Goal: Transaction & Acquisition: Book appointment/travel/reservation

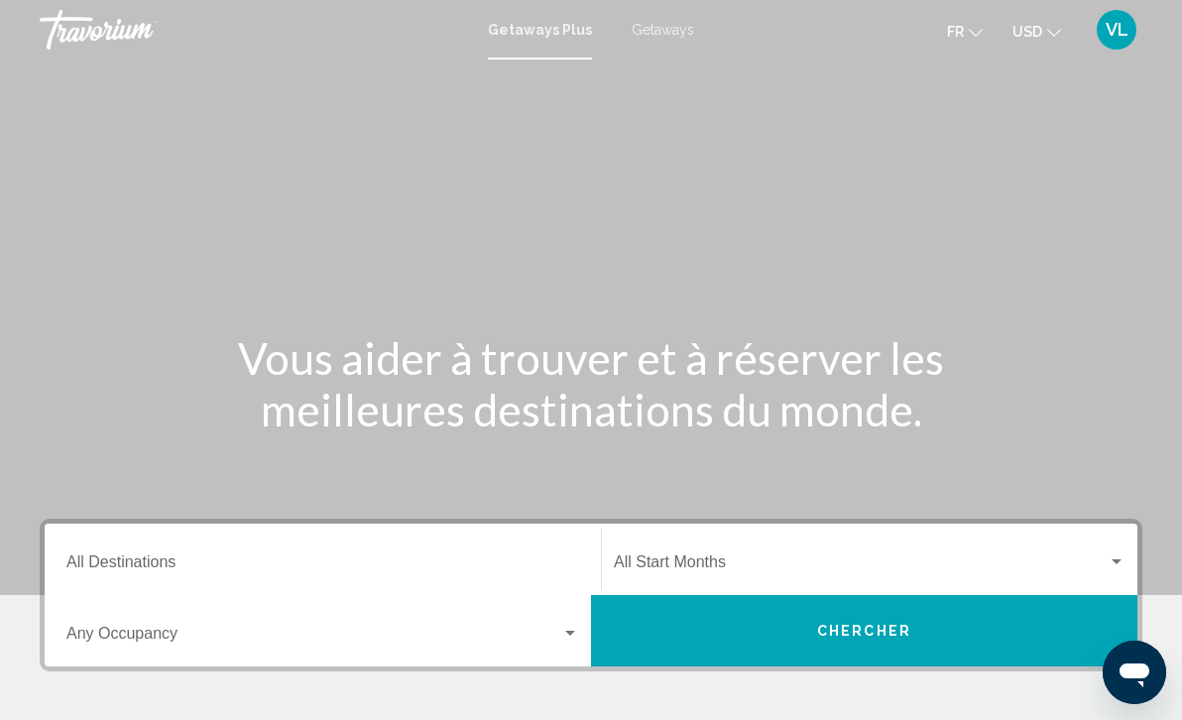
click at [664, 29] on span "Getaways" at bounding box center [663, 30] width 62 height 16
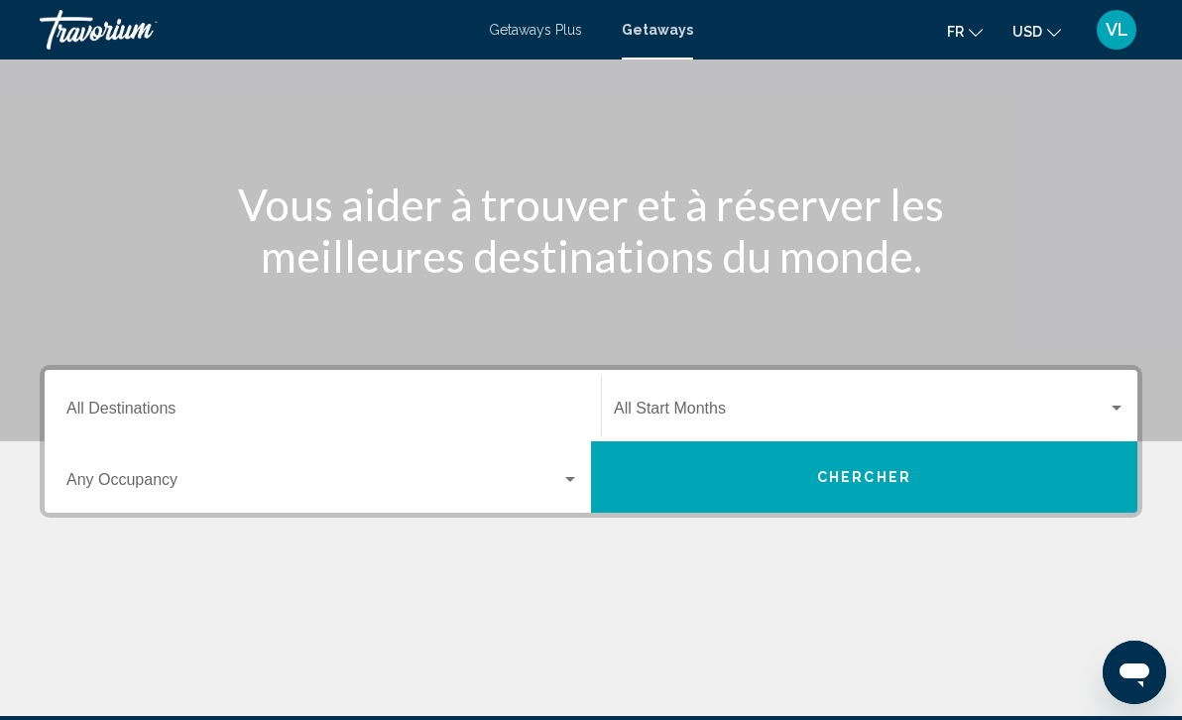
scroll to position [166, 0]
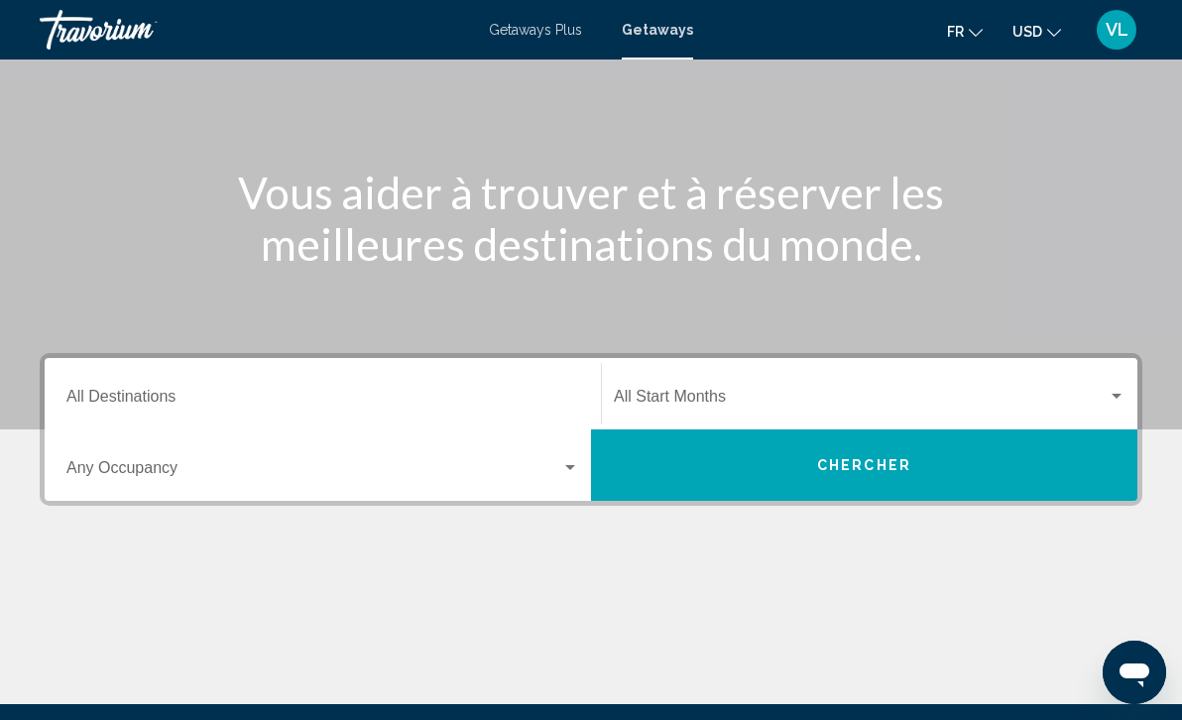
click at [513, 392] on input "Destination All Destinations" at bounding box center [322, 401] width 513 height 18
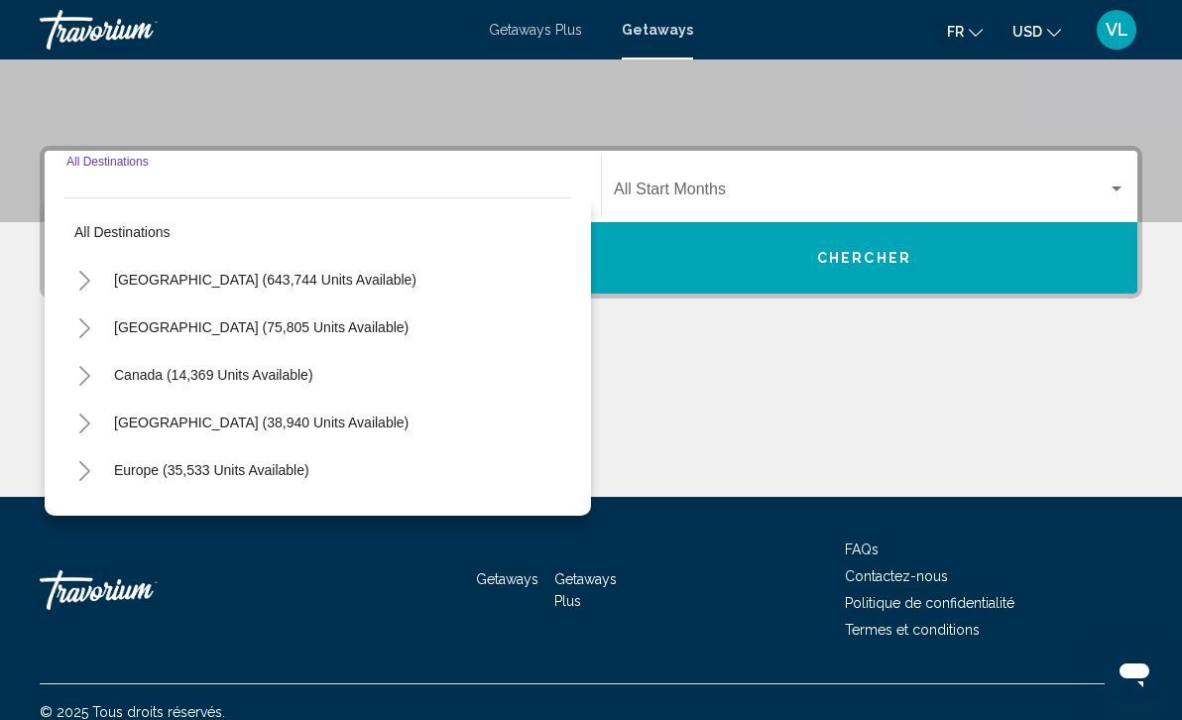
scroll to position [393, 0]
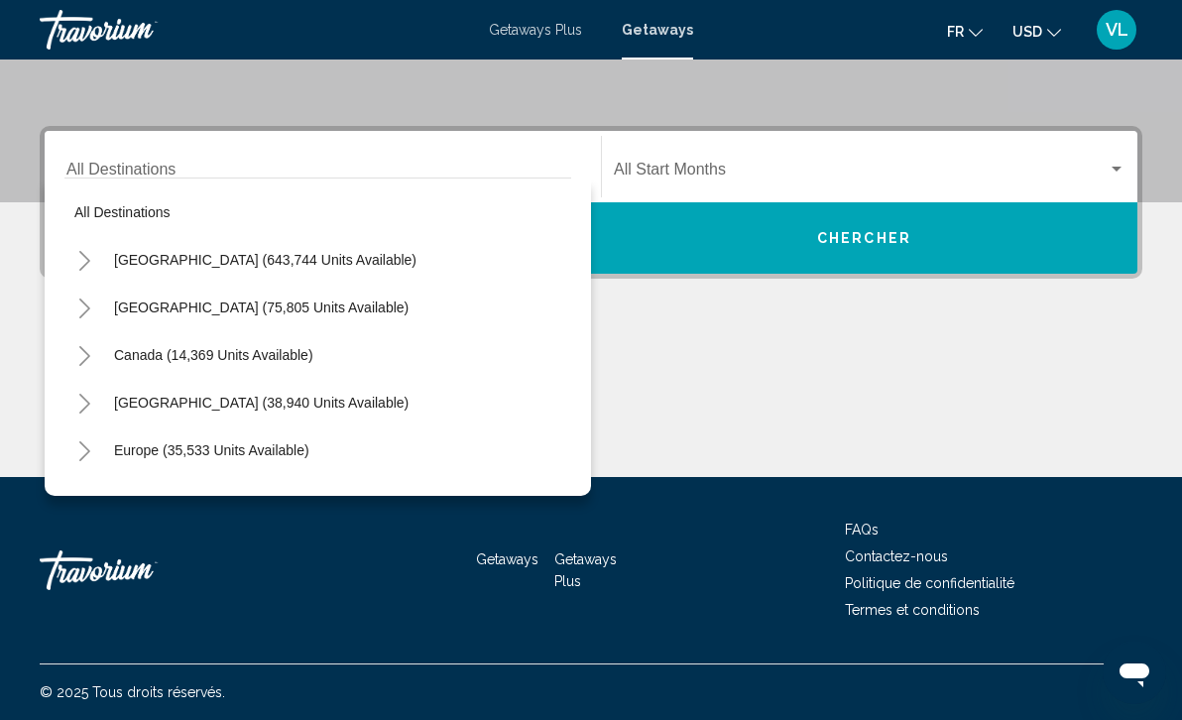
click at [821, 183] on div "Start Month All Start Months" at bounding box center [870, 167] width 512 height 62
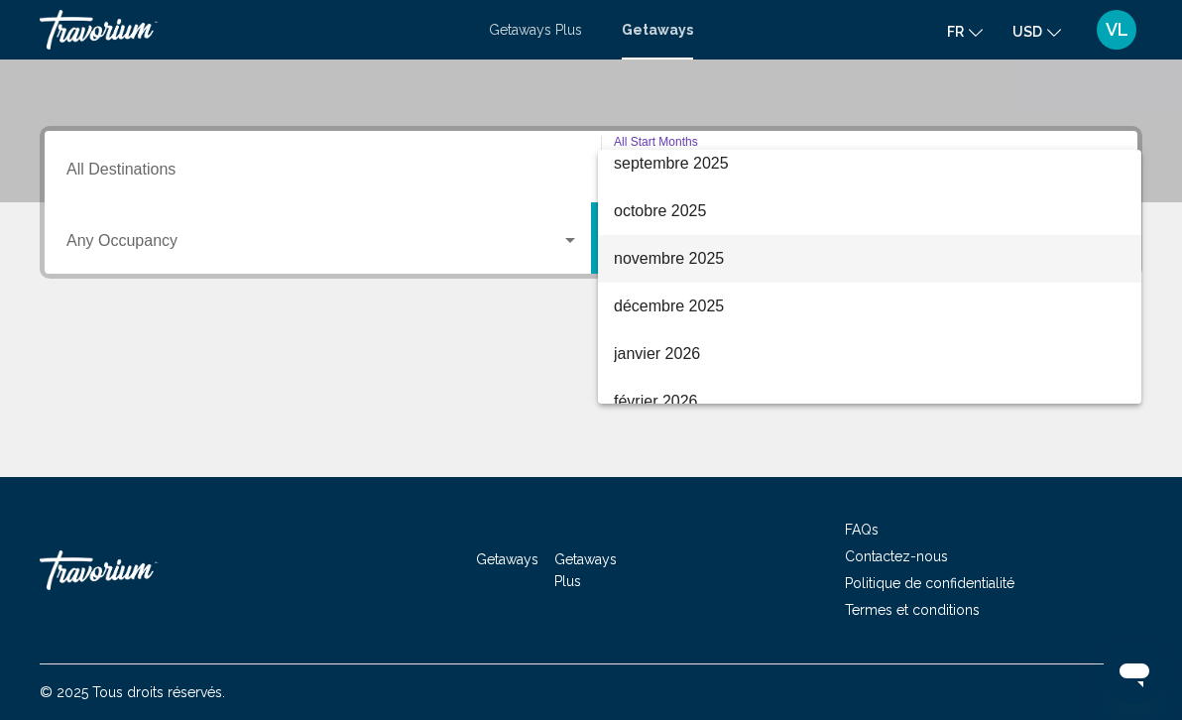
scroll to position [107, 0]
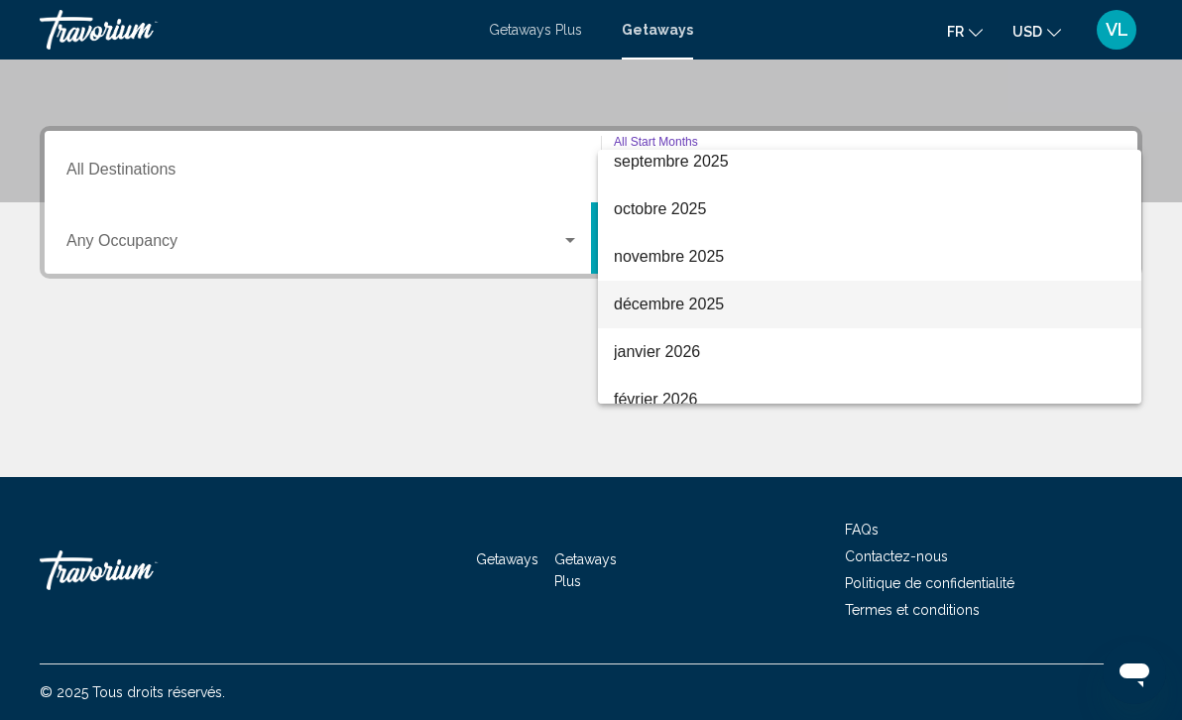
click at [764, 307] on span "décembre 2025" at bounding box center [870, 305] width 512 height 48
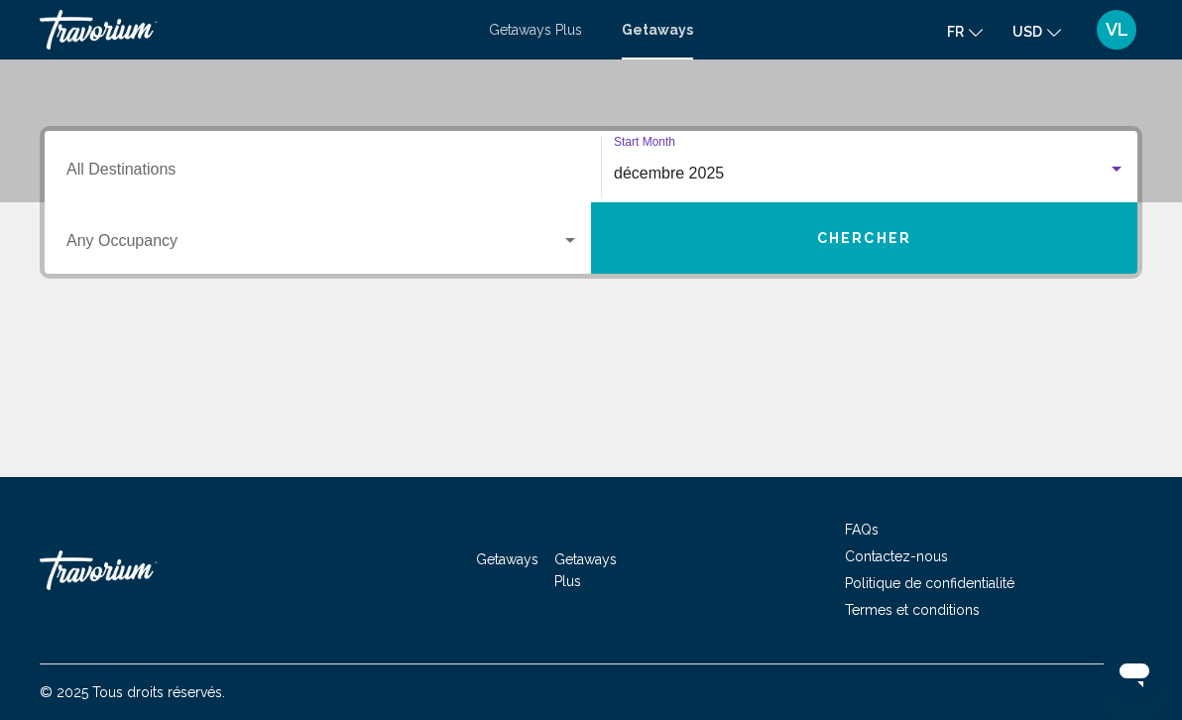
scroll to position [0, 0]
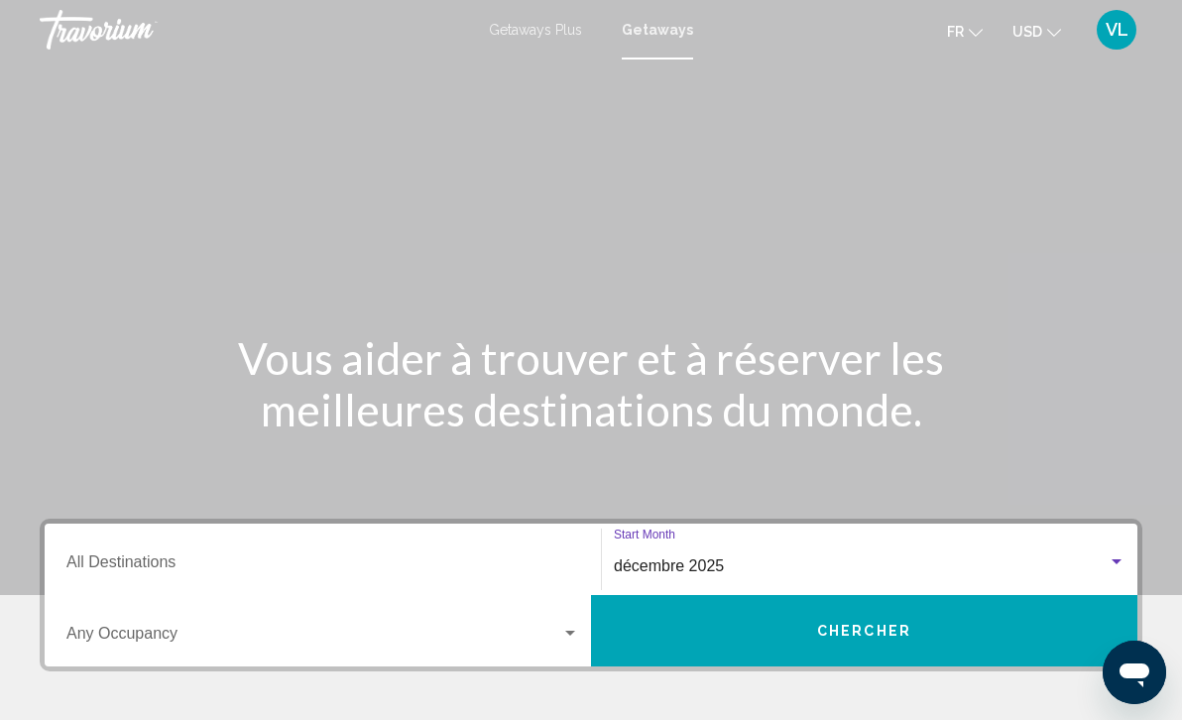
click at [962, 33] on span "fr" at bounding box center [955, 32] width 17 height 16
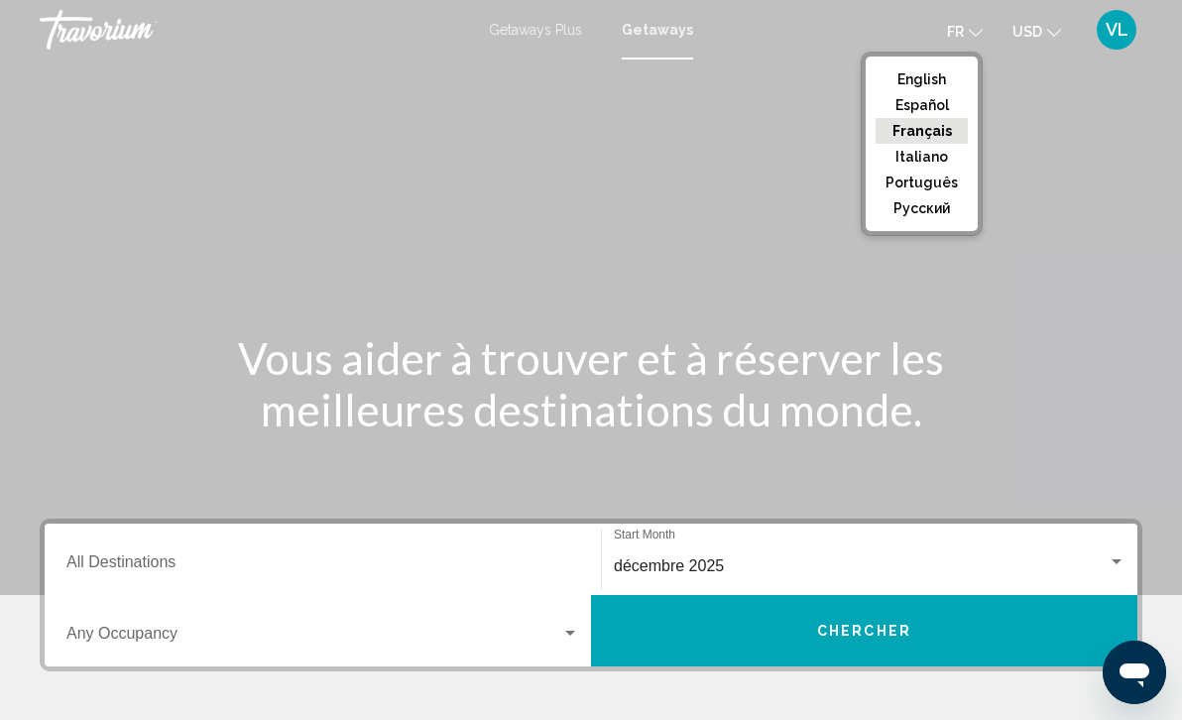
click at [944, 131] on button "Français" at bounding box center [921, 131] width 92 height 26
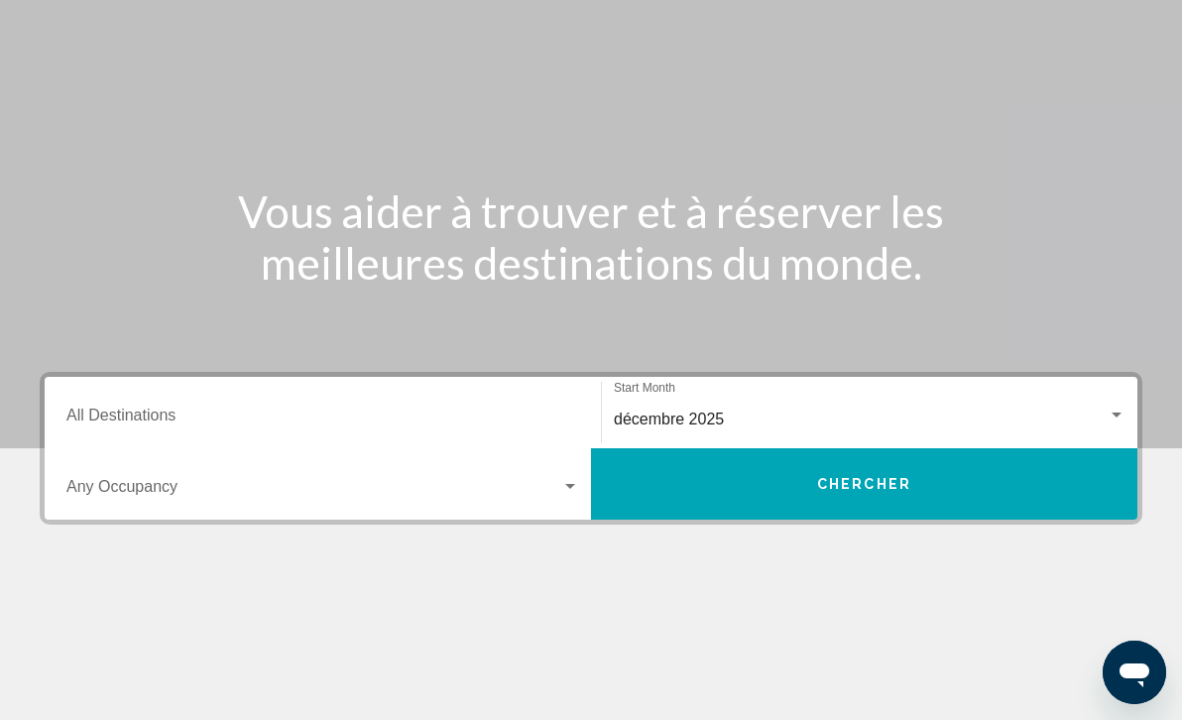
scroll to position [187, 0]
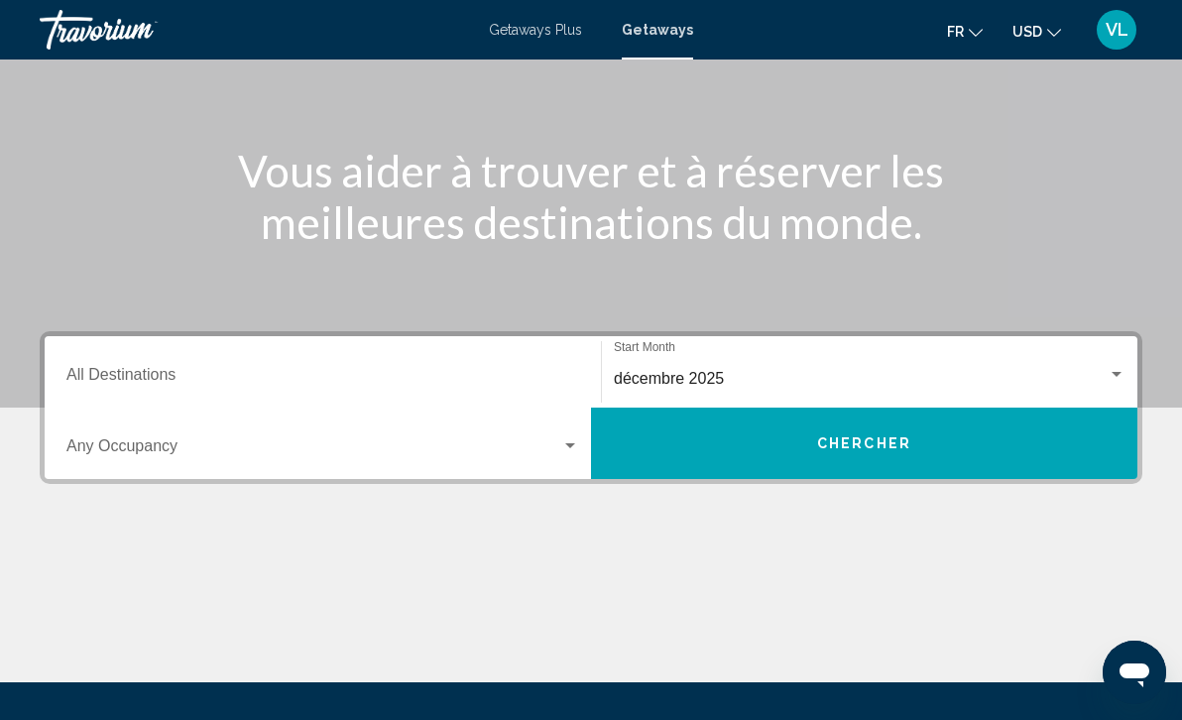
click at [559, 431] on div "Occupancy Any Occupancy" at bounding box center [322, 443] width 513 height 62
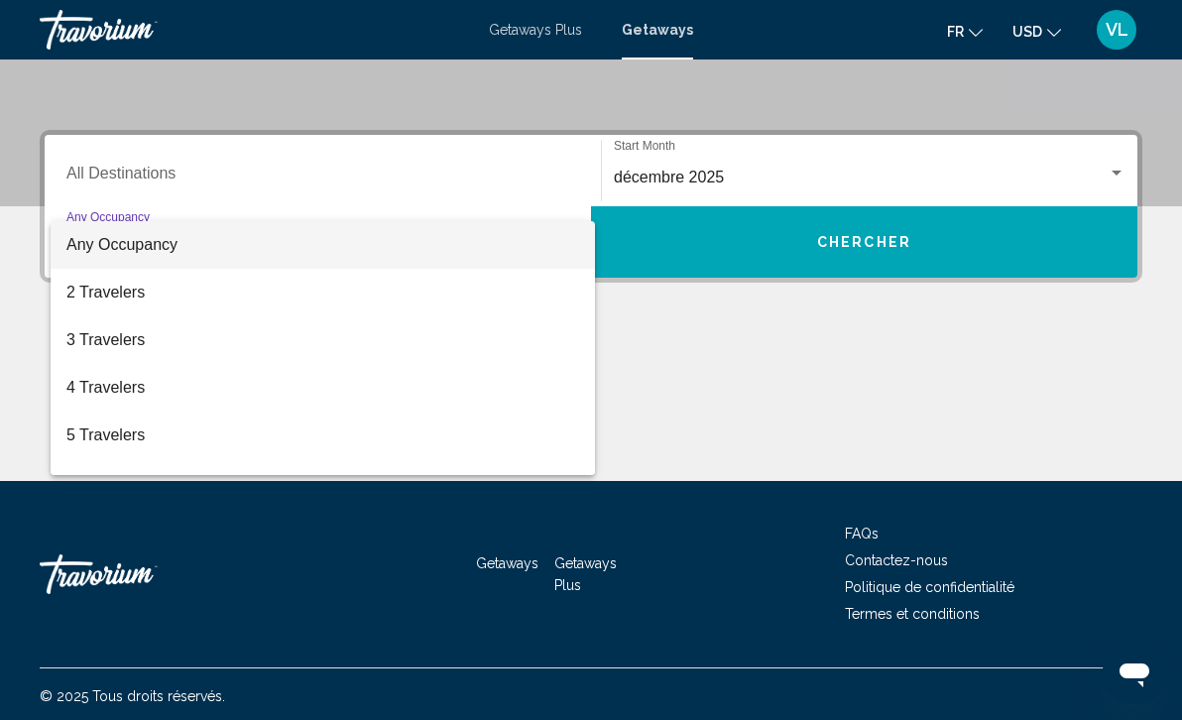
scroll to position [393, 0]
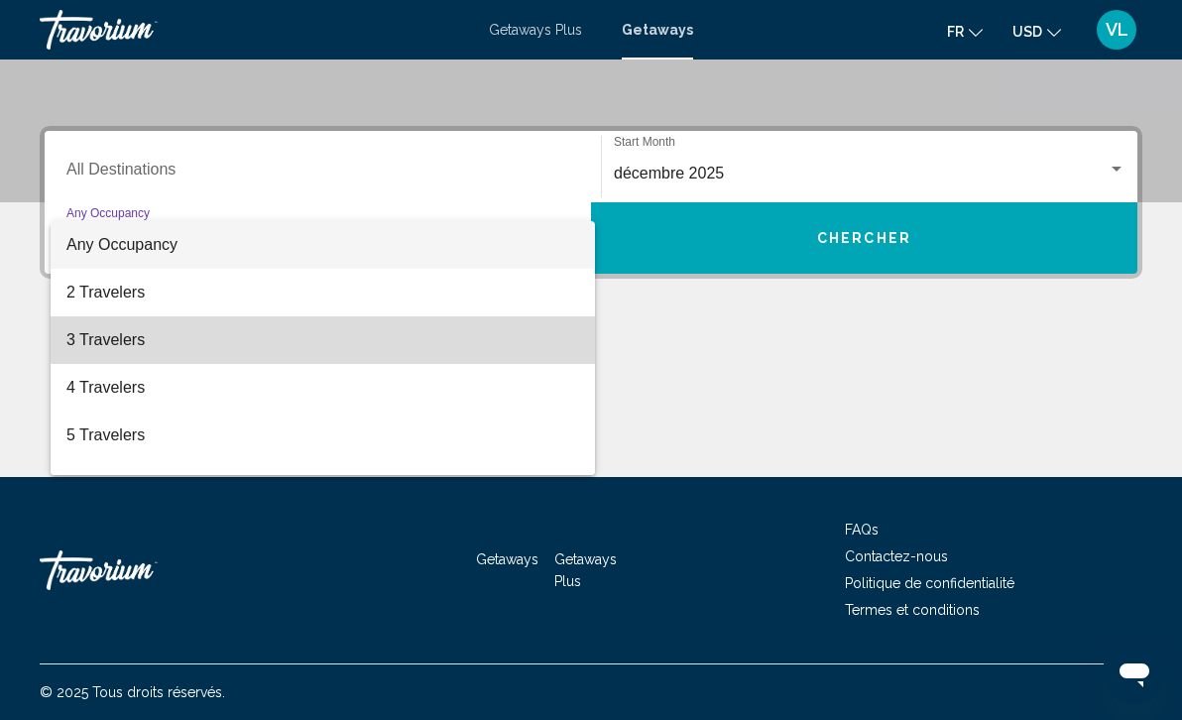
click at [534, 341] on span "3 Travelers" at bounding box center [322, 340] width 513 height 48
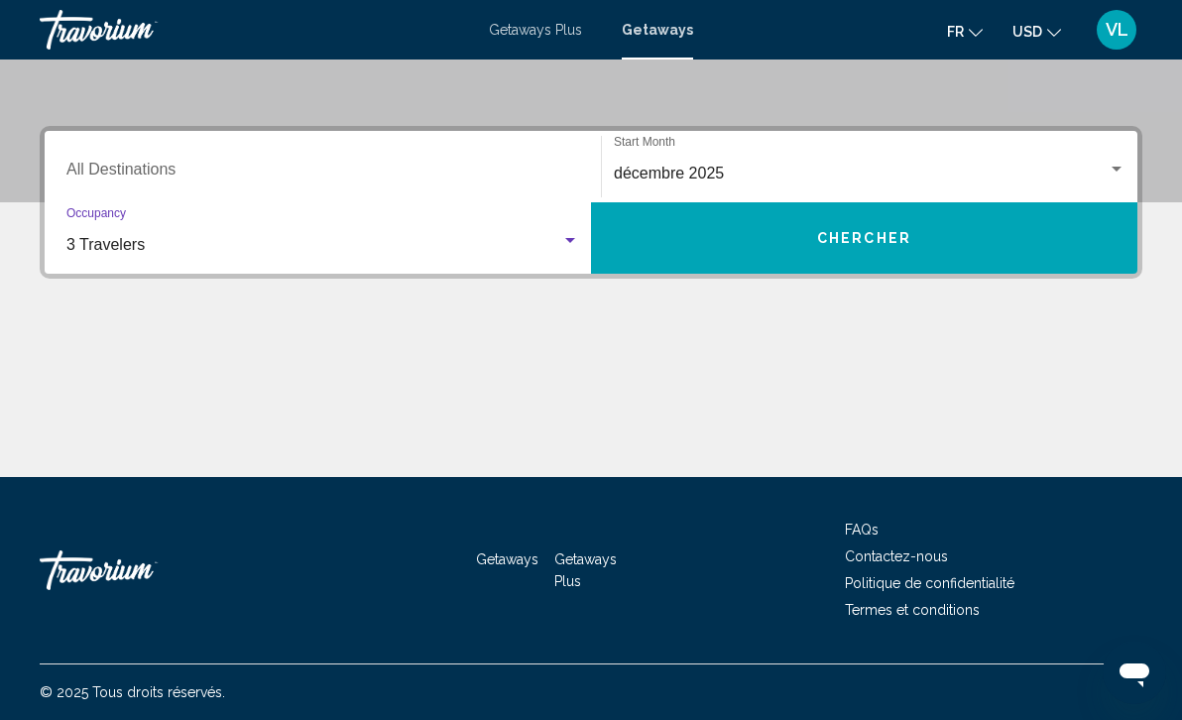
click at [561, 178] on input "Destination All Destinations" at bounding box center [322, 174] width 513 height 18
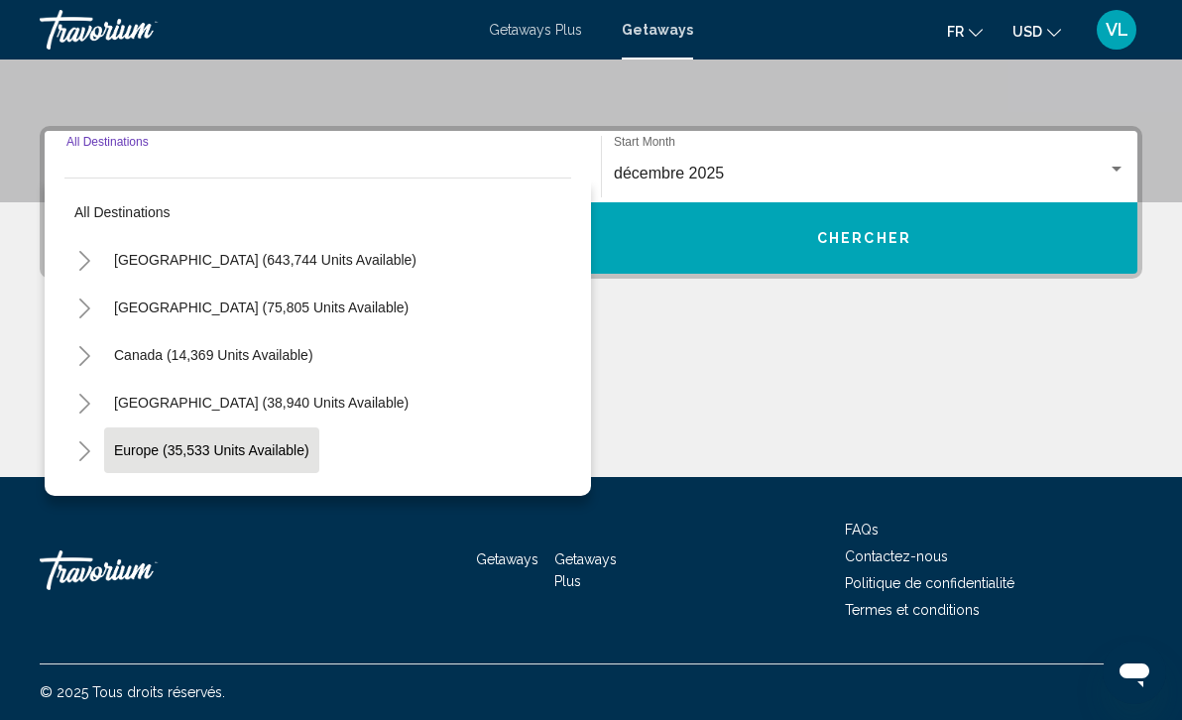
click at [301, 451] on span "Europe (35,533 units available)" at bounding box center [211, 450] width 195 height 16
type input "**********"
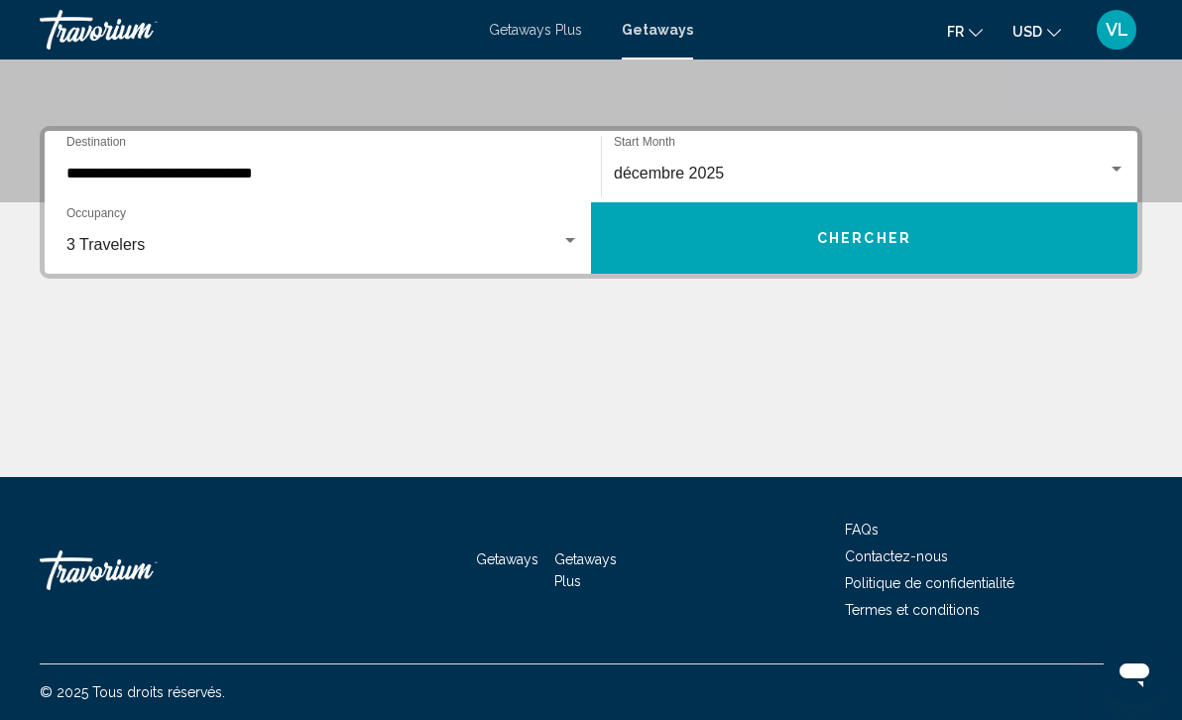
click at [740, 275] on div "**********" at bounding box center [591, 202] width 1103 height 153
click at [839, 234] on span "Chercher" at bounding box center [864, 239] width 94 height 16
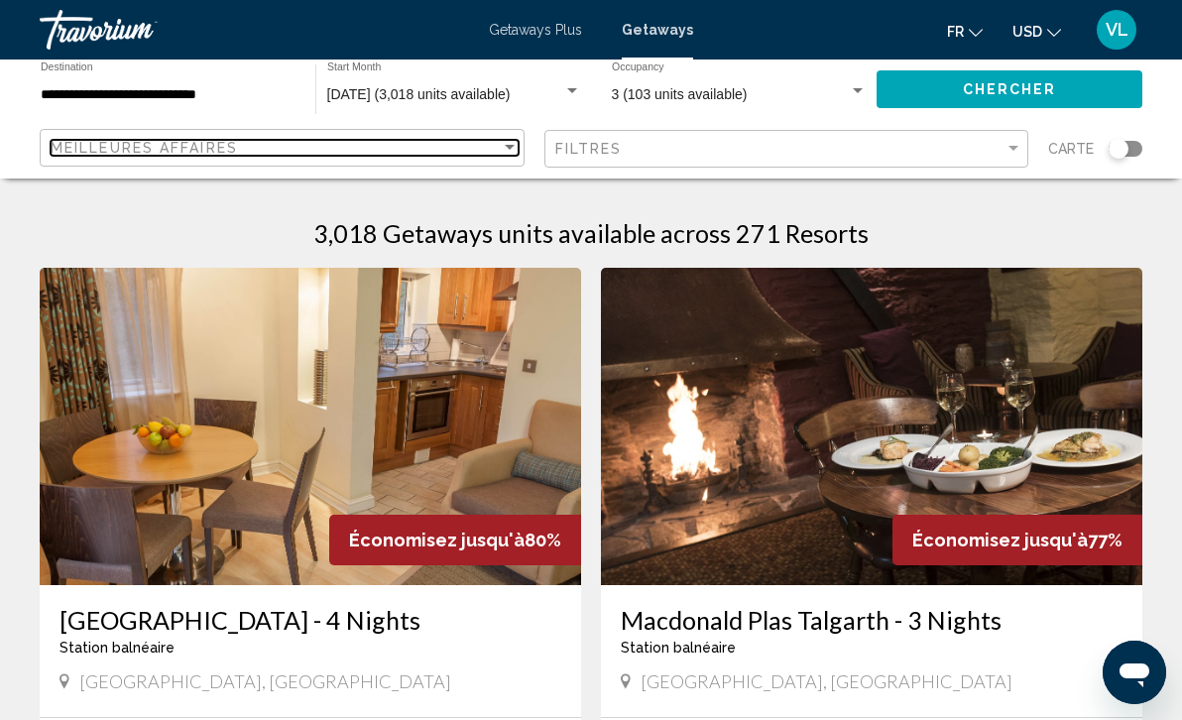
click at [504, 151] on div "Sort by" at bounding box center [510, 148] width 18 height 16
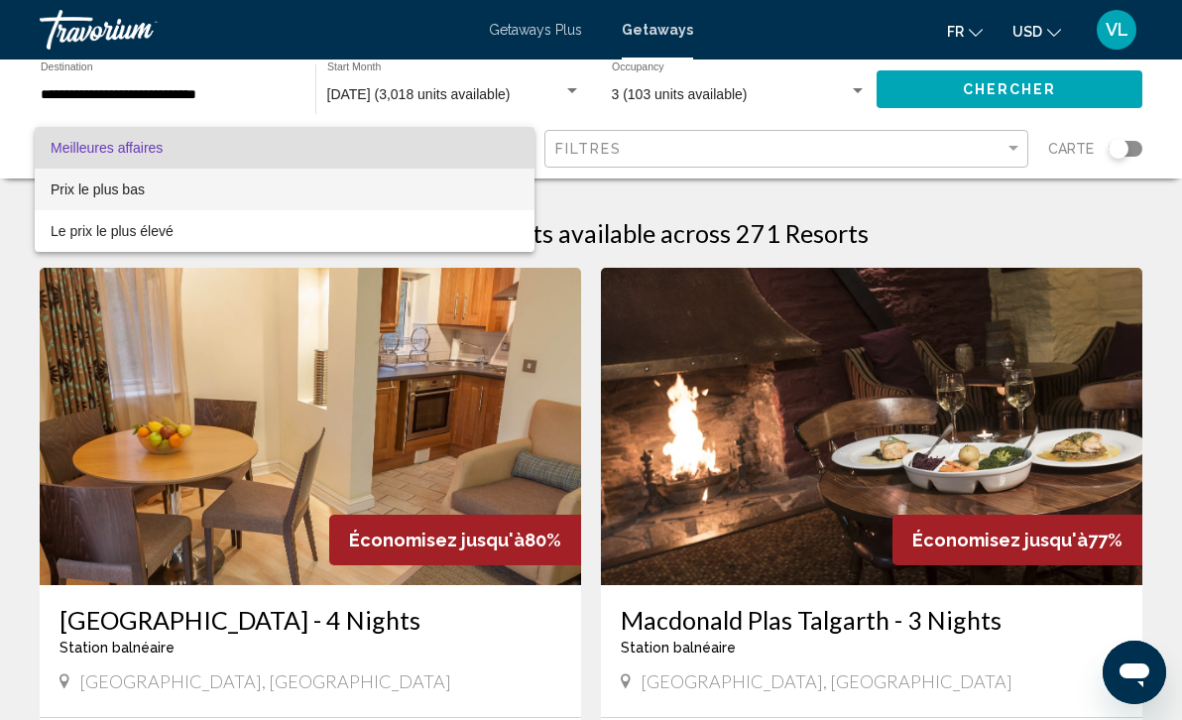
click at [493, 190] on span "Prix ​​le plus bas" at bounding box center [285, 190] width 468 height 42
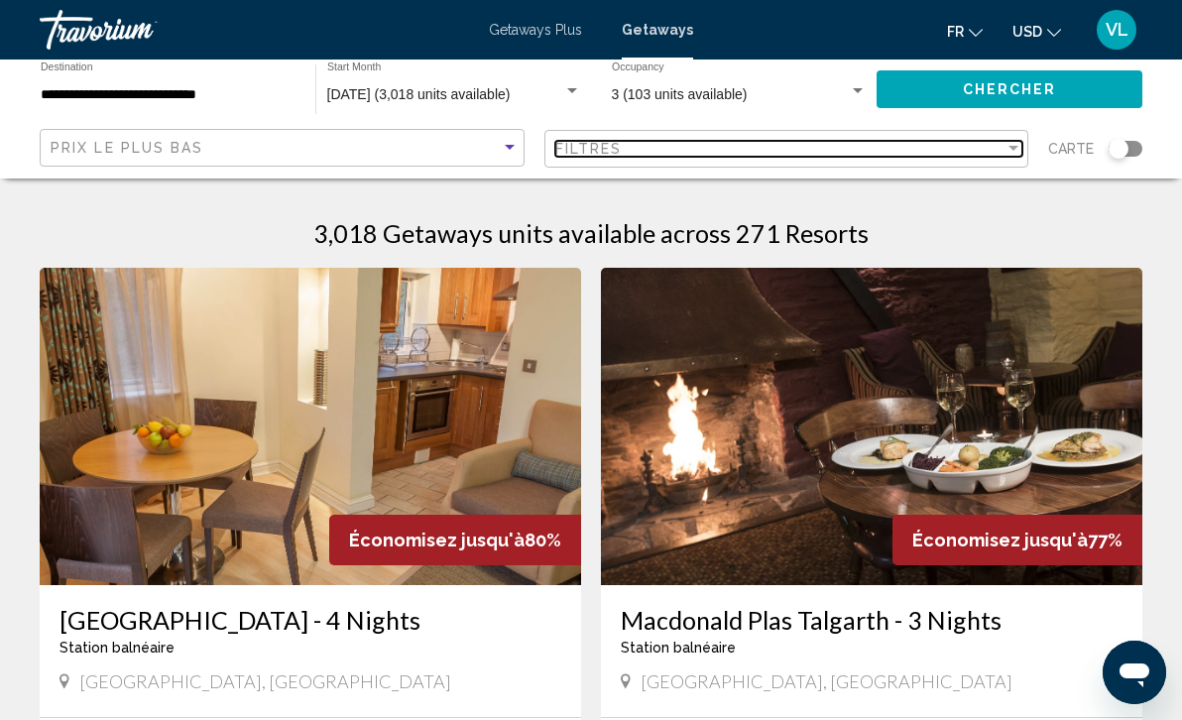
click at [1022, 149] on div "Filter" at bounding box center [1013, 149] width 18 height 16
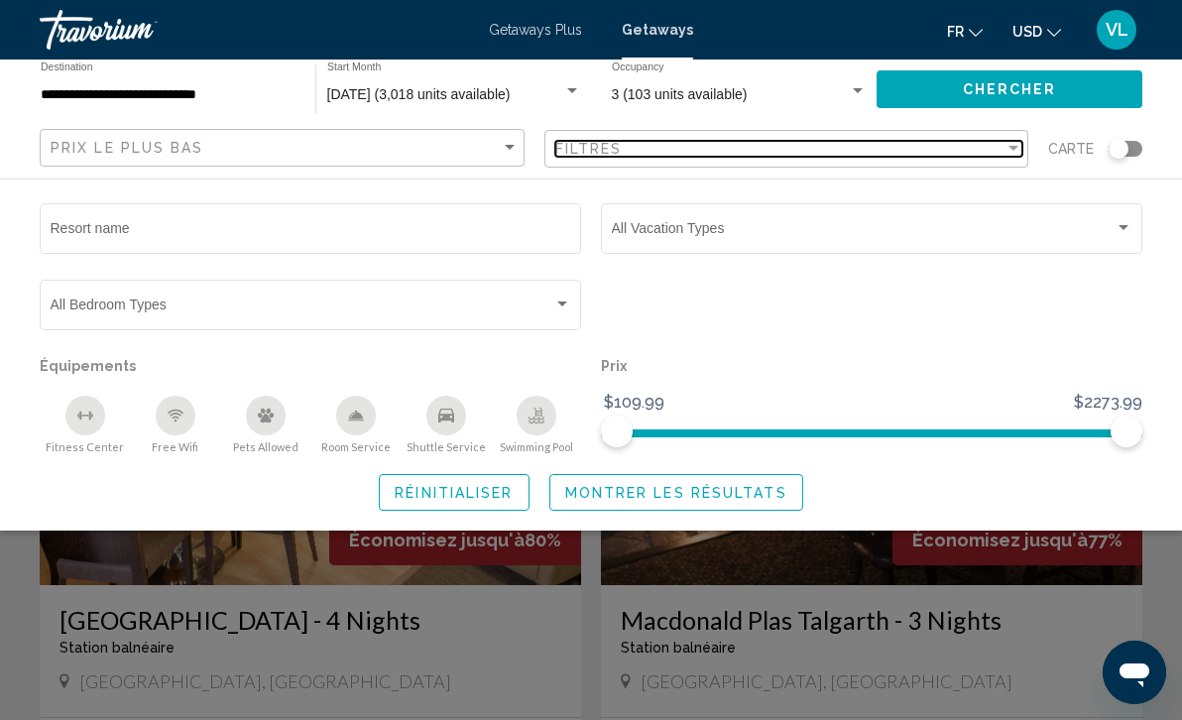
click at [1008, 148] on div "Filter" at bounding box center [1013, 148] width 10 height 5
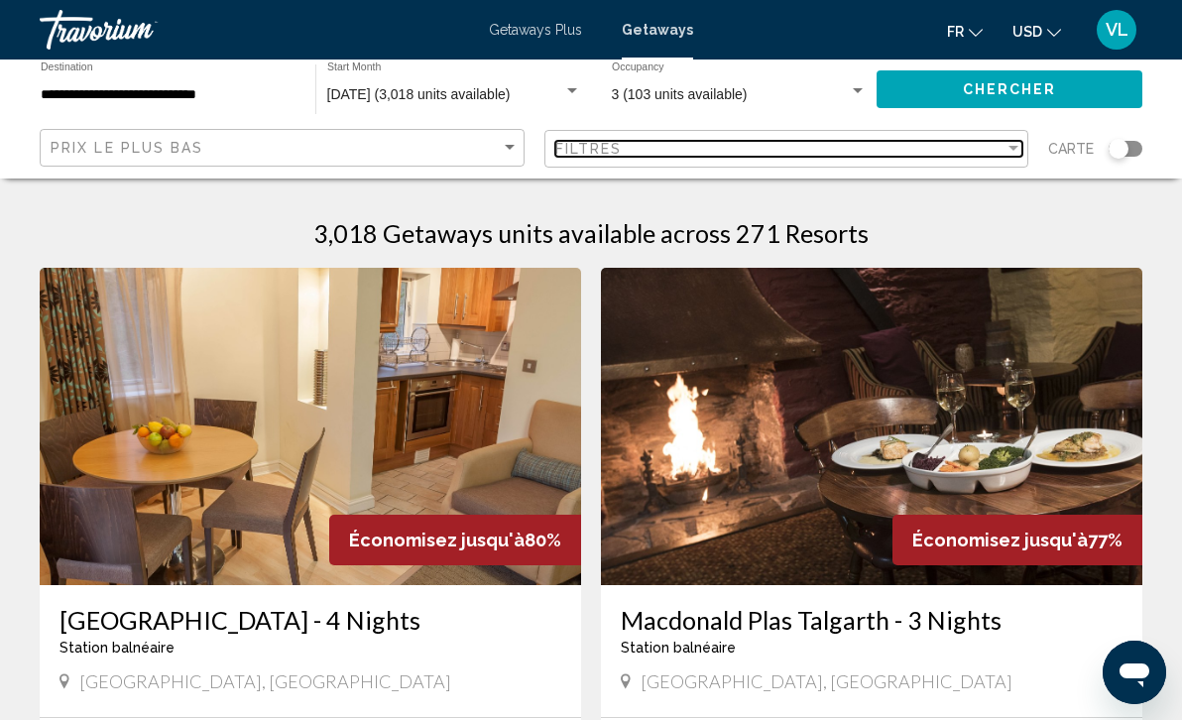
click at [1002, 156] on div "Filtres" at bounding box center [780, 149] width 450 height 16
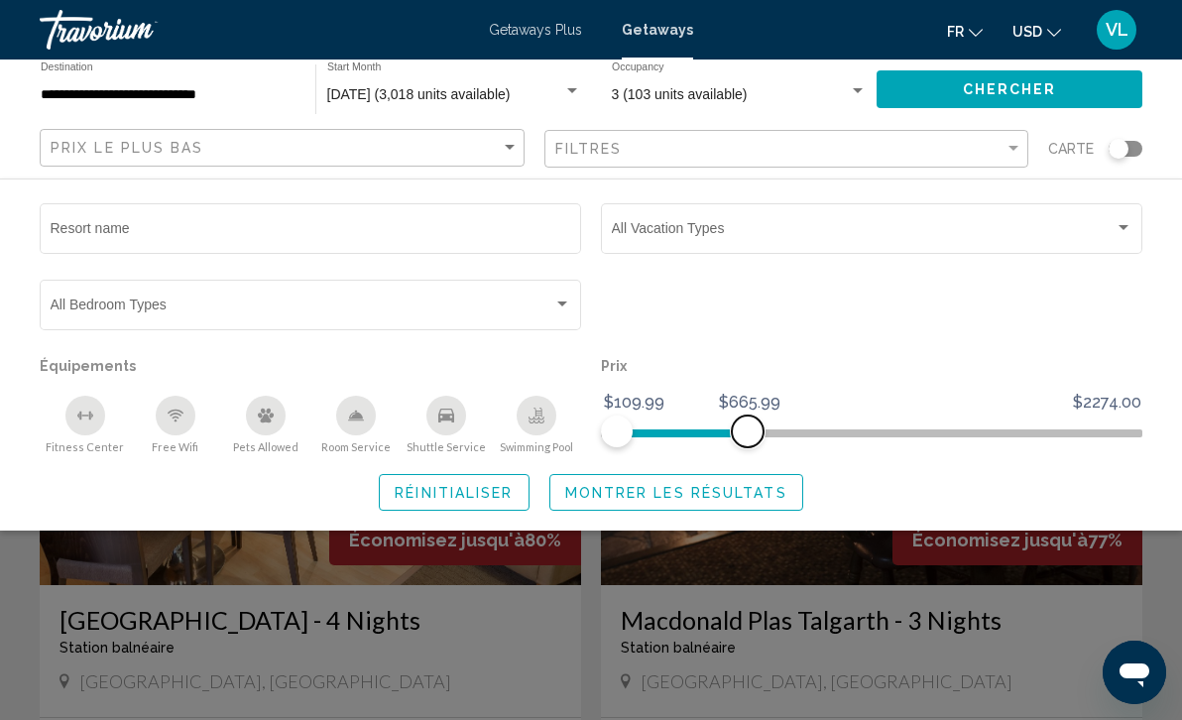
drag, startPoint x: 1119, startPoint y: 427, endPoint x: 748, endPoint y: 441, distance: 372.1
click at [748, 441] on span "Search widget" at bounding box center [748, 431] width 32 height 32
click at [1035, 91] on span "Chercher" at bounding box center [1010, 90] width 94 height 16
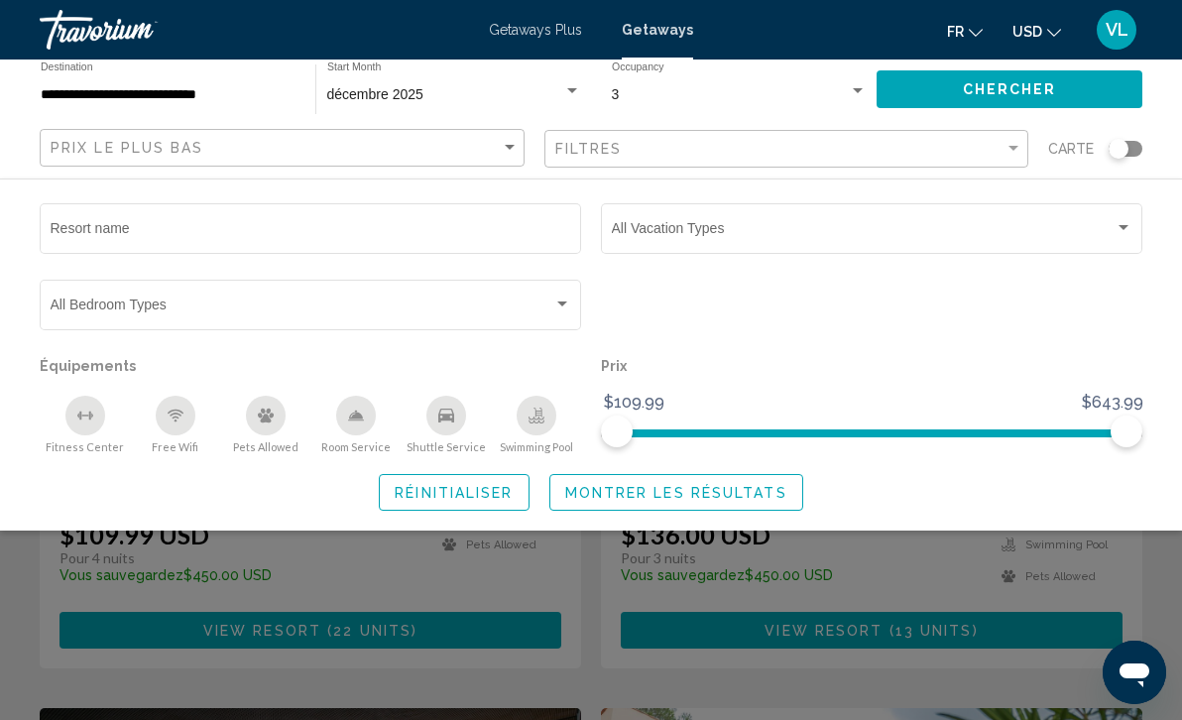
scroll to position [219, 0]
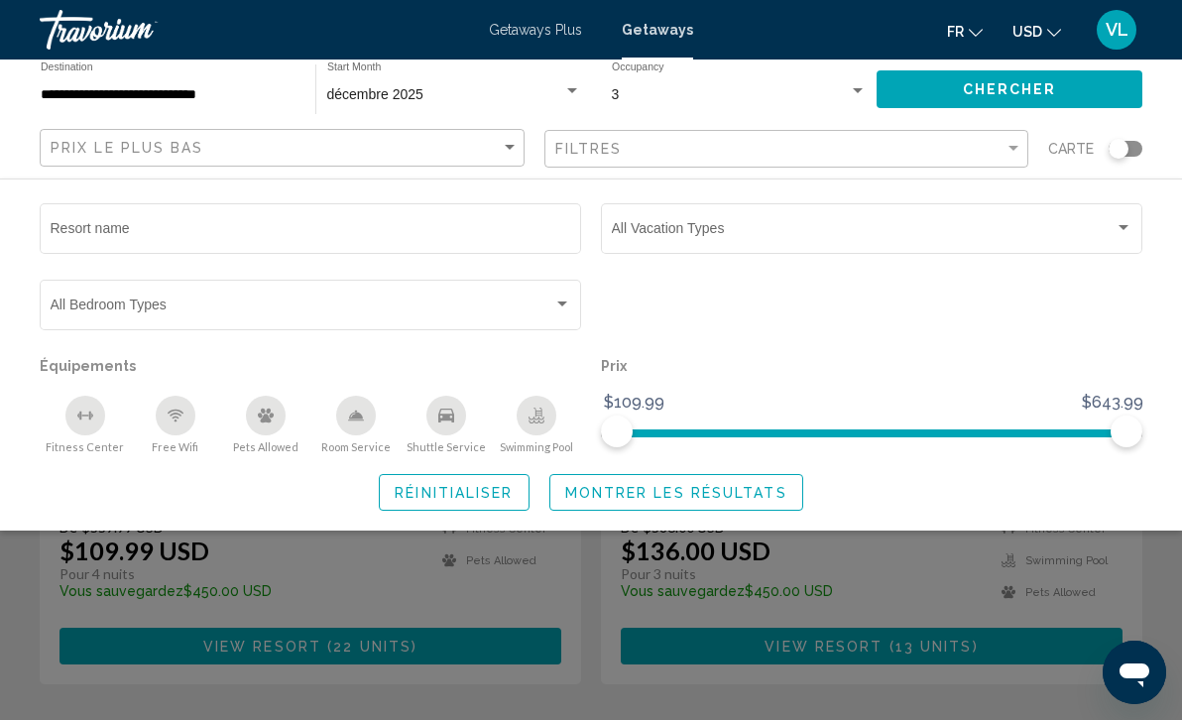
click at [900, 564] on div "Search widget" at bounding box center [591, 508] width 1182 height 422
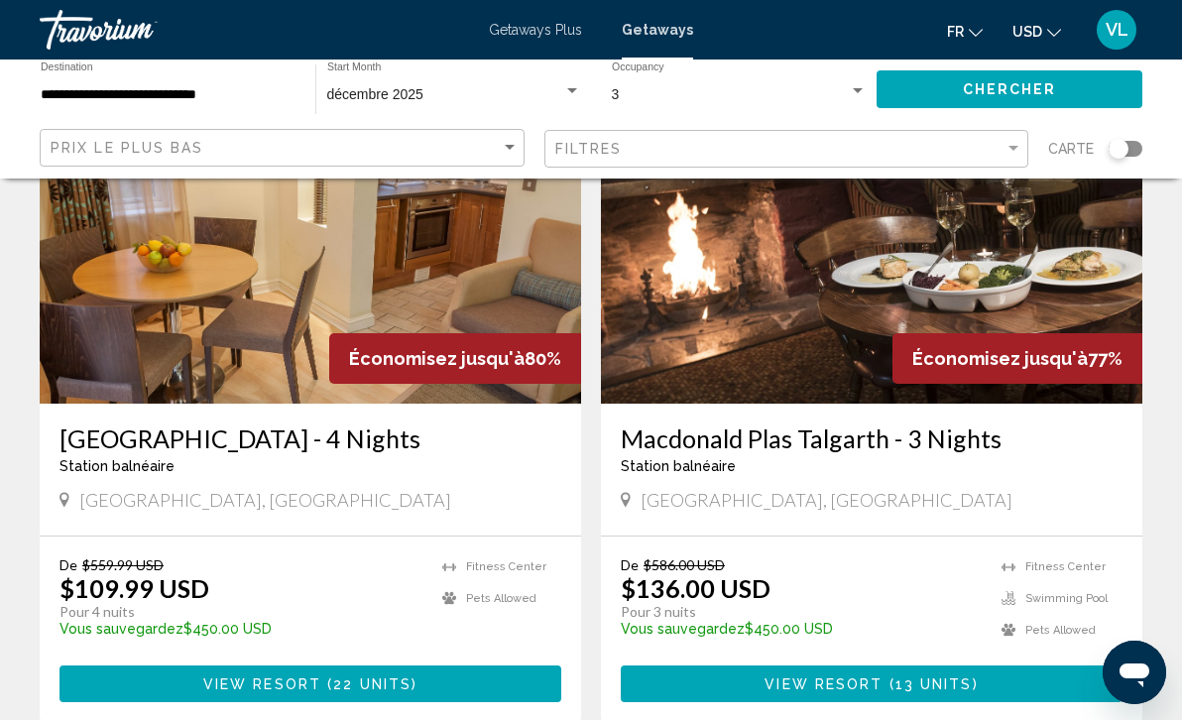
scroll to position [166, 0]
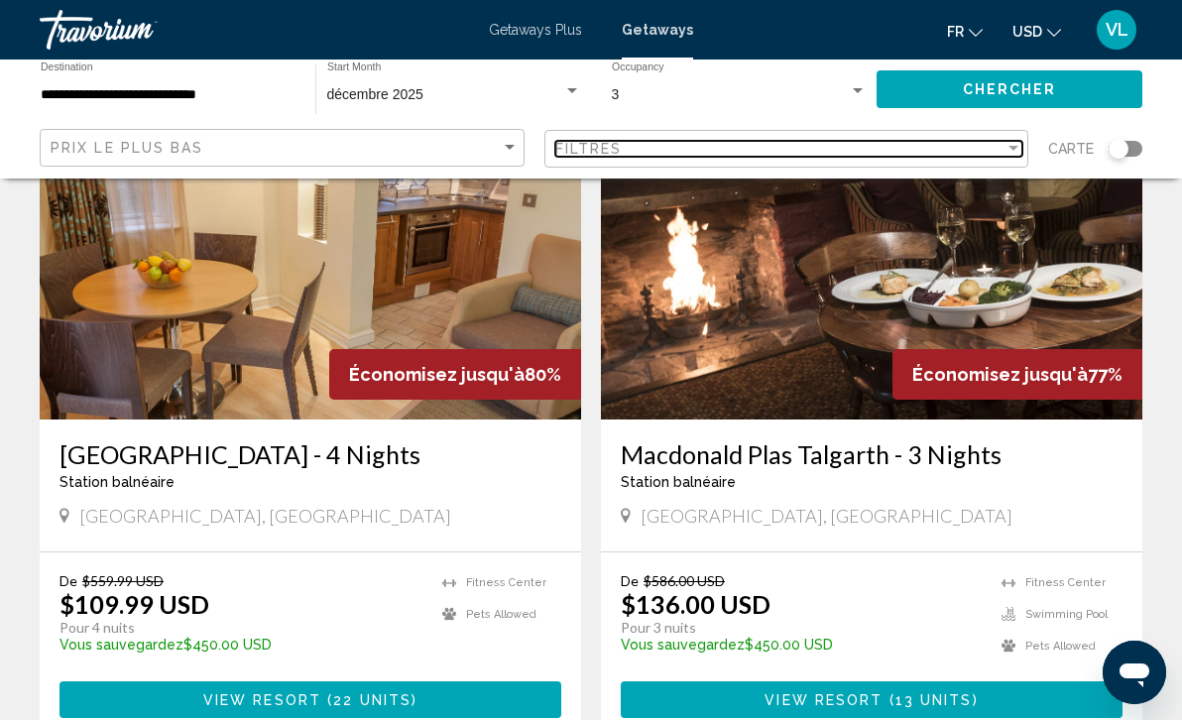
click at [1014, 148] on div "Filter" at bounding box center [1013, 148] width 10 height 5
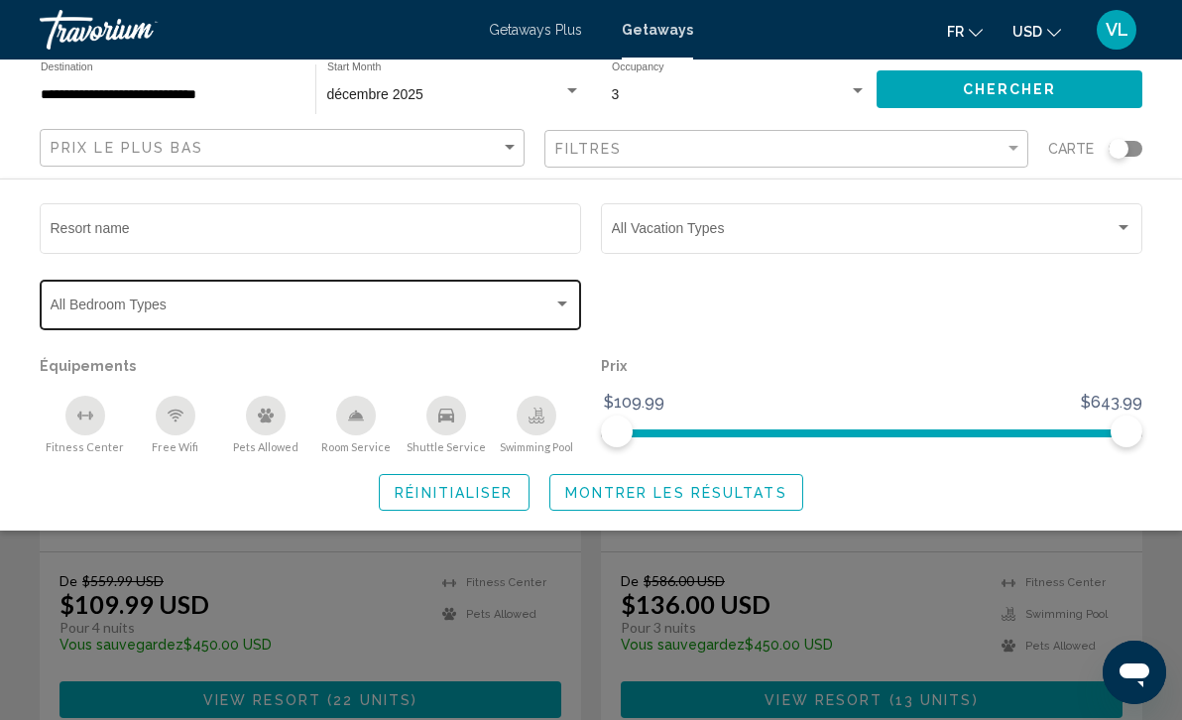
click at [564, 305] on div "Search widget" at bounding box center [562, 303] width 10 height 5
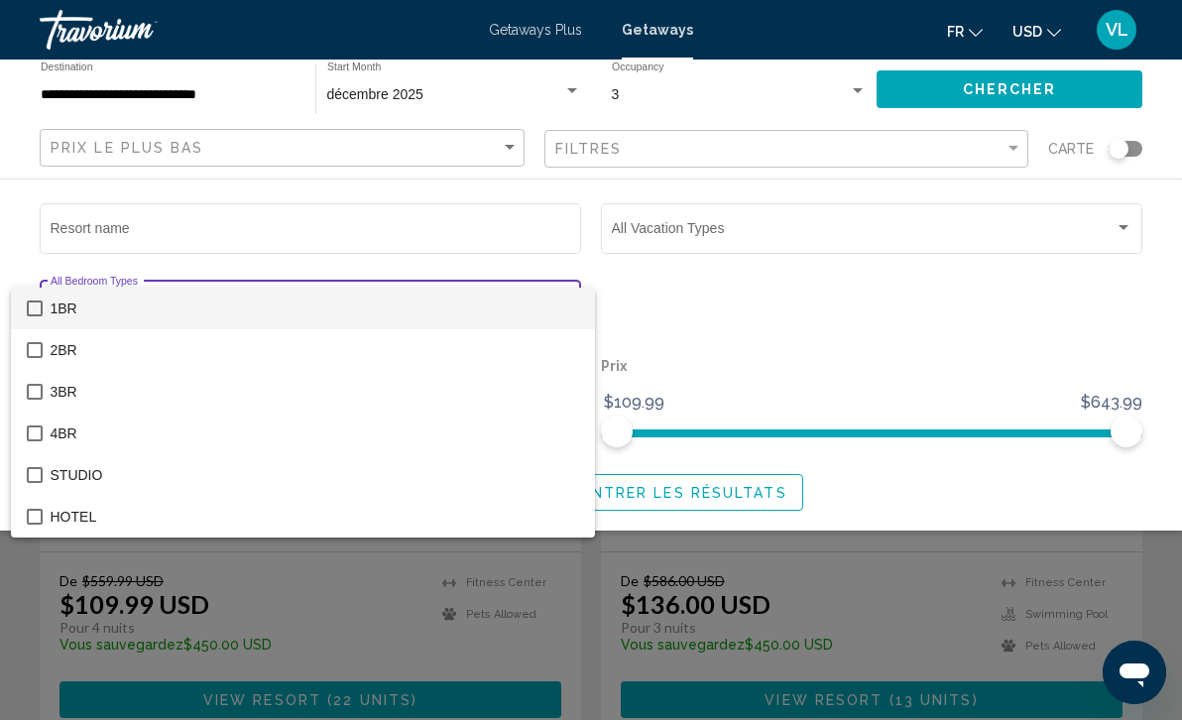
click at [564, 305] on span "1BR" at bounding box center [315, 309] width 528 height 42
click at [36, 312] on mat-pseudo-checkbox at bounding box center [35, 308] width 16 height 16
click at [715, 314] on div at bounding box center [591, 360] width 1182 height 720
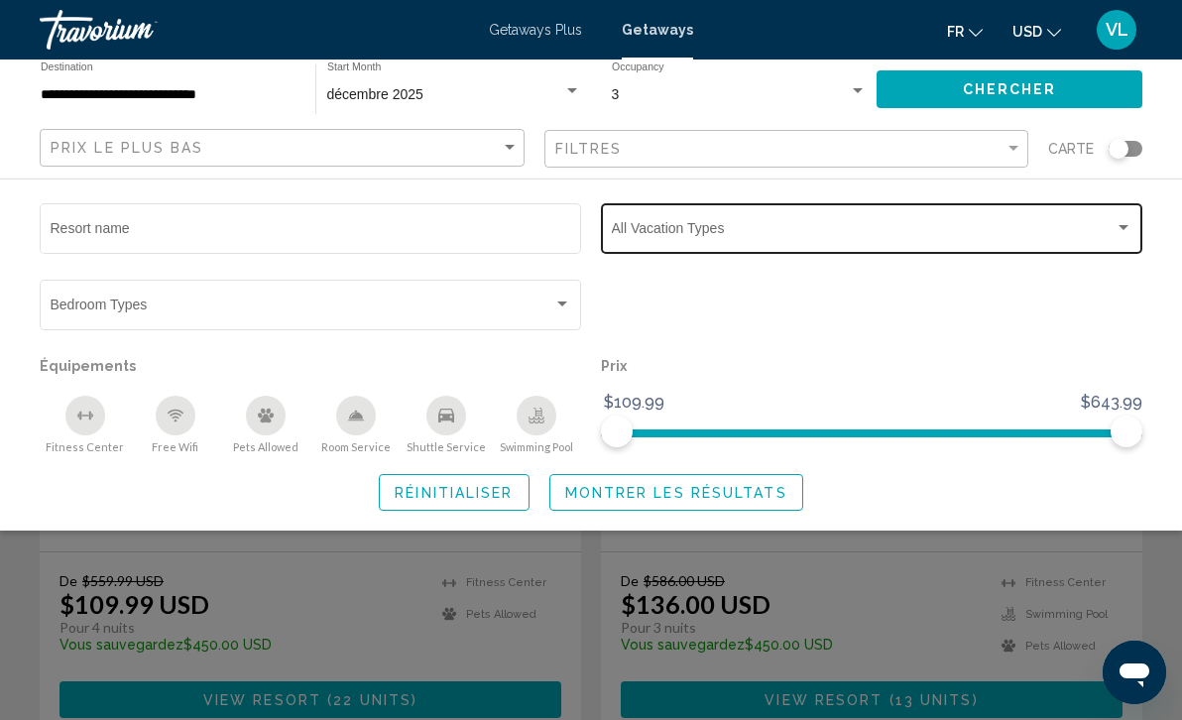
click at [782, 233] on span "Search widget" at bounding box center [863, 232] width 503 height 16
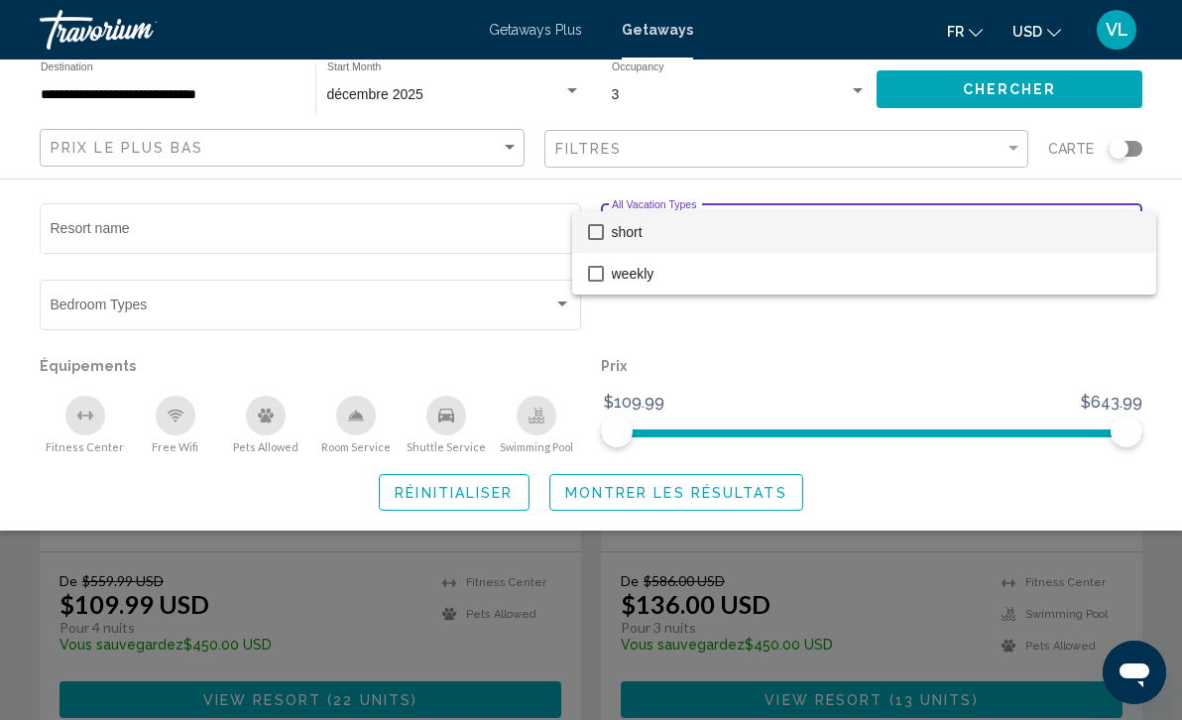
click at [767, 347] on div at bounding box center [591, 360] width 1182 height 720
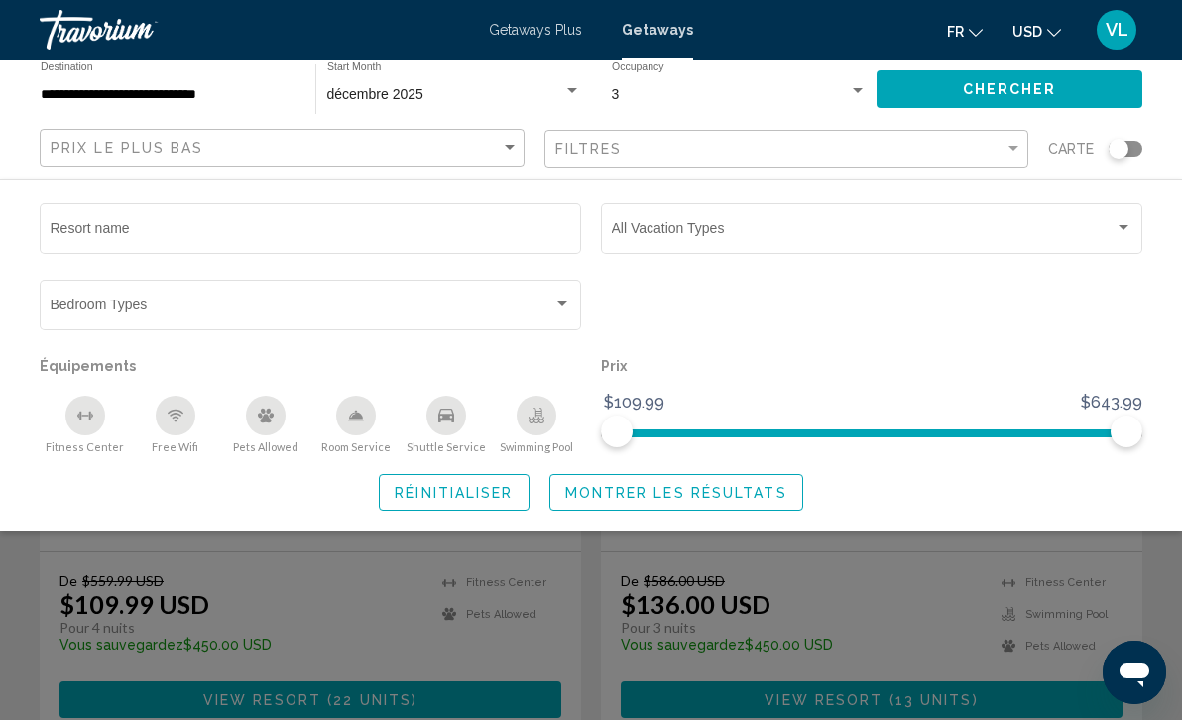
click at [591, 569] on div "Search widget" at bounding box center [591, 508] width 1182 height 422
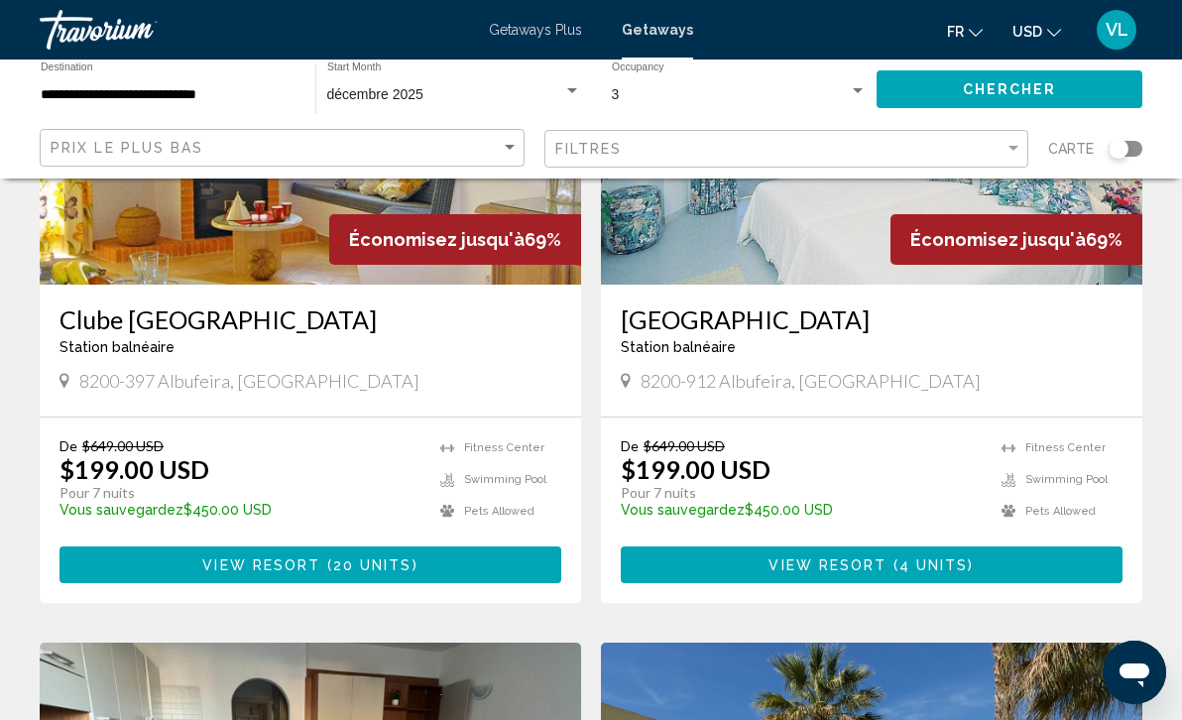
scroll to position [2314, 0]
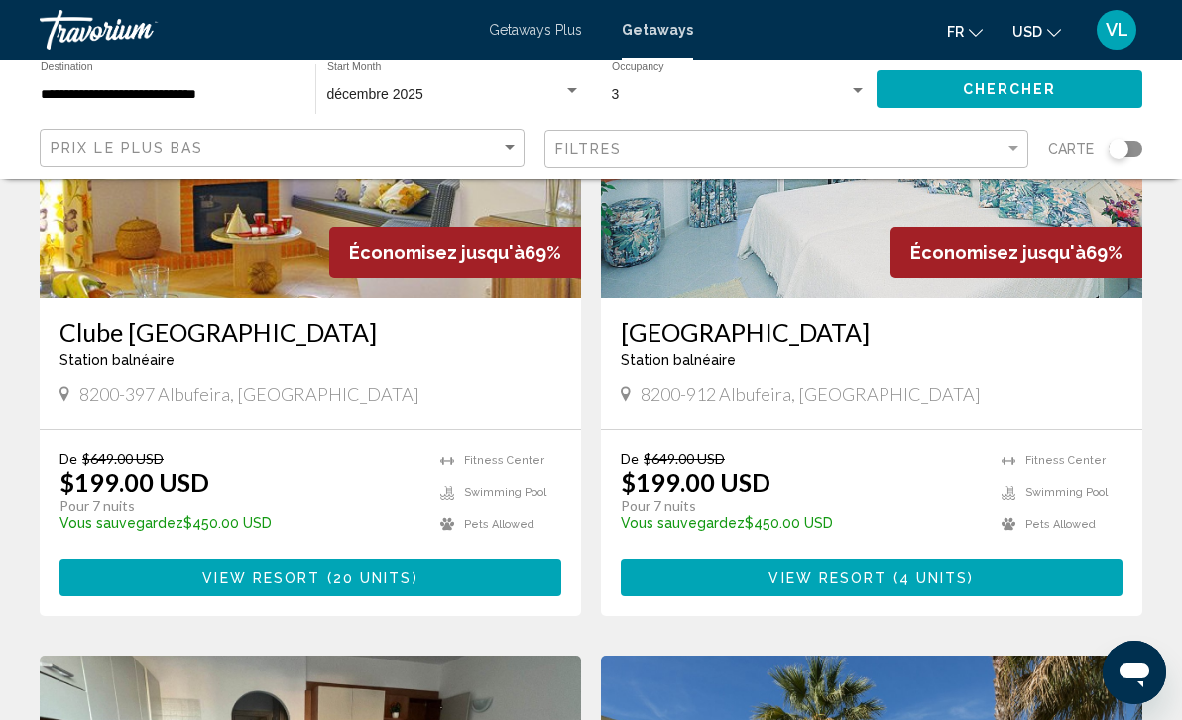
click at [873, 579] on span "View Resort" at bounding box center [827, 578] width 118 height 16
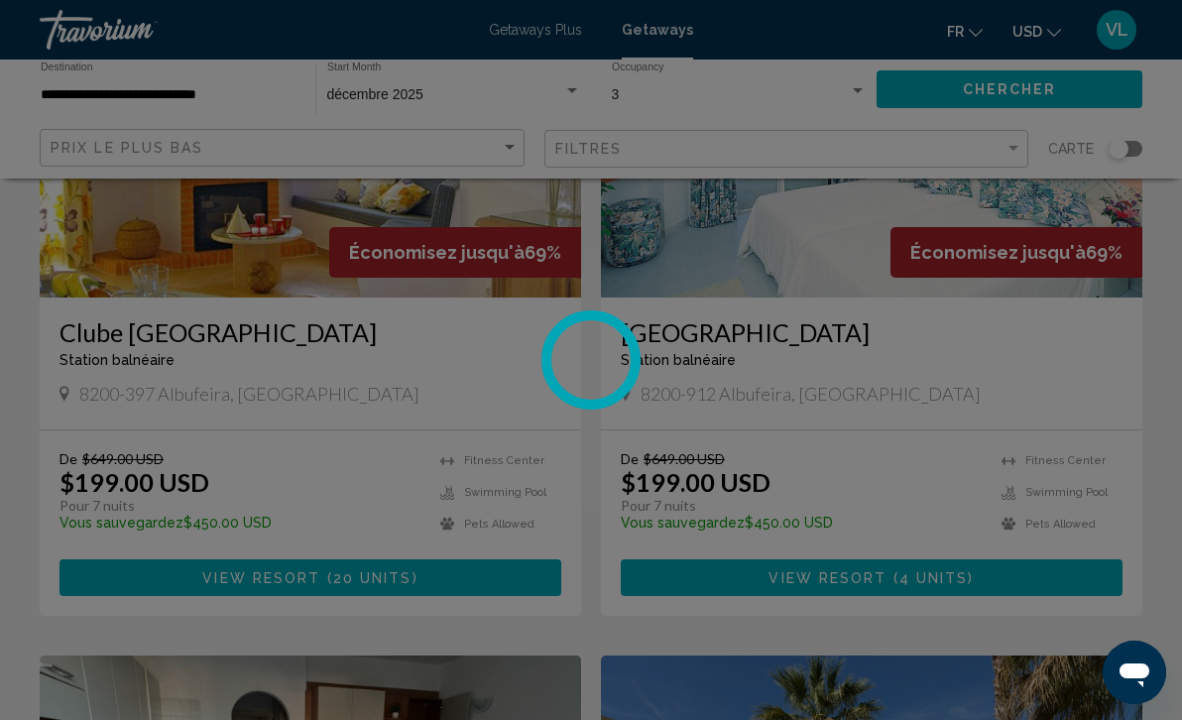
scroll to position [171, 0]
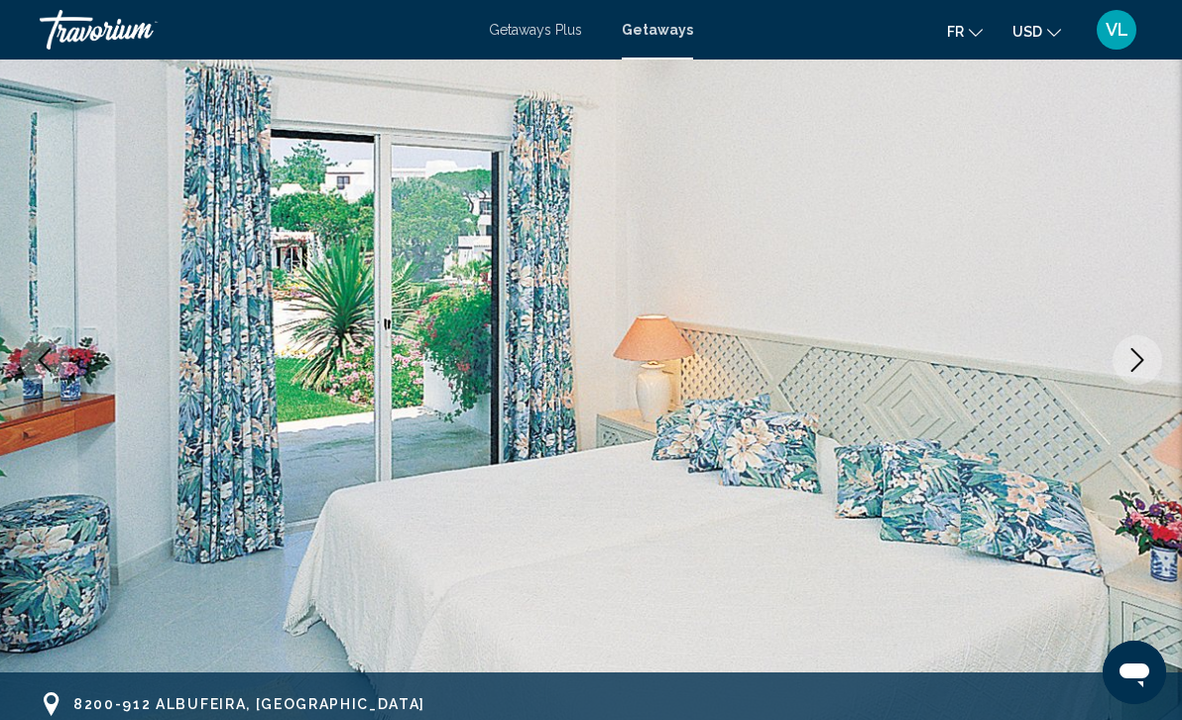
click at [1142, 368] on icon "Next image" at bounding box center [1137, 360] width 24 height 24
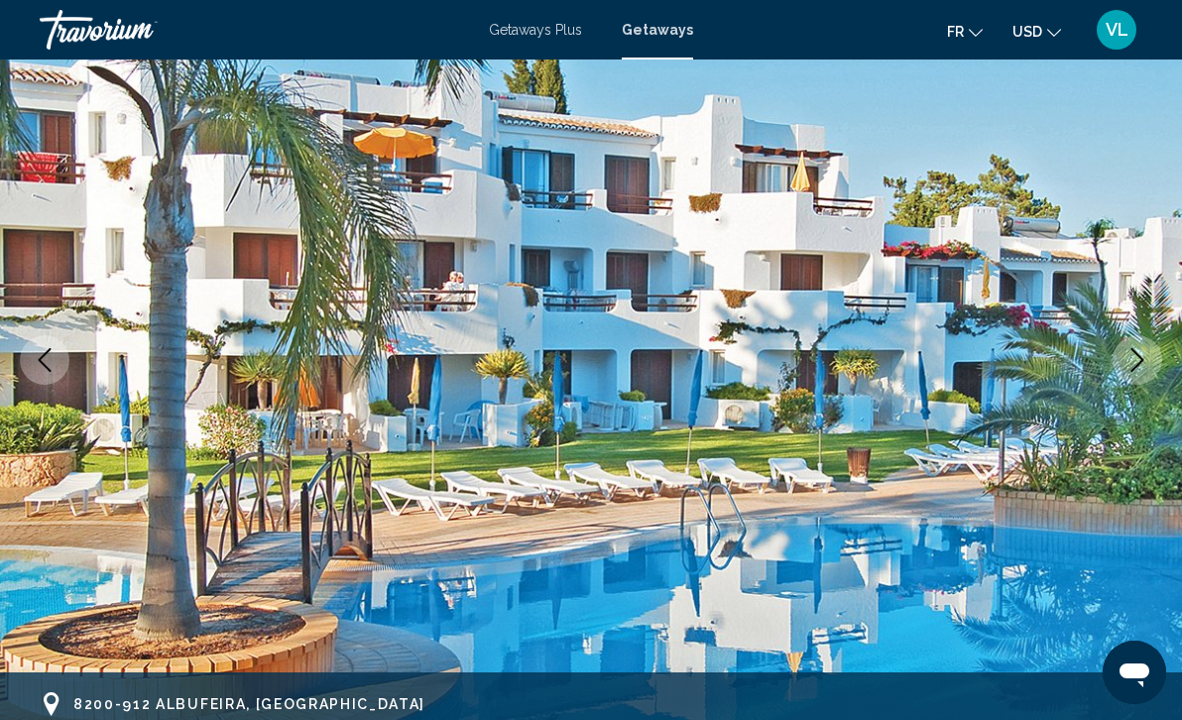
click at [1142, 368] on icon "Next image" at bounding box center [1137, 360] width 24 height 24
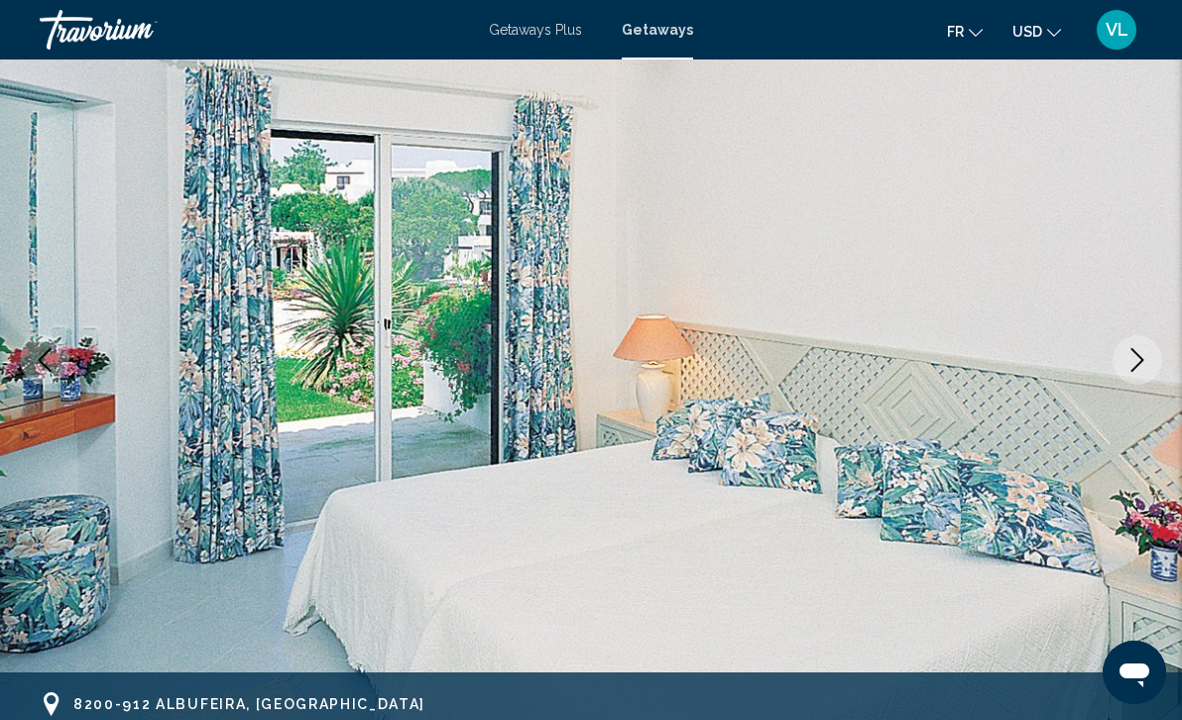
click at [1142, 368] on icon "Next image" at bounding box center [1137, 360] width 24 height 24
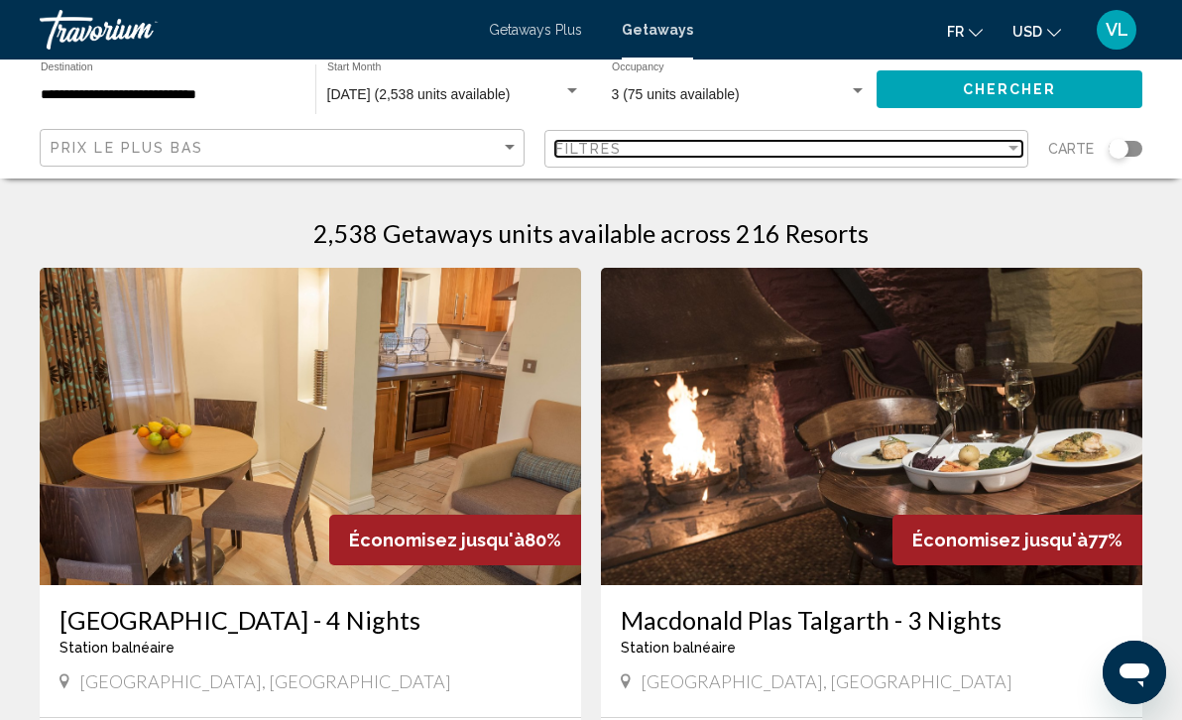
click at [1014, 144] on div "Filter" at bounding box center [1013, 149] width 18 height 16
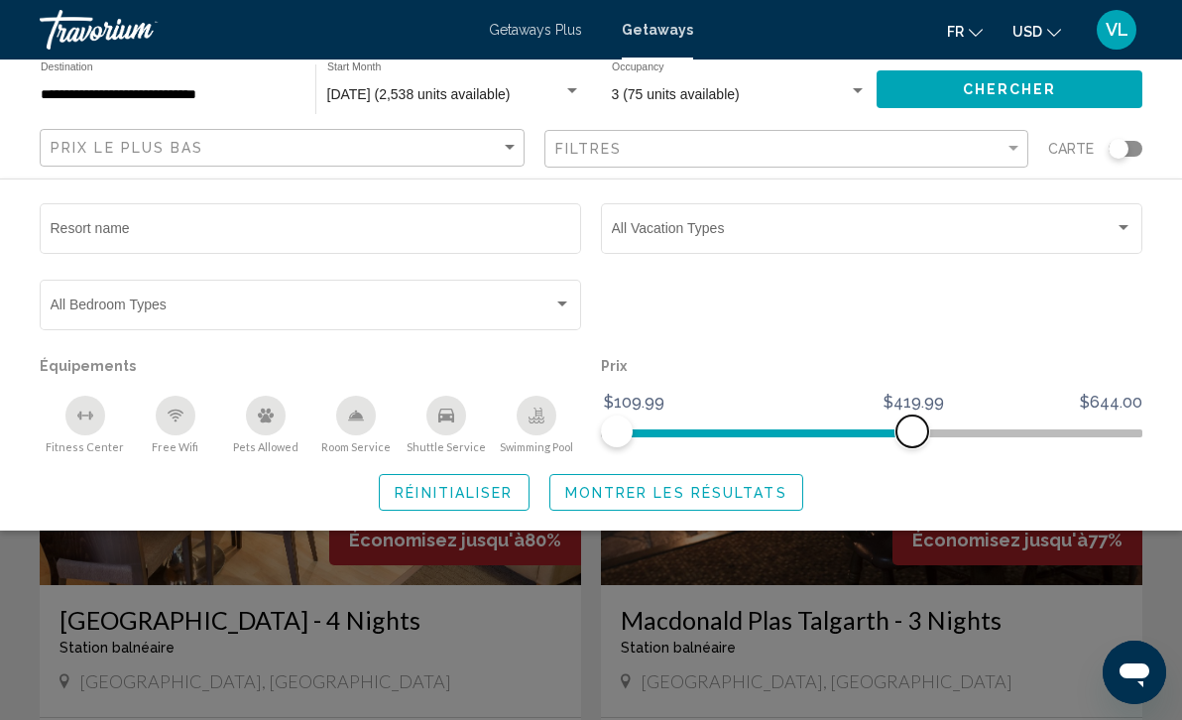
drag, startPoint x: 1122, startPoint y: 432, endPoint x: 910, endPoint y: 427, distance: 212.2
click at [910, 427] on span "Search widget" at bounding box center [912, 431] width 32 height 32
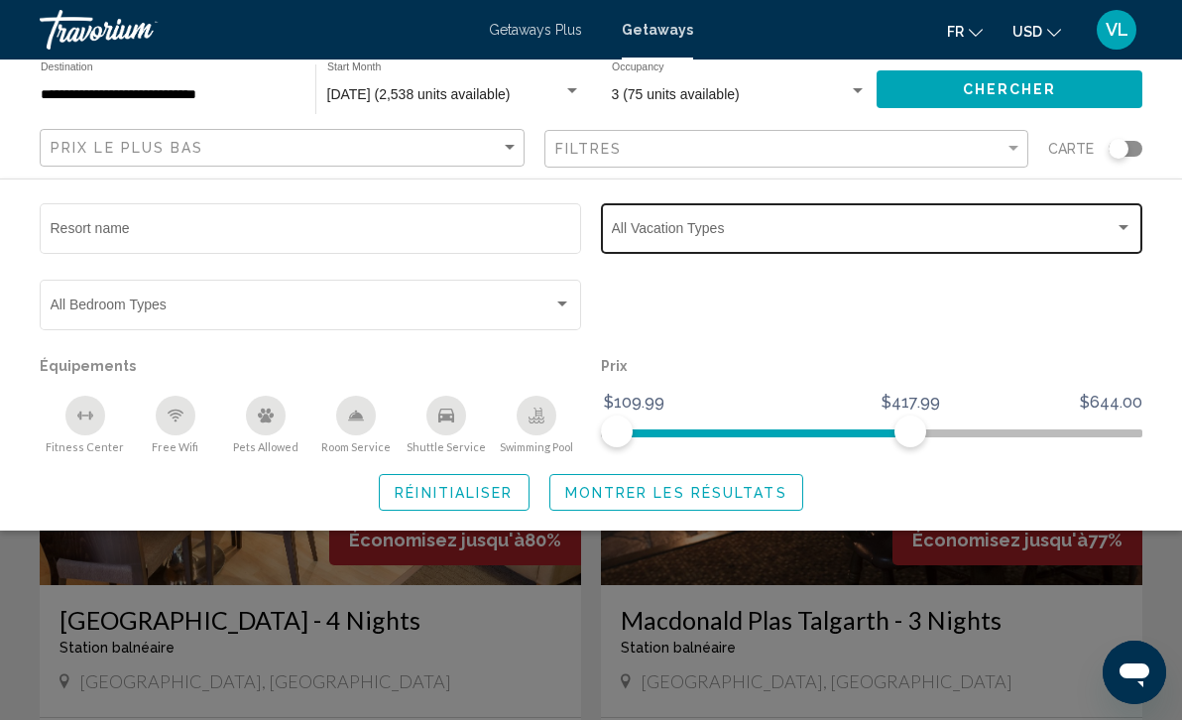
click at [1111, 221] on div "Vacation Types All Vacation Types" at bounding box center [872, 226] width 521 height 55
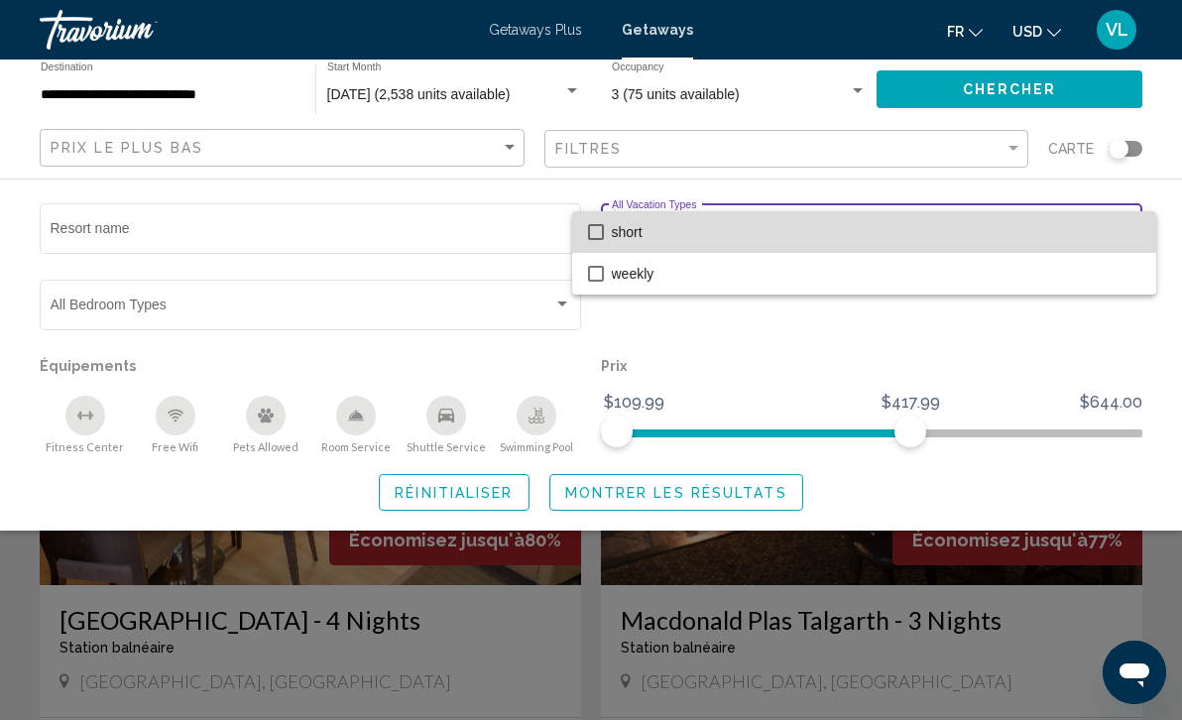
click at [1111, 221] on span "short" at bounding box center [876, 232] width 528 height 42
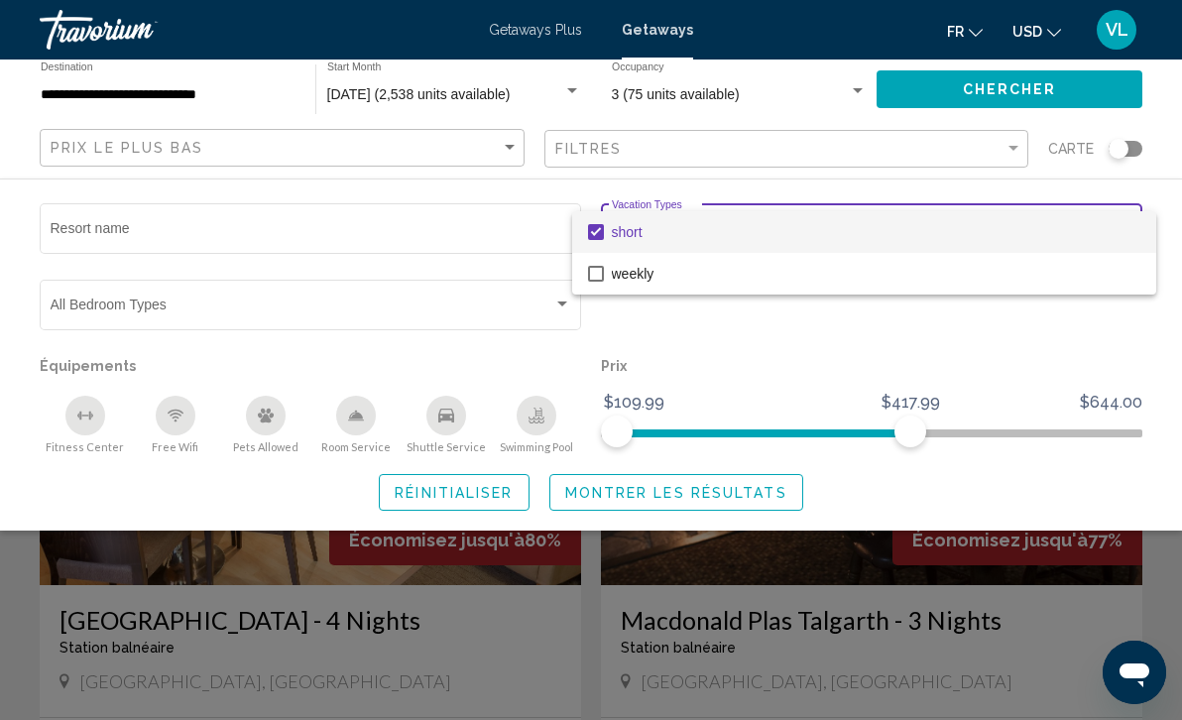
click at [1083, 224] on span "short" at bounding box center [876, 232] width 528 height 42
click at [789, 378] on div at bounding box center [591, 360] width 1182 height 720
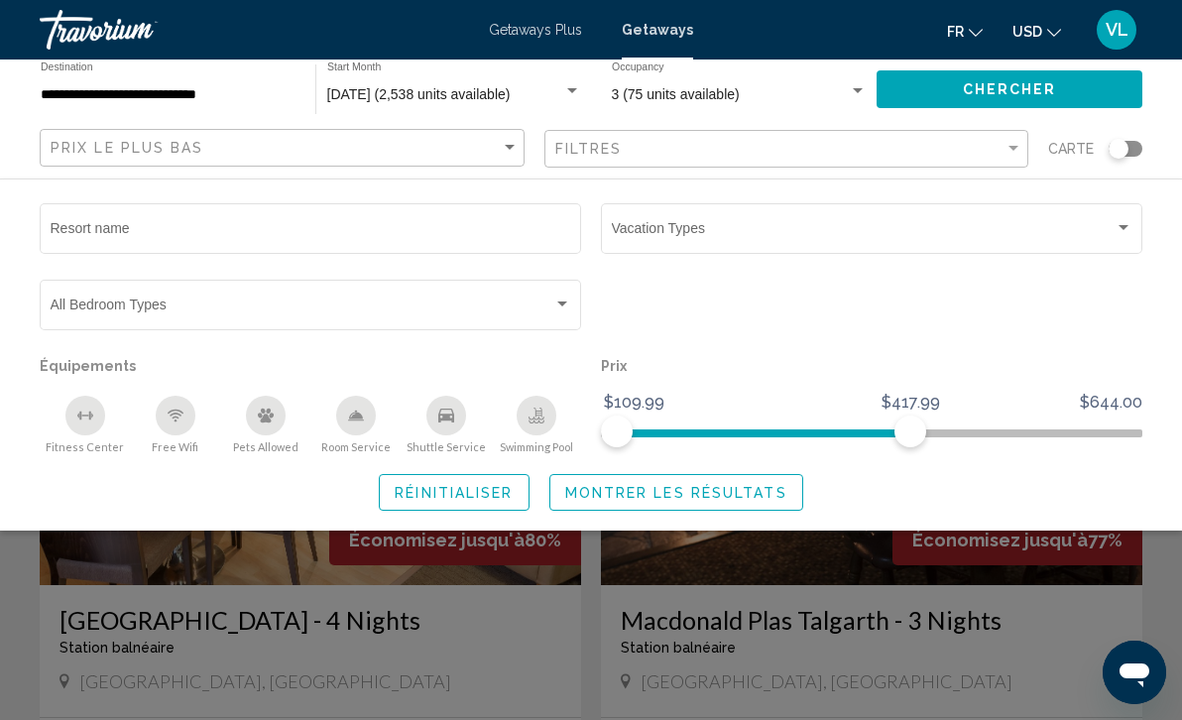
click at [665, 491] on span "Montrer les résultats" at bounding box center [676, 493] width 222 height 16
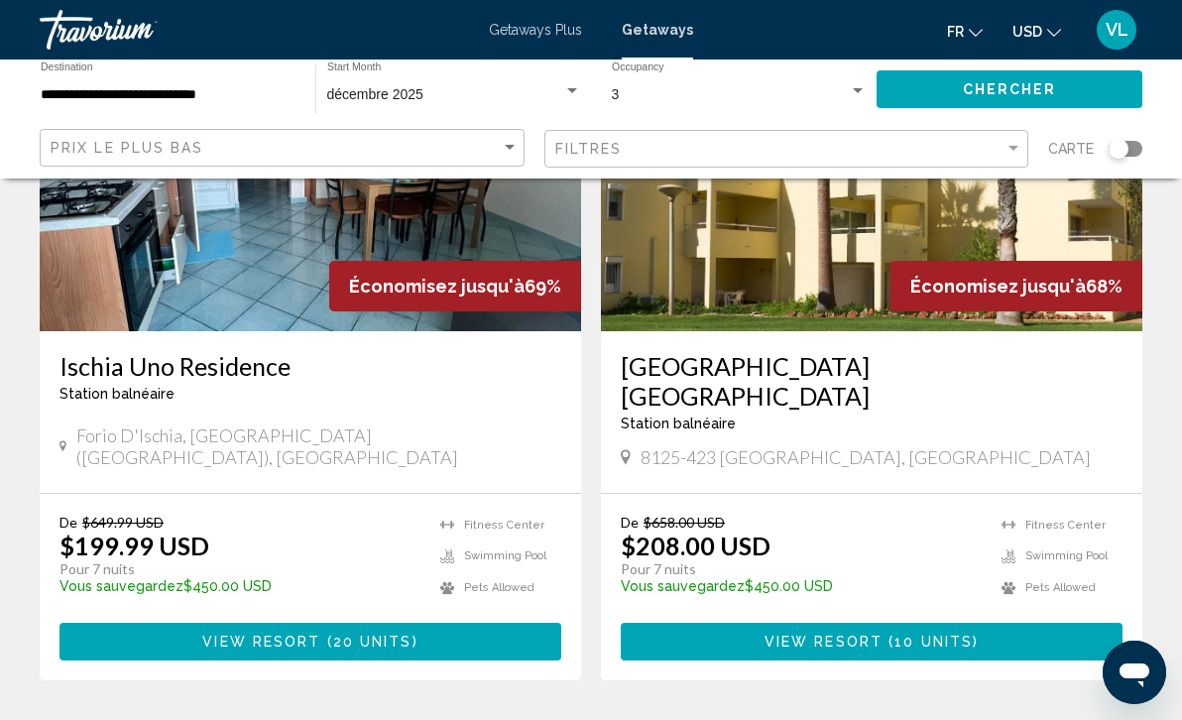
scroll to position [2957, 0]
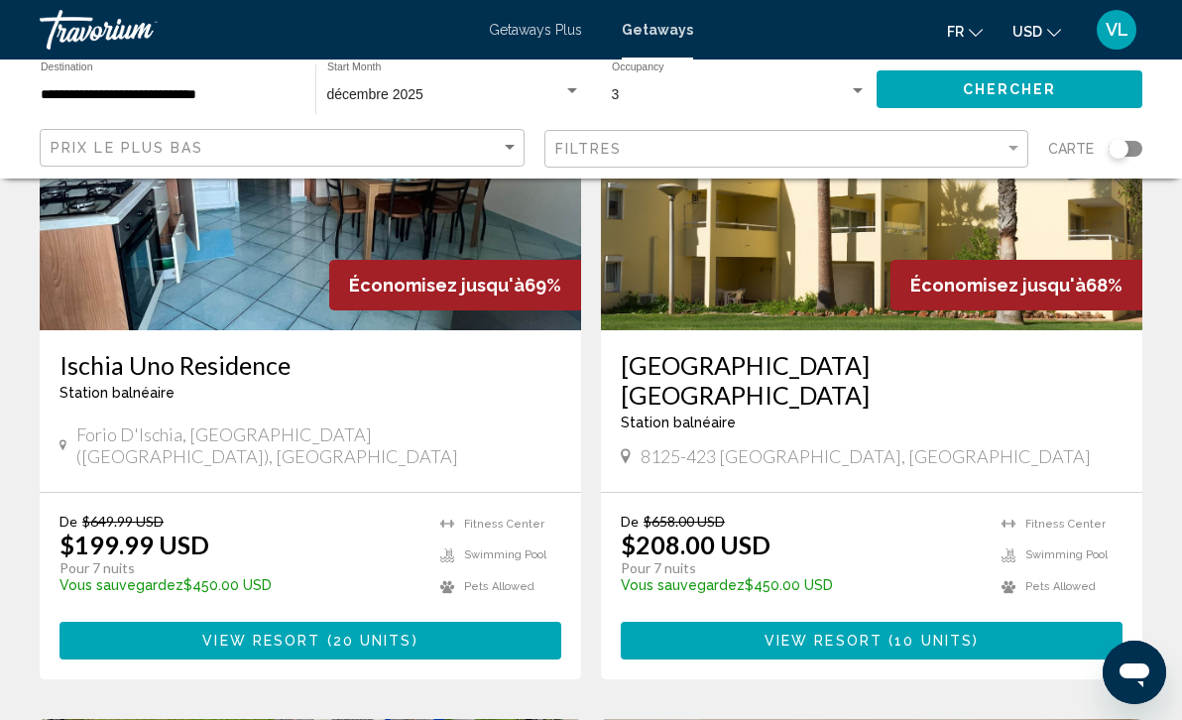
click at [350, 634] on span "20 units" at bounding box center [372, 642] width 79 height 16
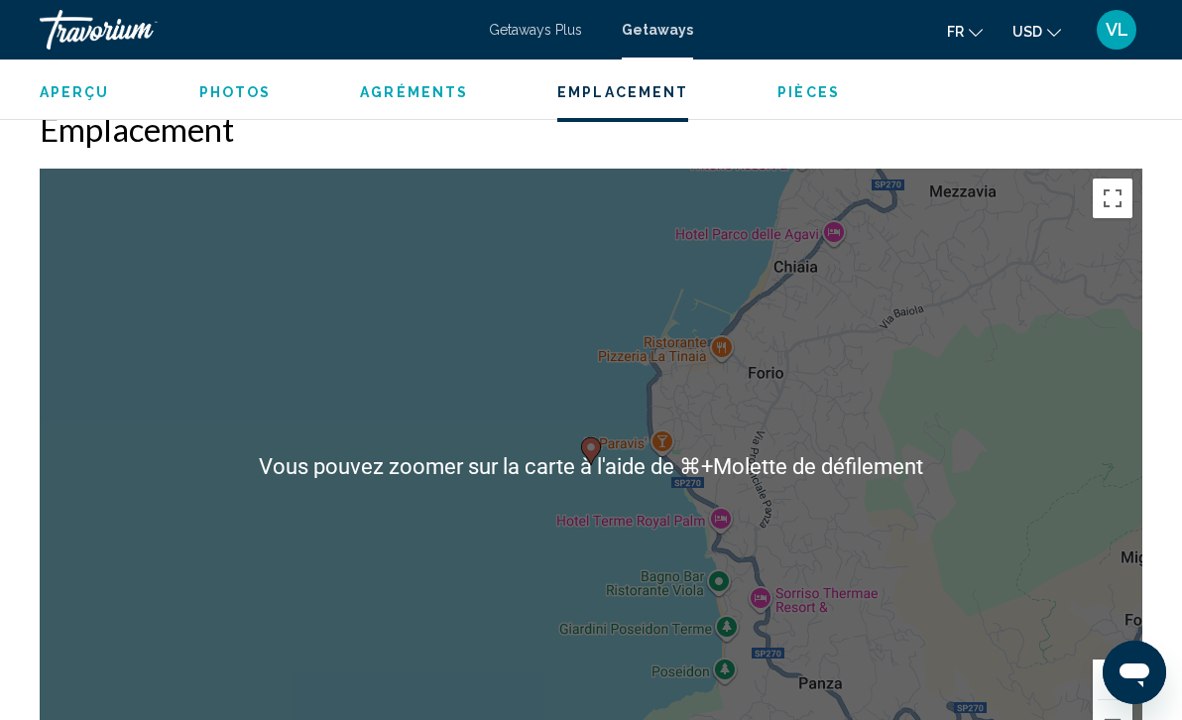
scroll to position [3358, 0]
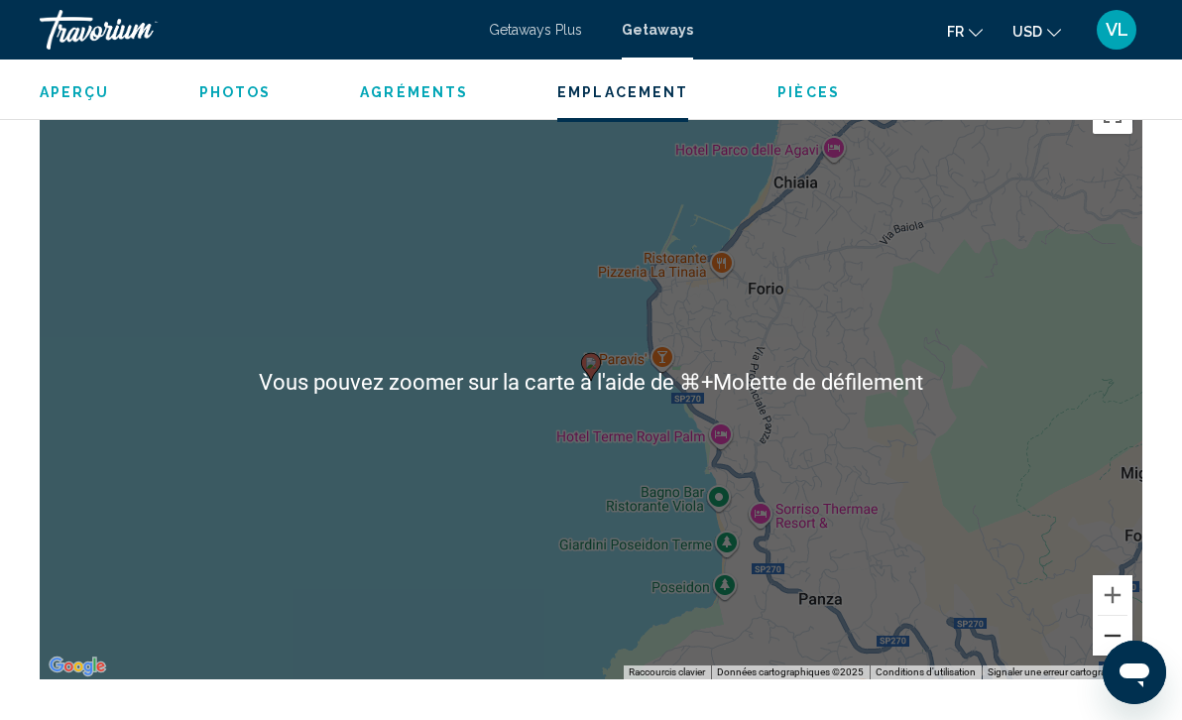
click at [1117, 616] on button "Zoom arrière" at bounding box center [1113, 636] width 40 height 40
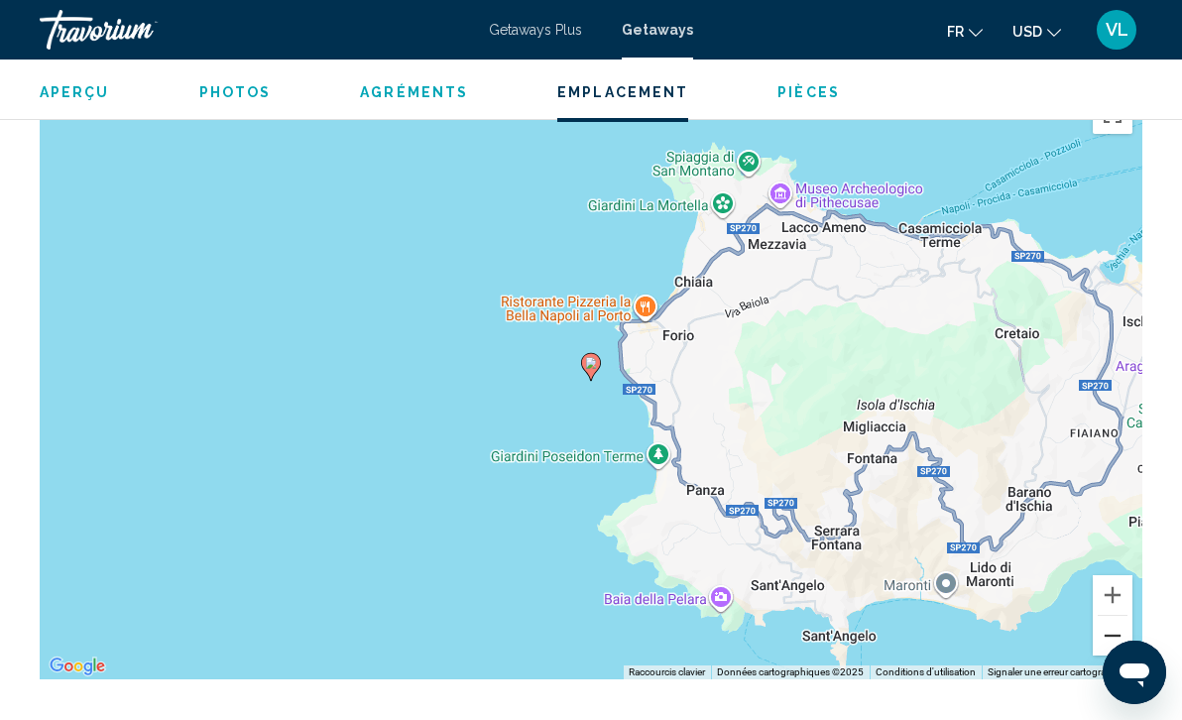
click at [1117, 616] on button "Zoom arrière" at bounding box center [1113, 636] width 40 height 40
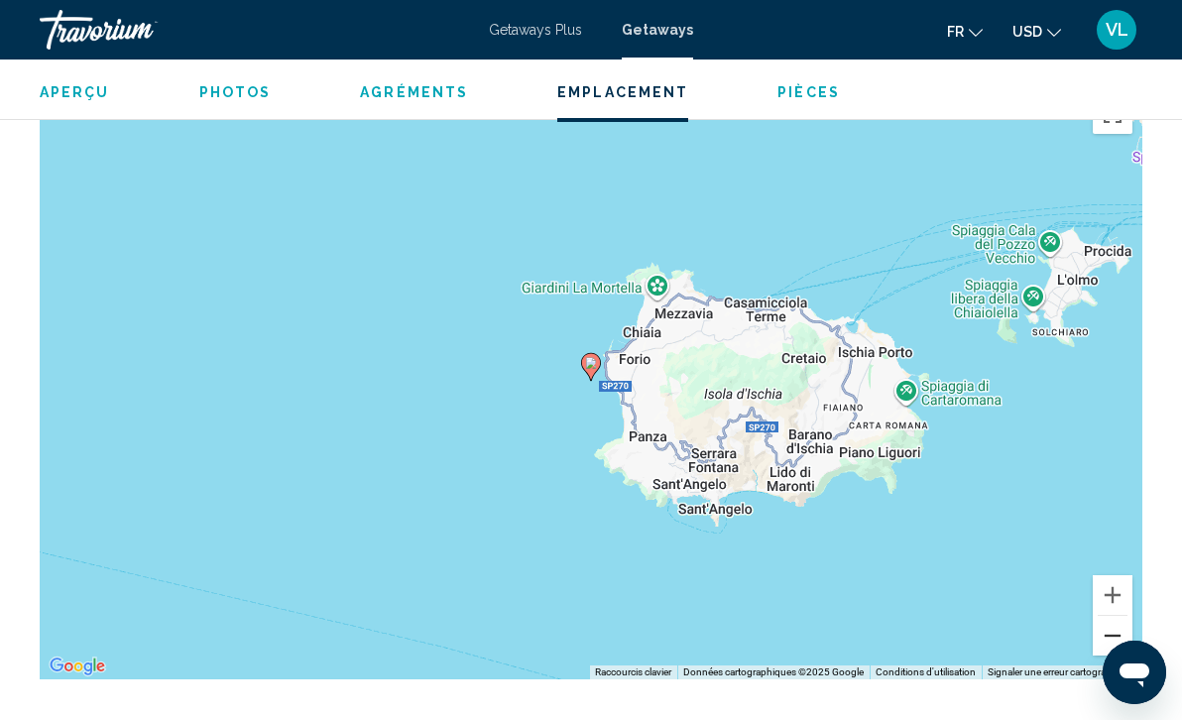
click at [1117, 616] on button "Zoom arrière" at bounding box center [1113, 636] width 40 height 40
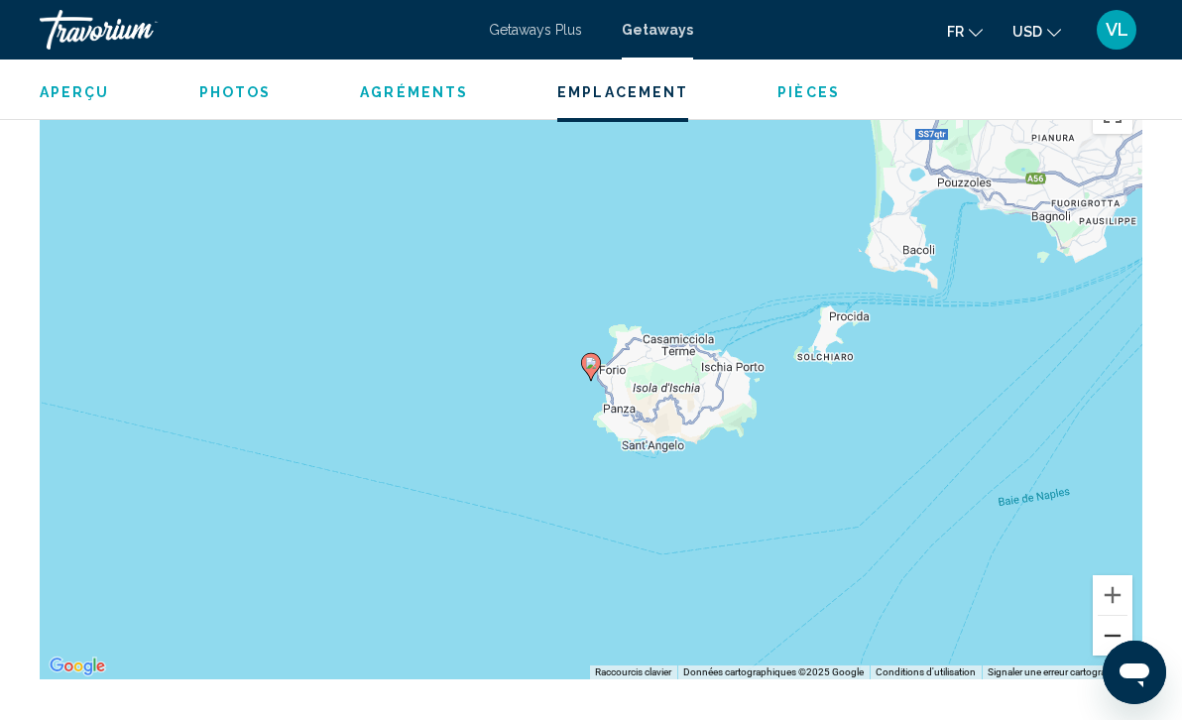
click at [1117, 616] on button "Zoom arrière" at bounding box center [1113, 636] width 40 height 40
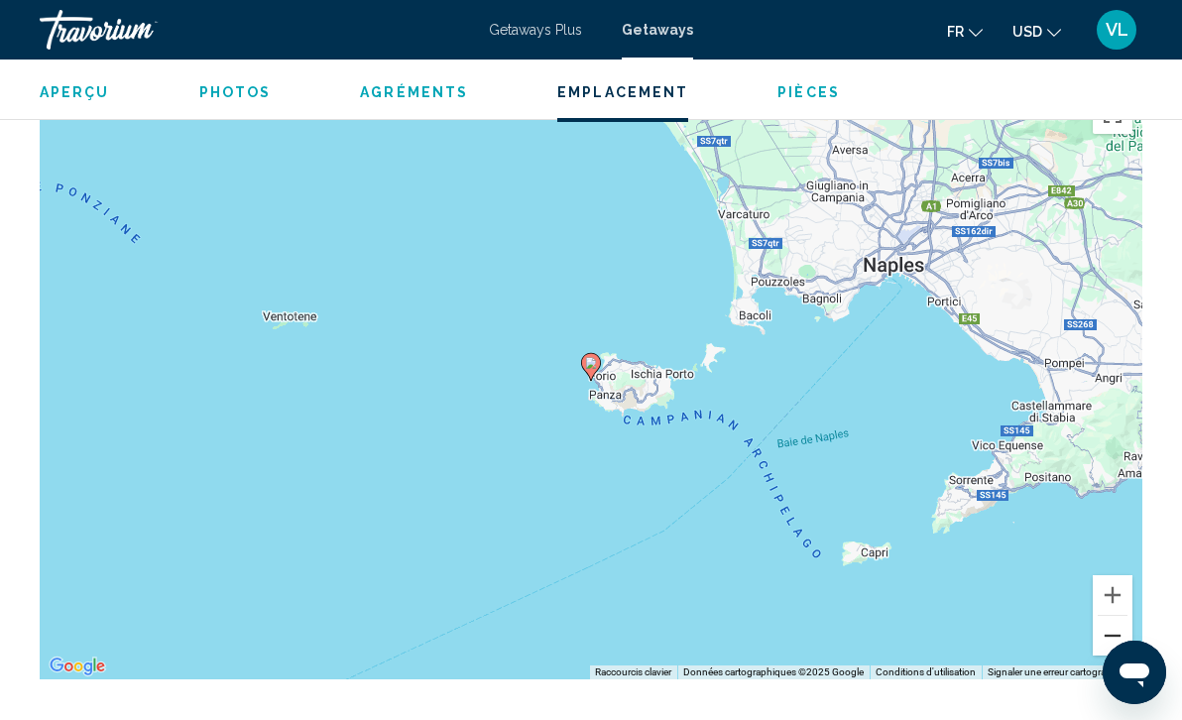
click at [1117, 616] on button "Zoom arrière" at bounding box center [1113, 636] width 40 height 40
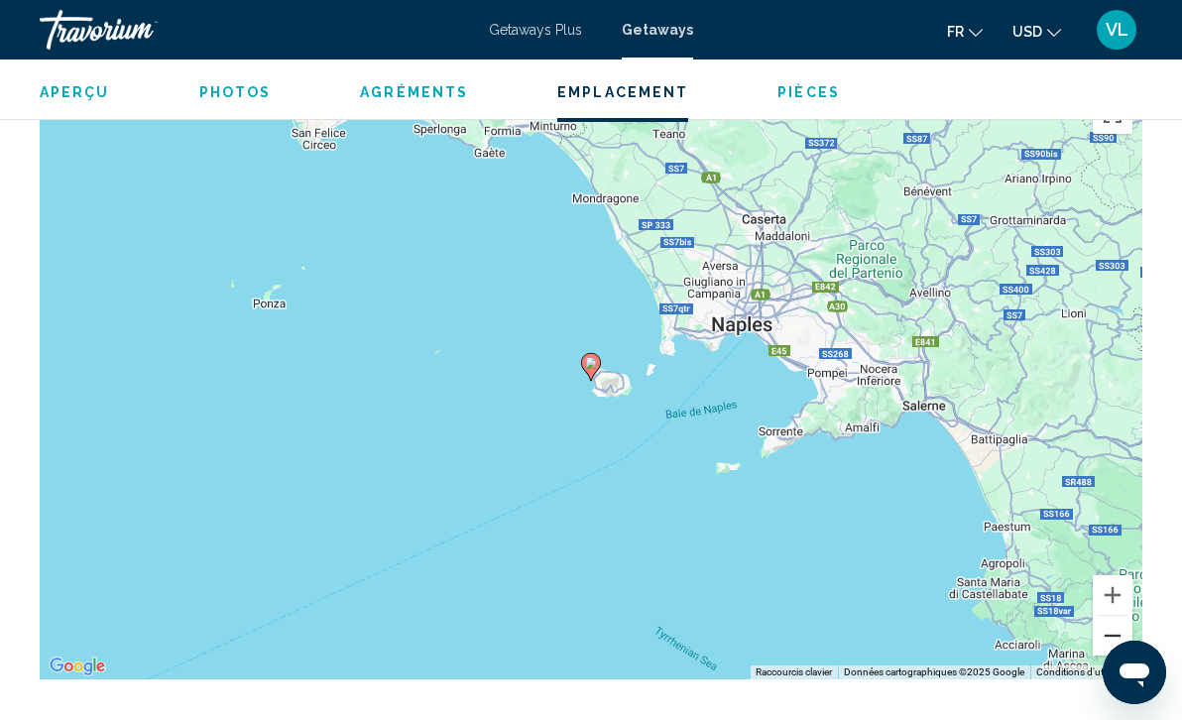
click at [1117, 616] on button "Zoom arrière" at bounding box center [1113, 636] width 40 height 40
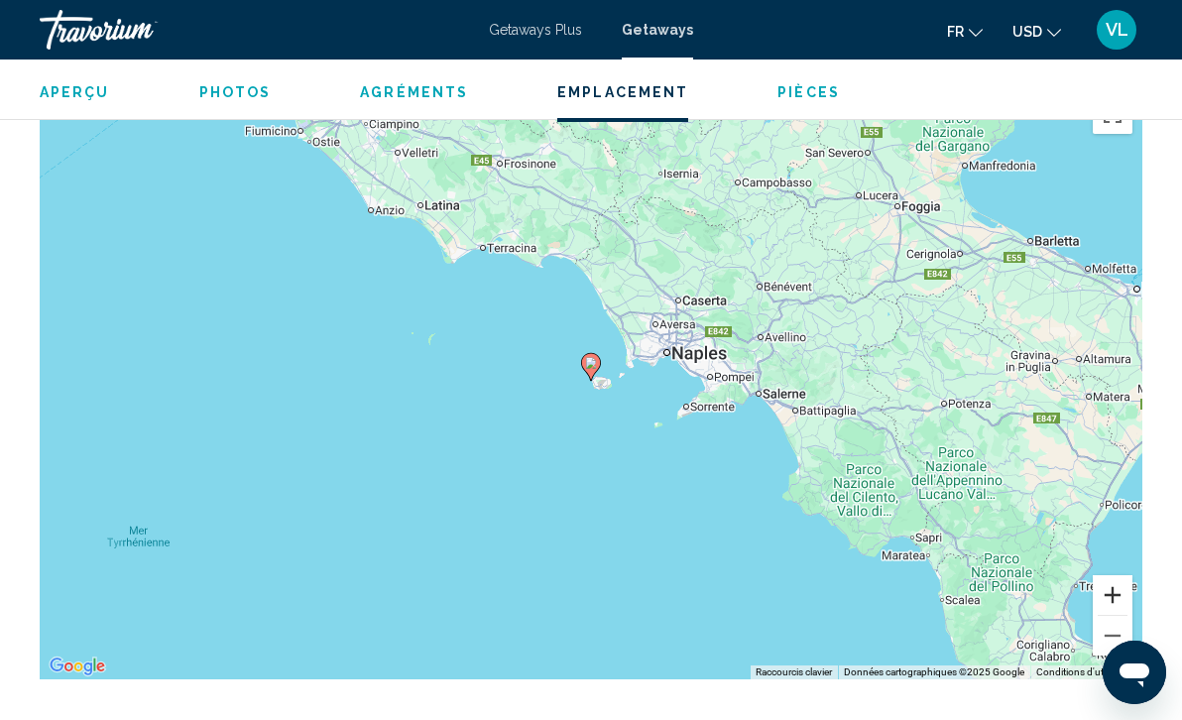
click at [1120, 579] on button "Zoom avant" at bounding box center [1113, 595] width 40 height 40
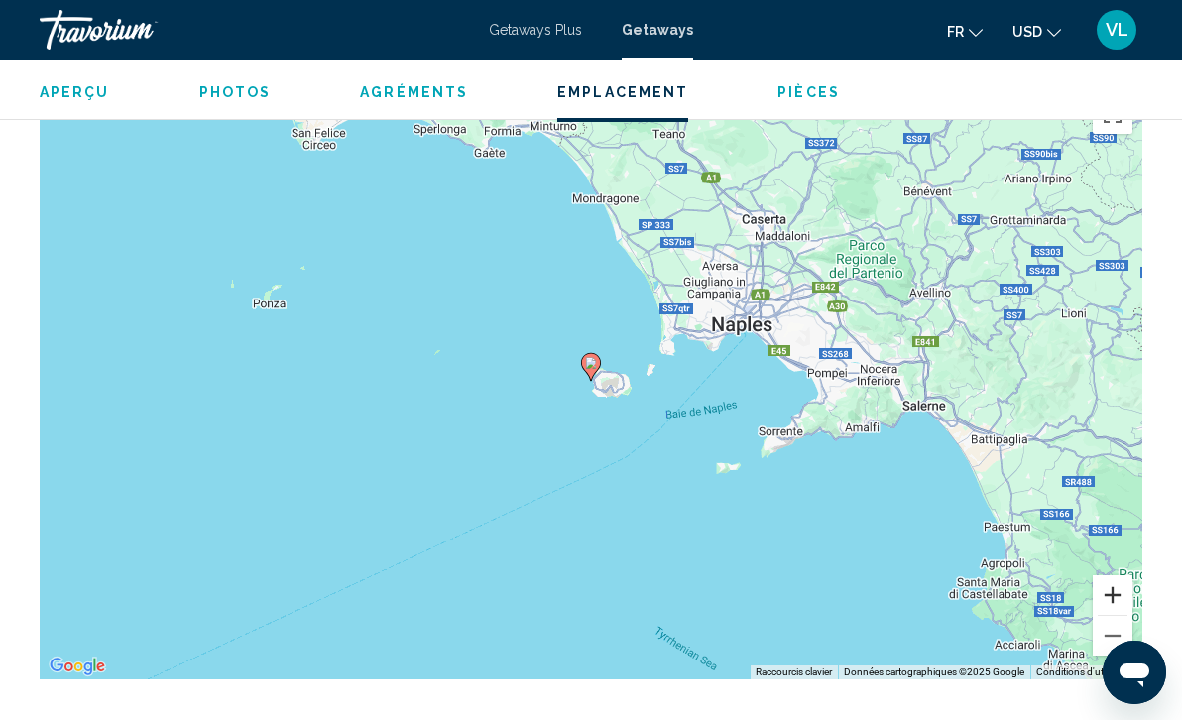
click at [1120, 579] on button "Zoom avant" at bounding box center [1113, 595] width 40 height 40
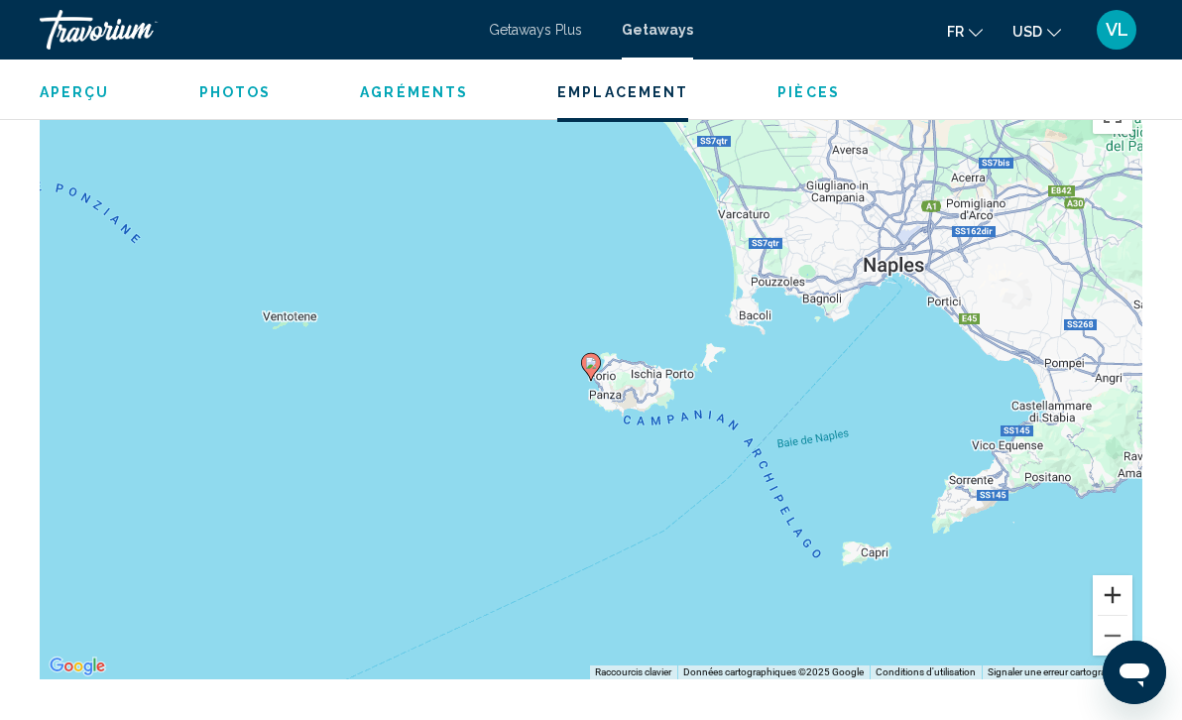
click at [1120, 579] on button "Zoom avant" at bounding box center [1113, 595] width 40 height 40
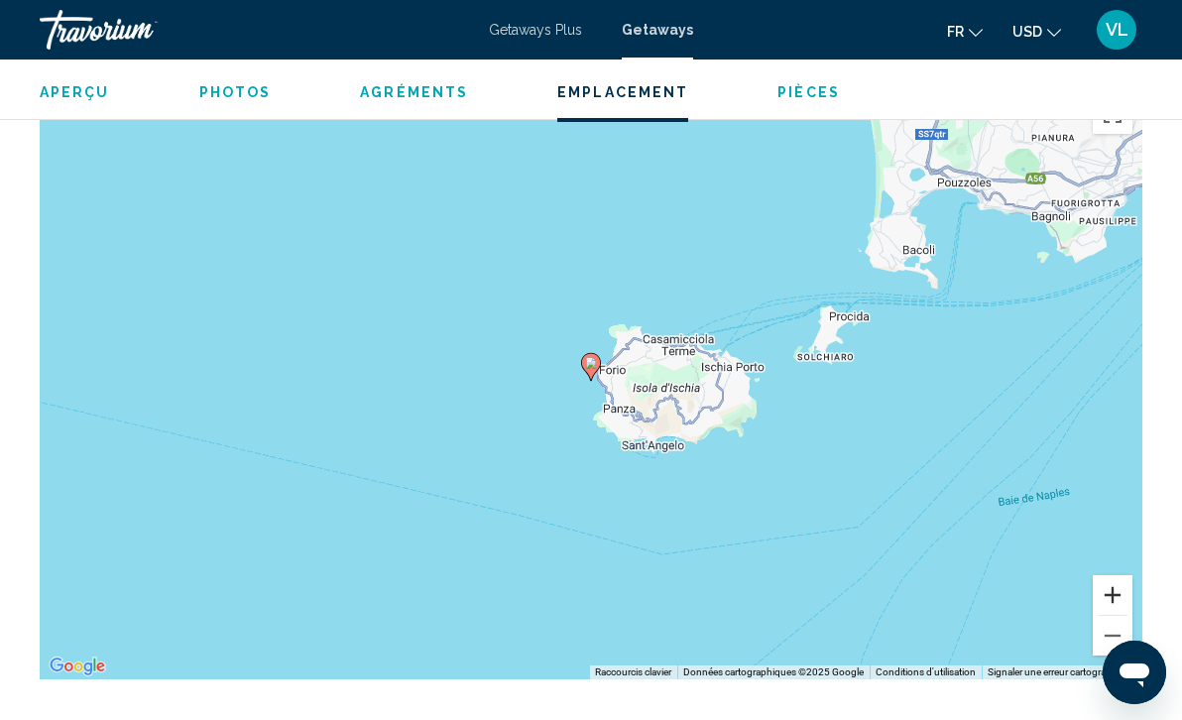
click at [1120, 579] on button "Zoom avant" at bounding box center [1113, 595] width 40 height 40
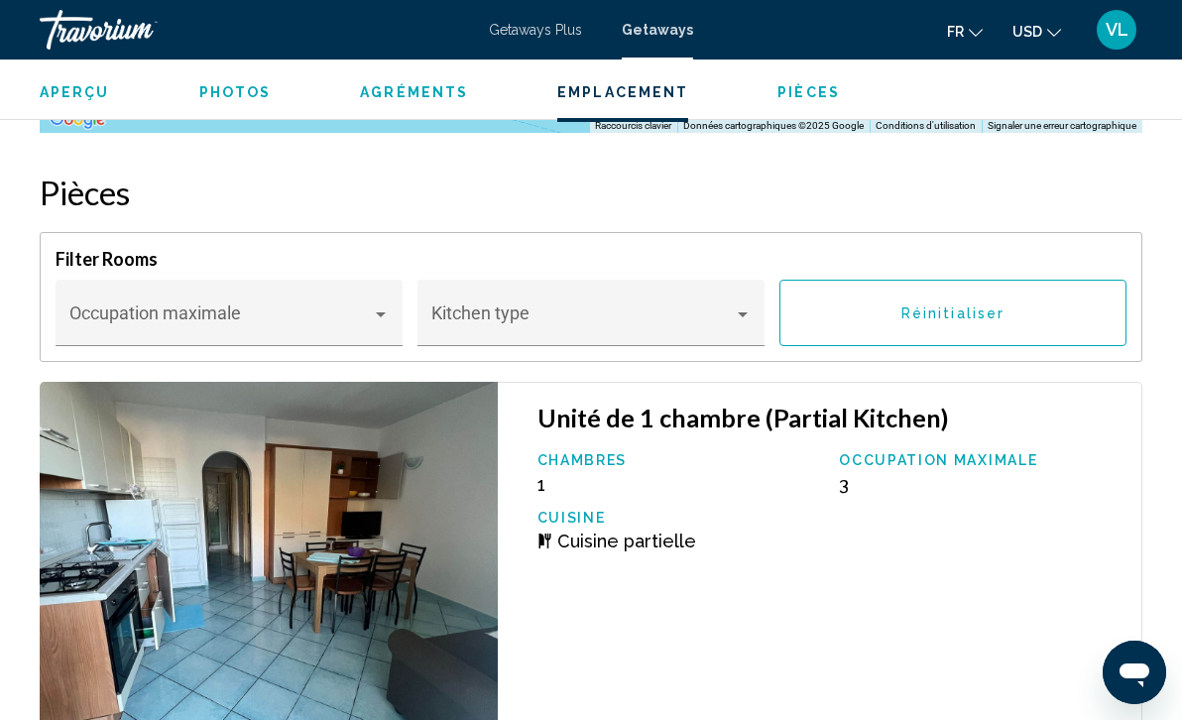
scroll to position [3829, 0]
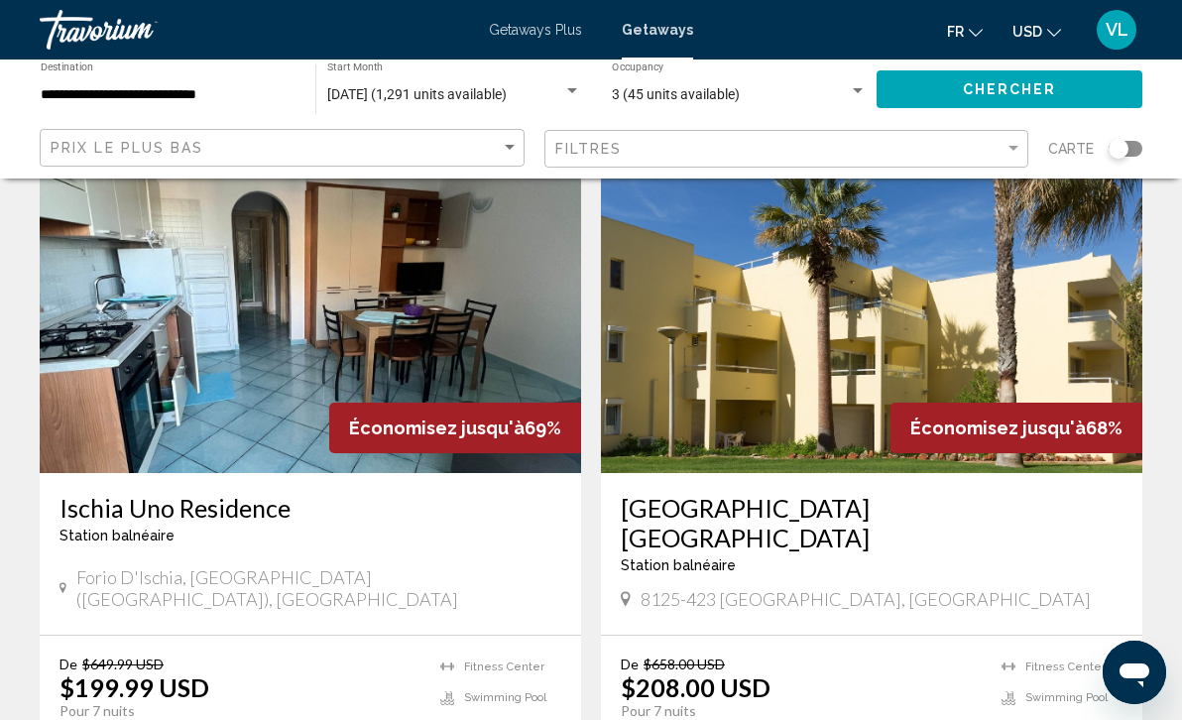
scroll to position [2813, 0]
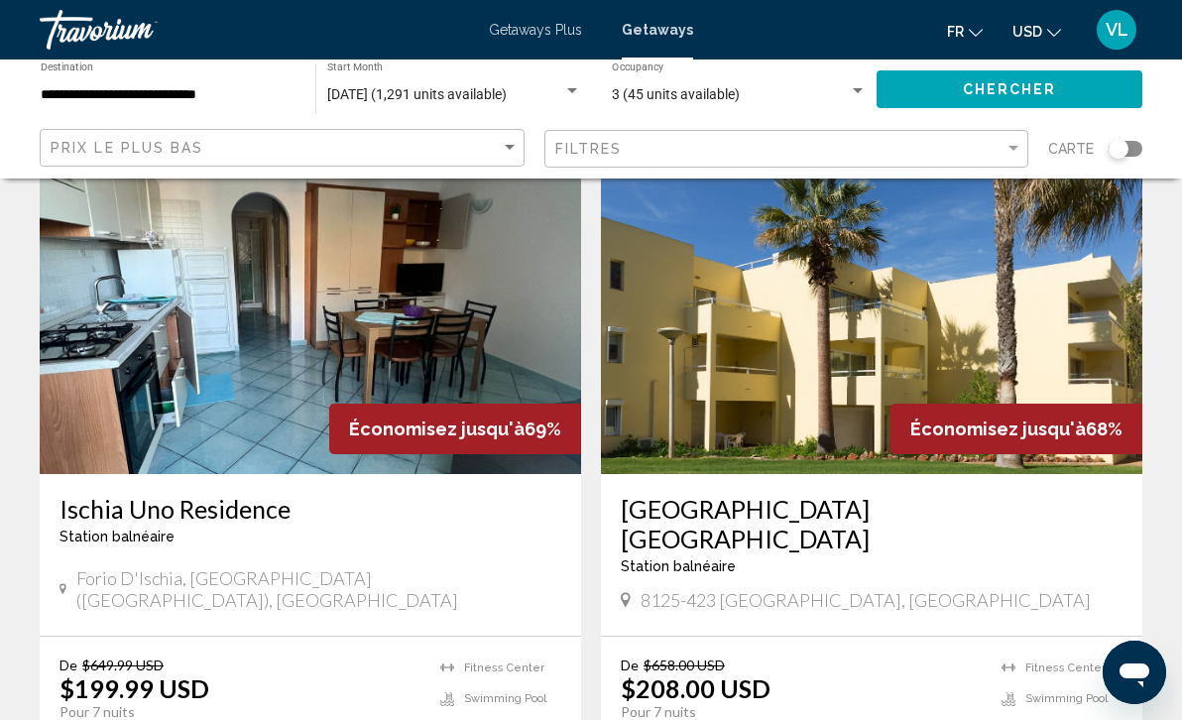
click at [929, 376] on img "Main content" at bounding box center [871, 315] width 541 height 317
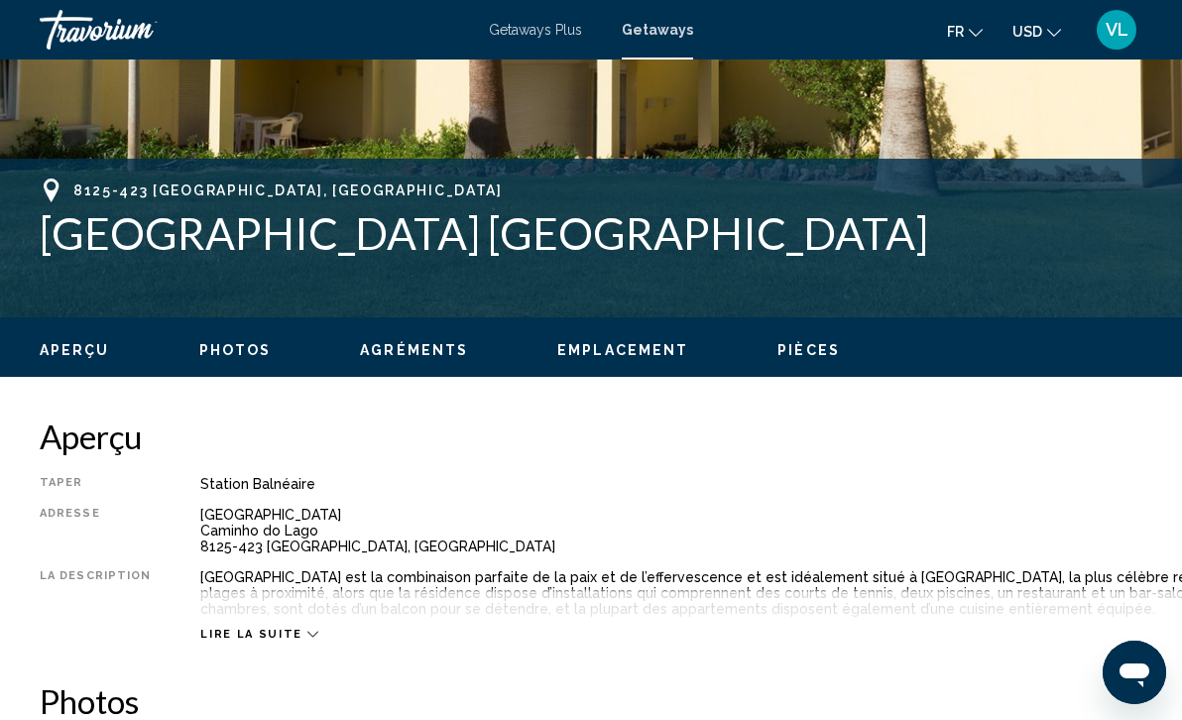
scroll to position [608, 0]
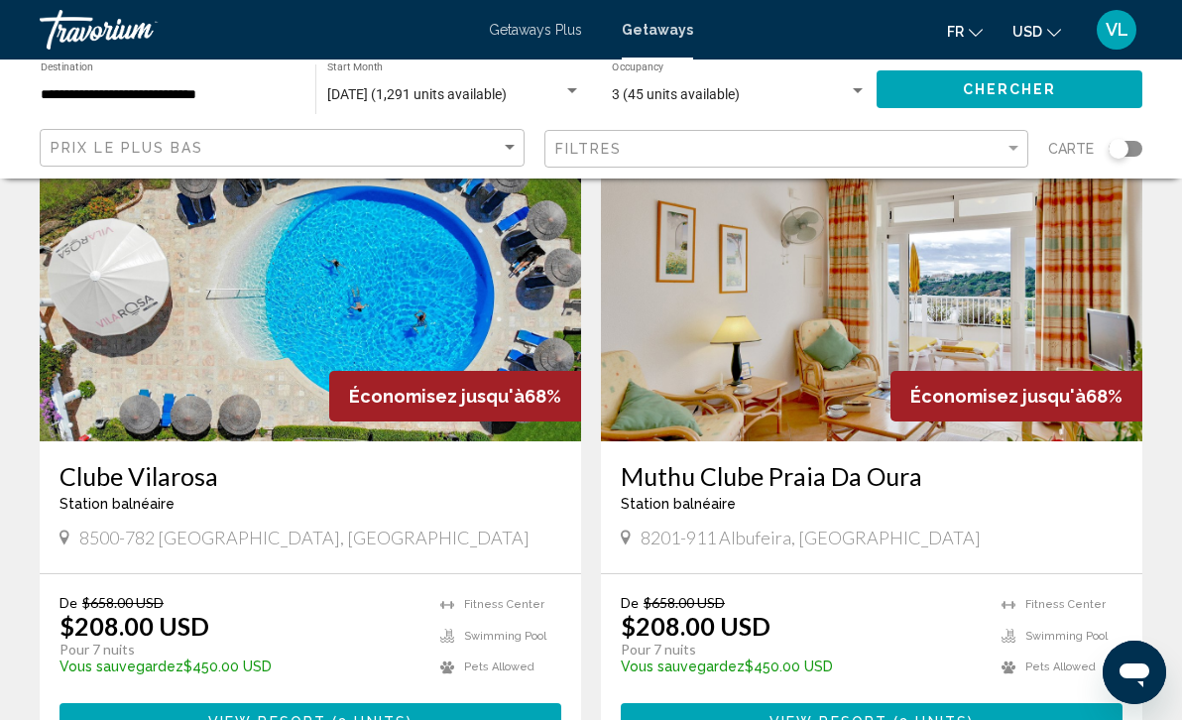
scroll to position [3547, 0]
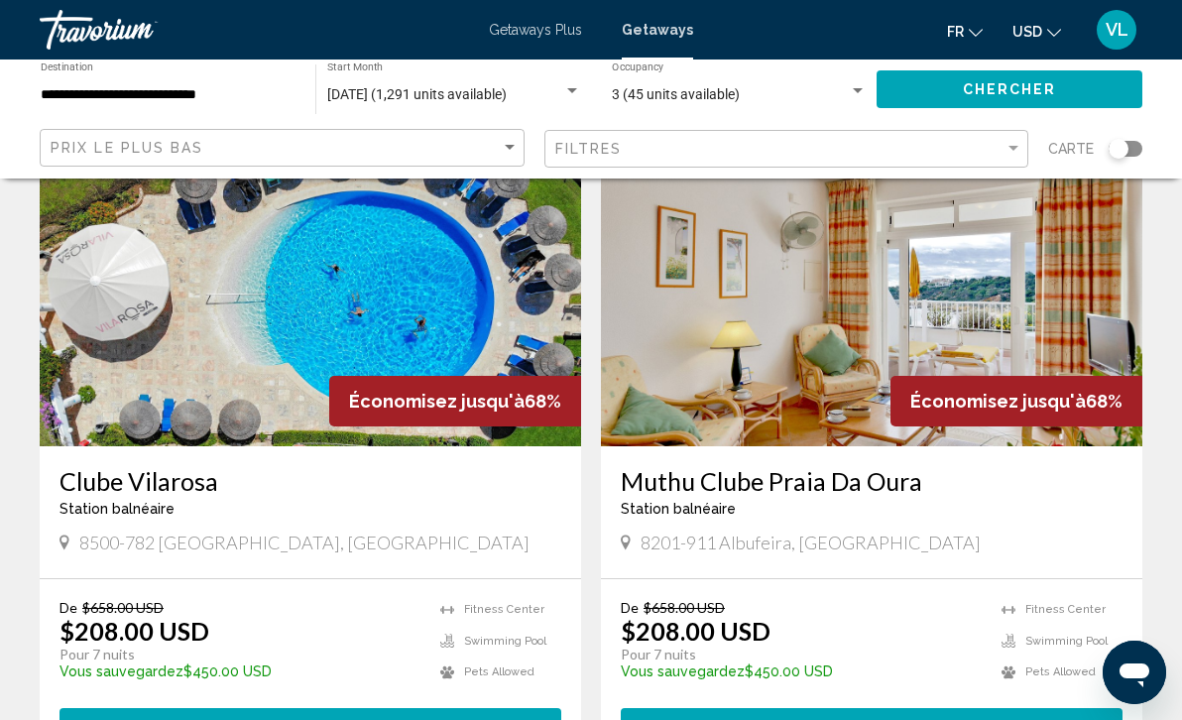
click at [363, 317] on img "Main content" at bounding box center [310, 287] width 541 height 317
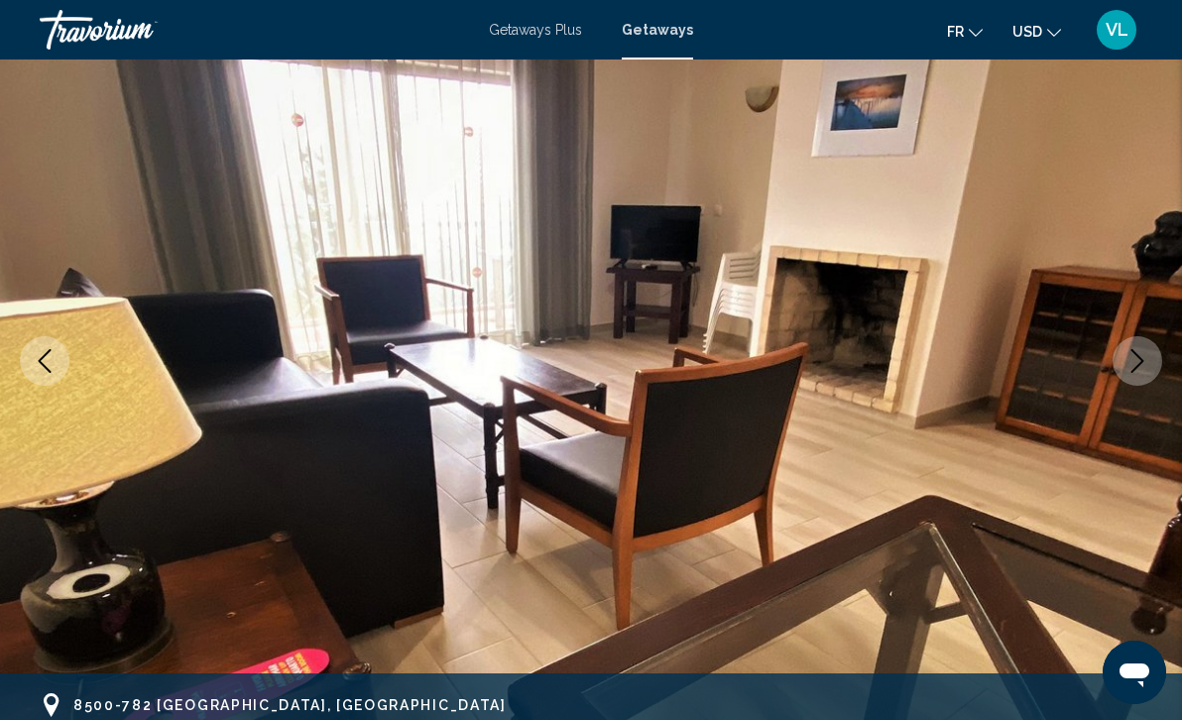
scroll to position [159, 0]
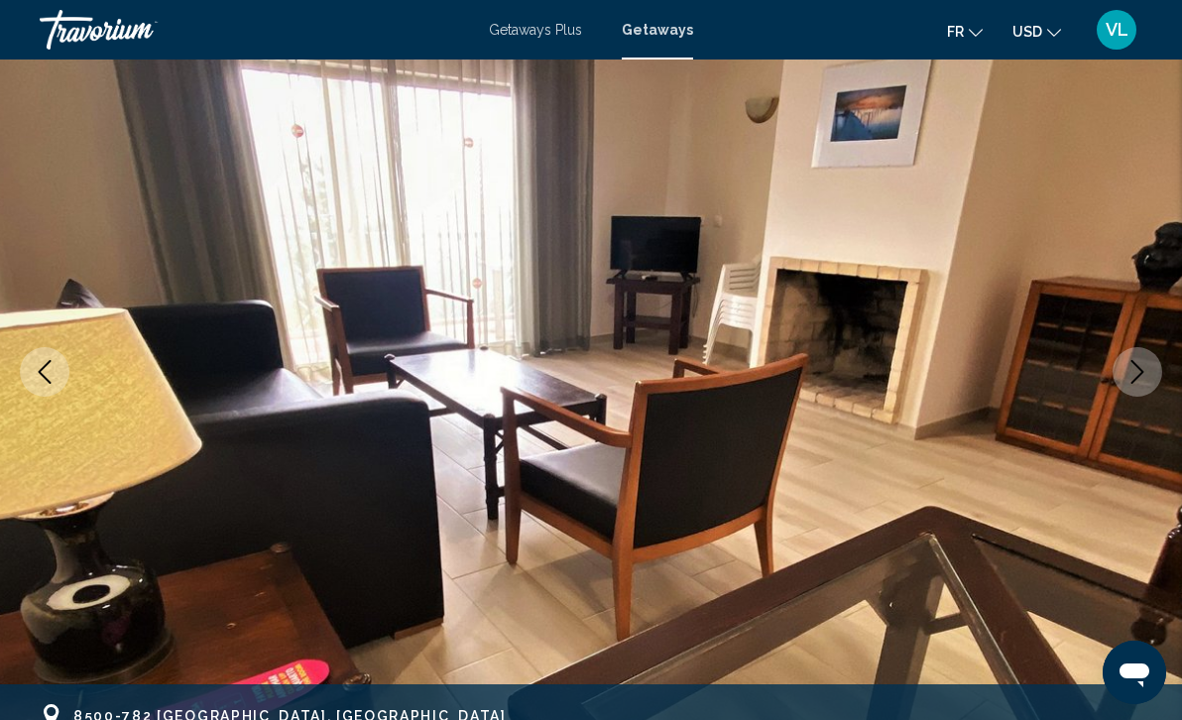
click at [1135, 366] on icon "Next image" at bounding box center [1137, 372] width 13 height 24
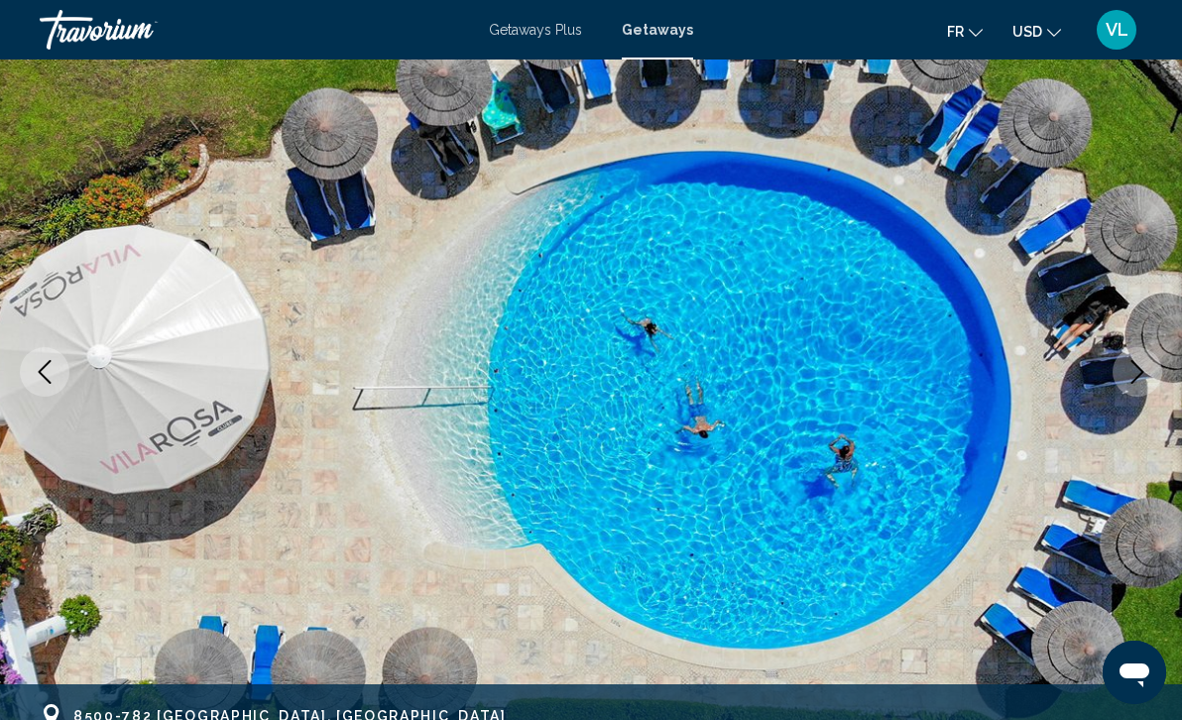
click at [1135, 366] on icon "Next image" at bounding box center [1137, 372] width 13 height 24
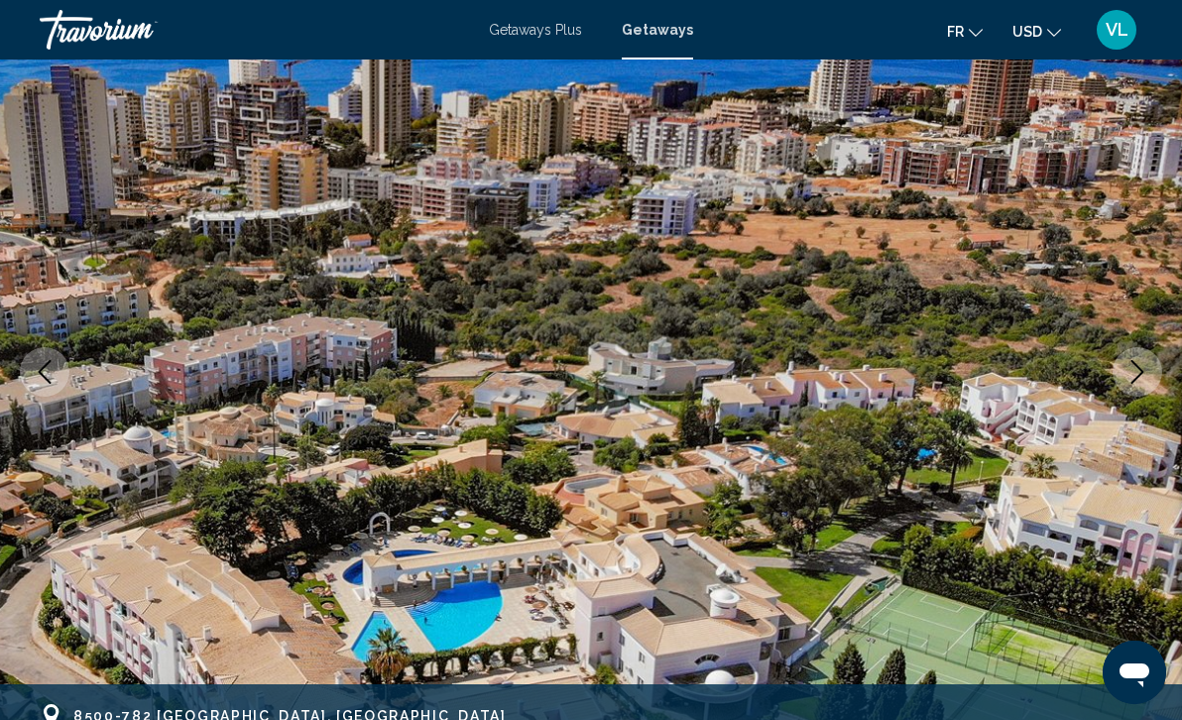
click at [1135, 366] on icon "Next image" at bounding box center [1137, 372] width 13 height 24
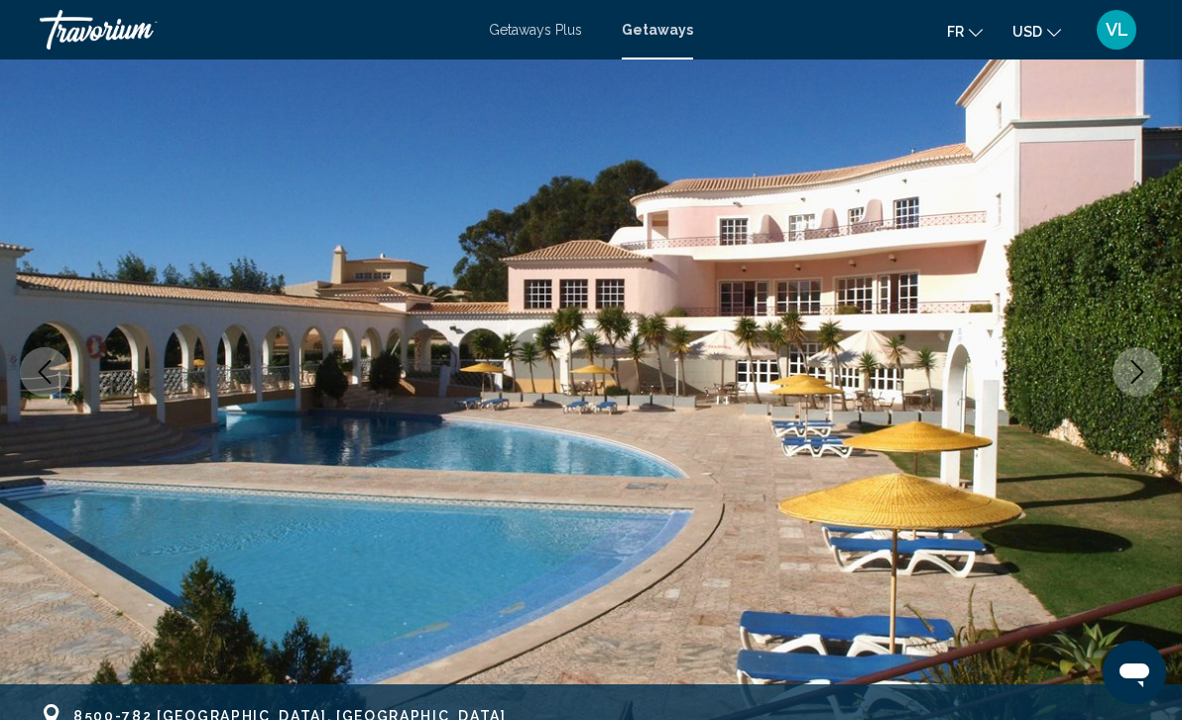
click at [1135, 366] on icon "Next image" at bounding box center [1137, 372] width 13 height 24
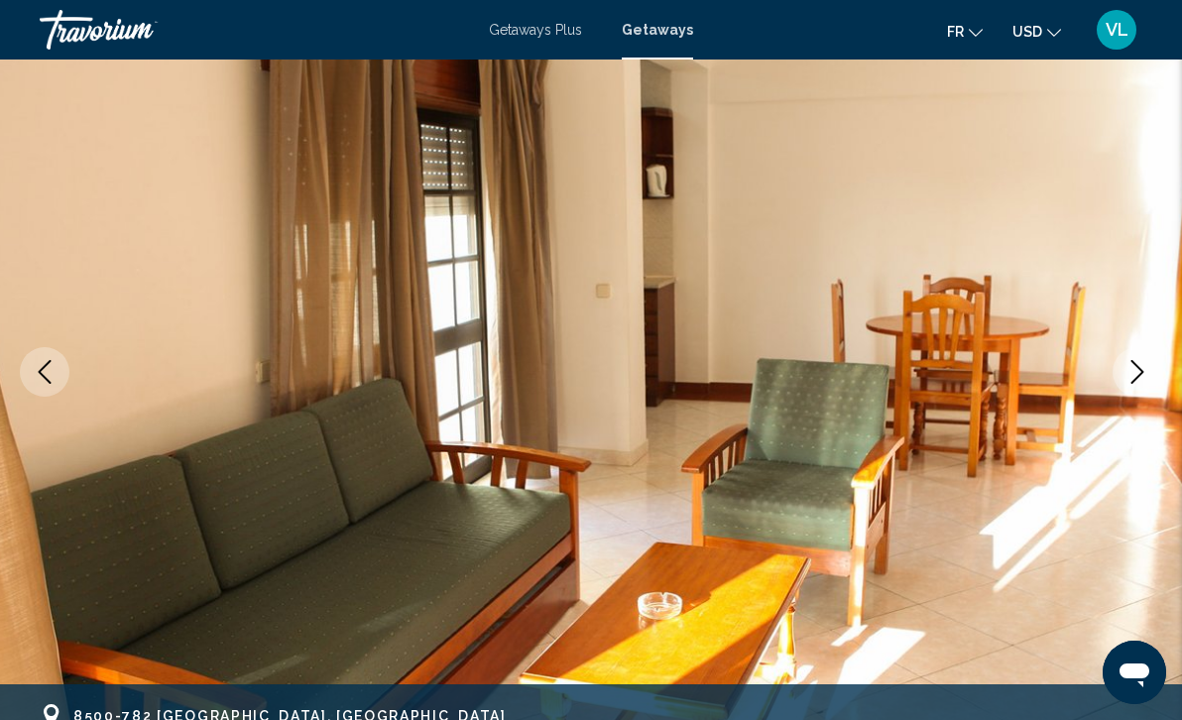
click at [1135, 366] on icon "Next image" at bounding box center [1137, 372] width 13 height 24
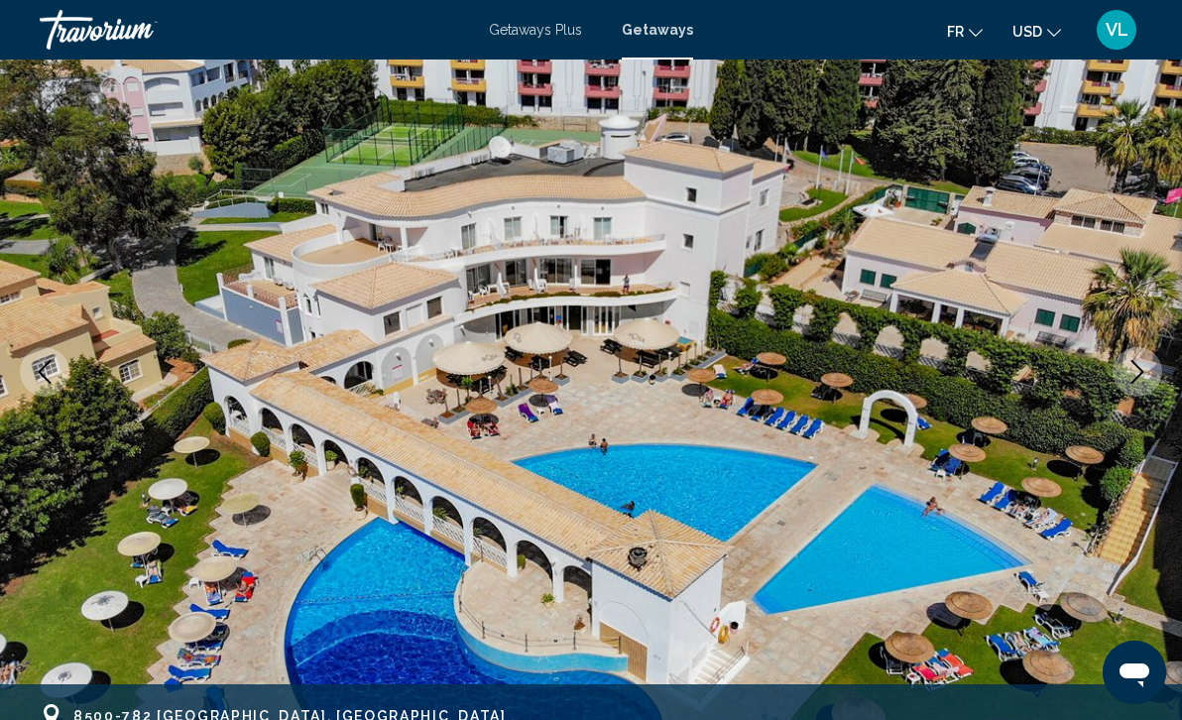
click at [1135, 366] on icon "Next image" at bounding box center [1137, 372] width 13 height 24
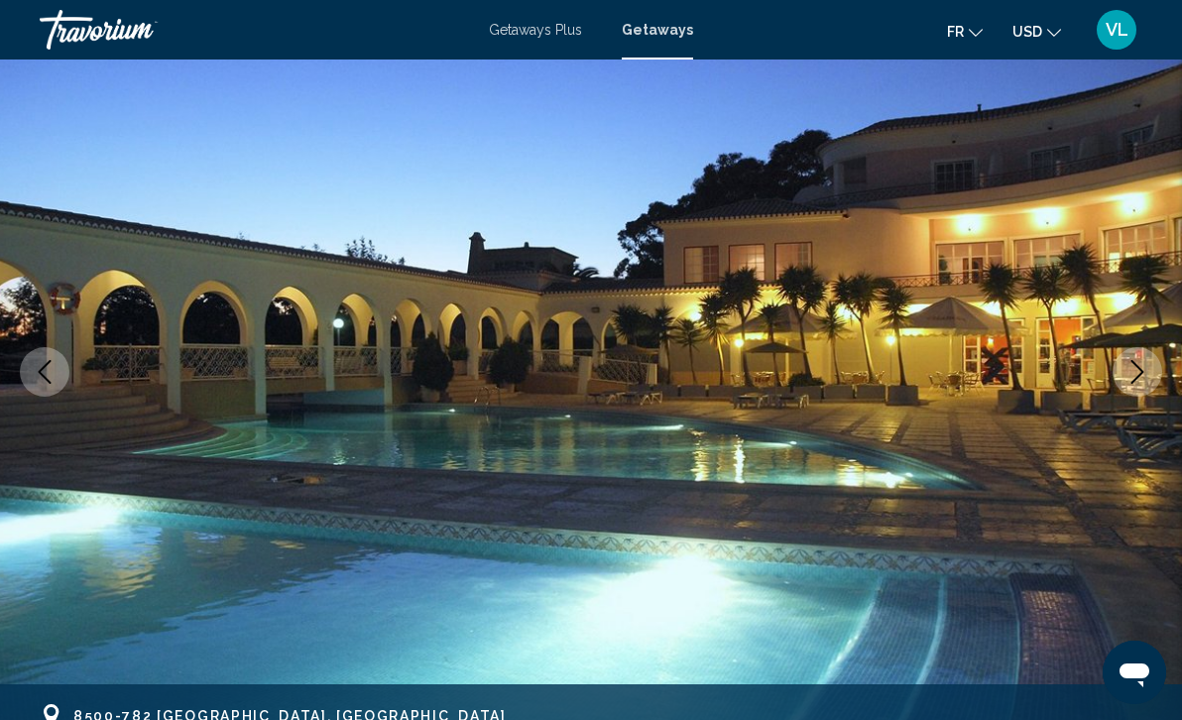
click at [1125, 369] on icon "Next image" at bounding box center [1137, 372] width 24 height 24
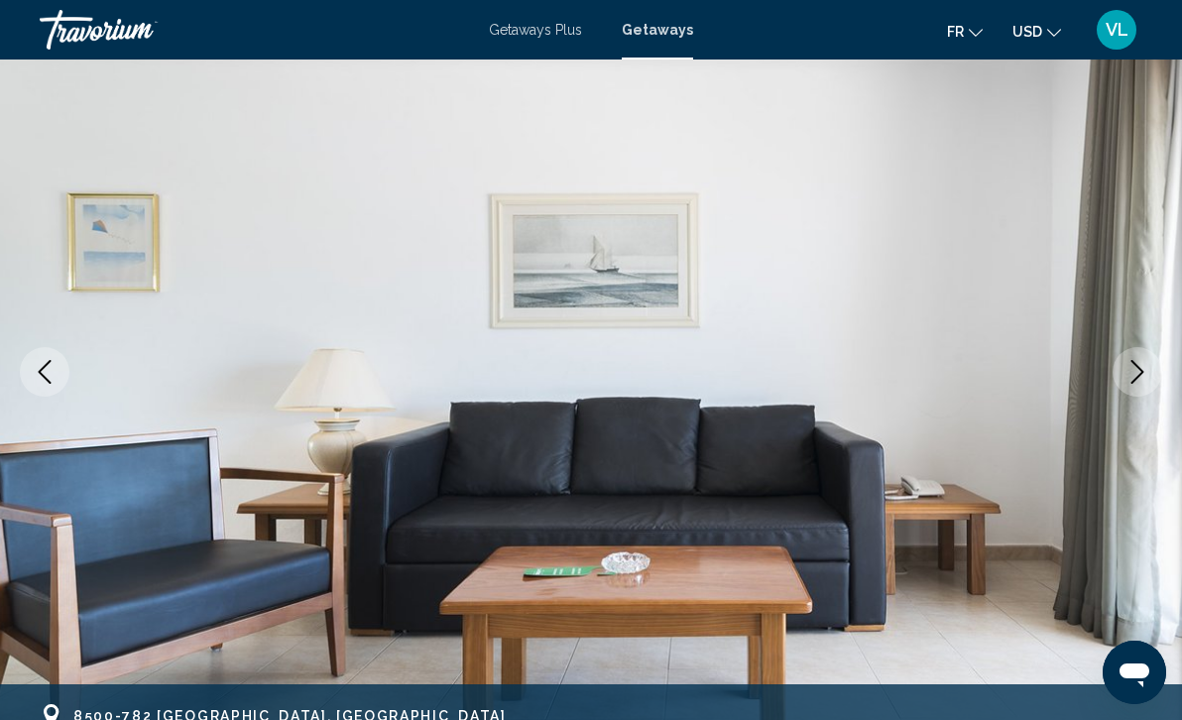
click at [1125, 369] on icon "Next image" at bounding box center [1137, 372] width 24 height 24
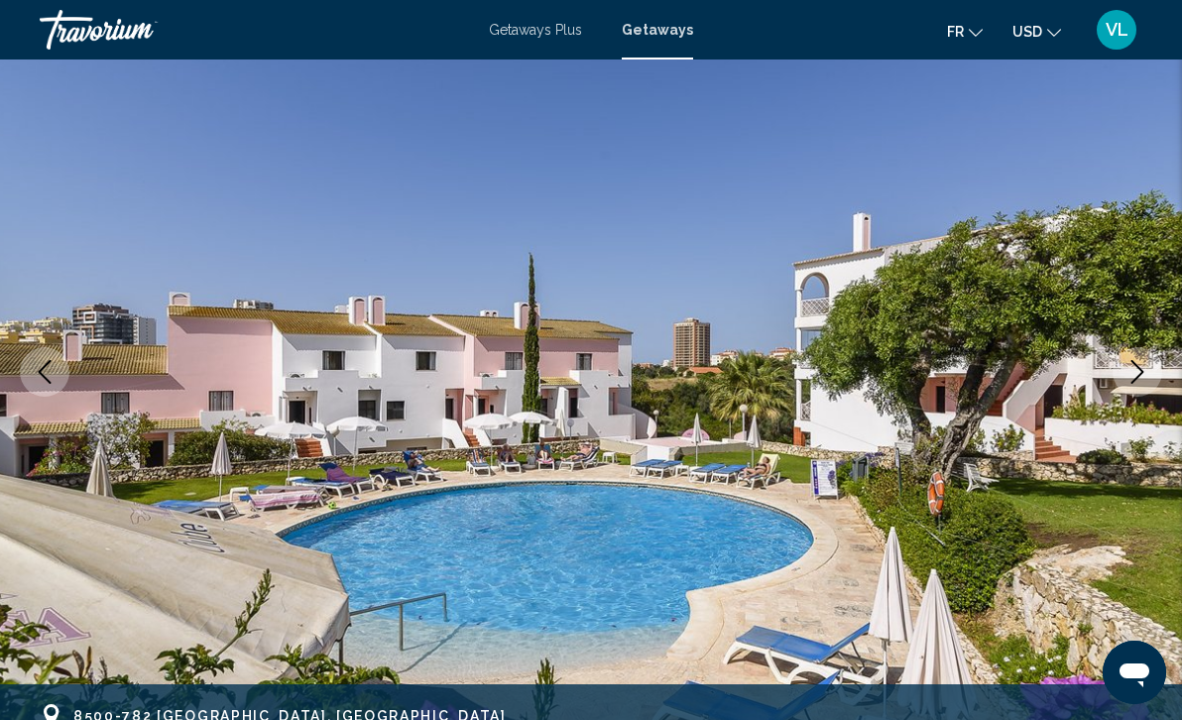
click at [1125, 369] on icon "Next image" at bounding box center [1137, 372] width 24 height 24
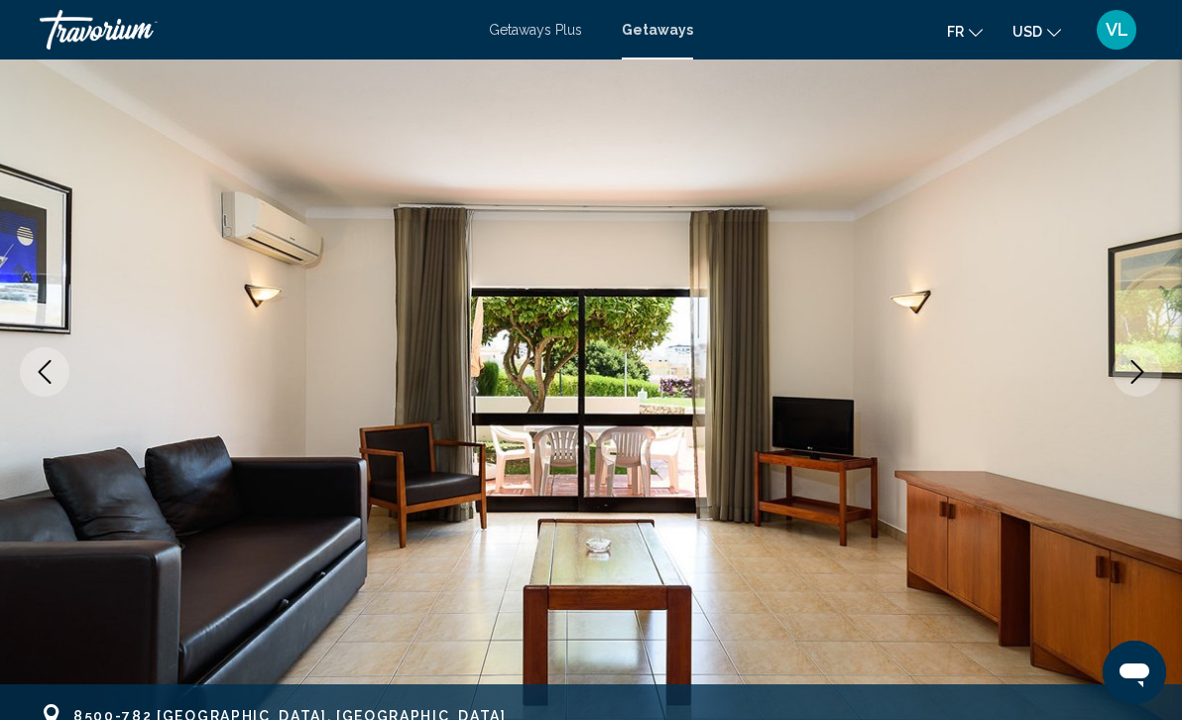
click at [1136, 368] on icon "Next image" at bounding box center [1137, 372] width 24 height 24
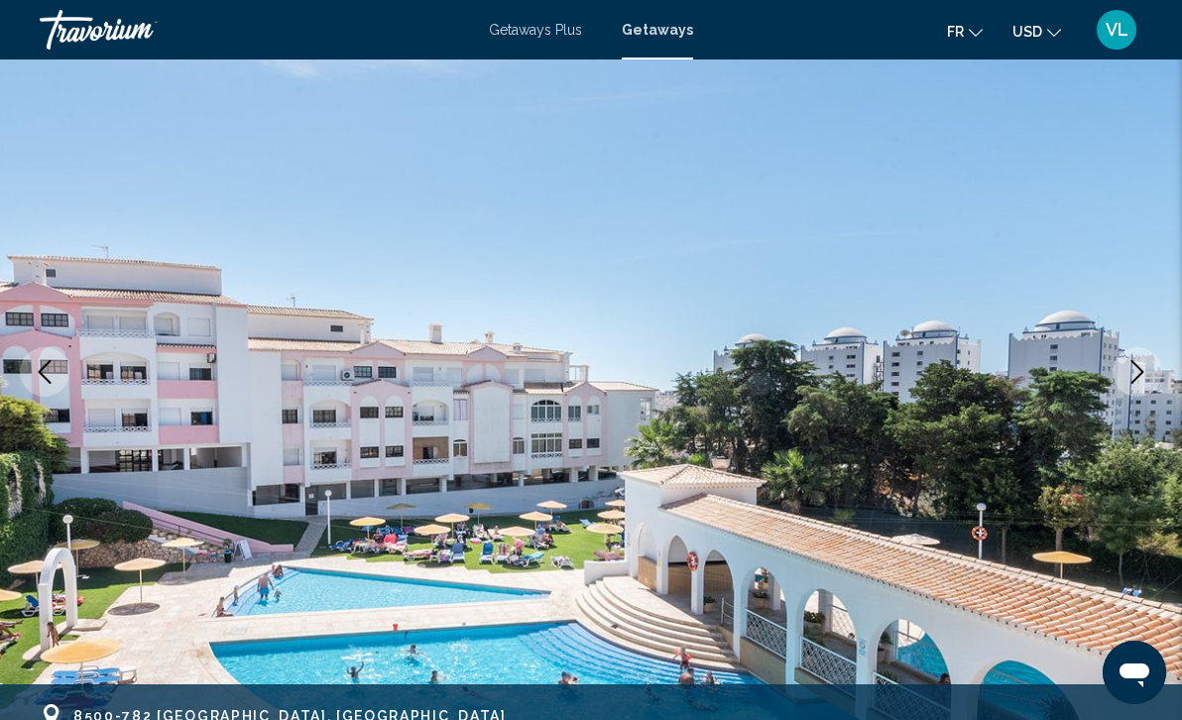
click at [1136, 368] on icon "Next image" at bounding box center [1137, 372] width 24 height 24
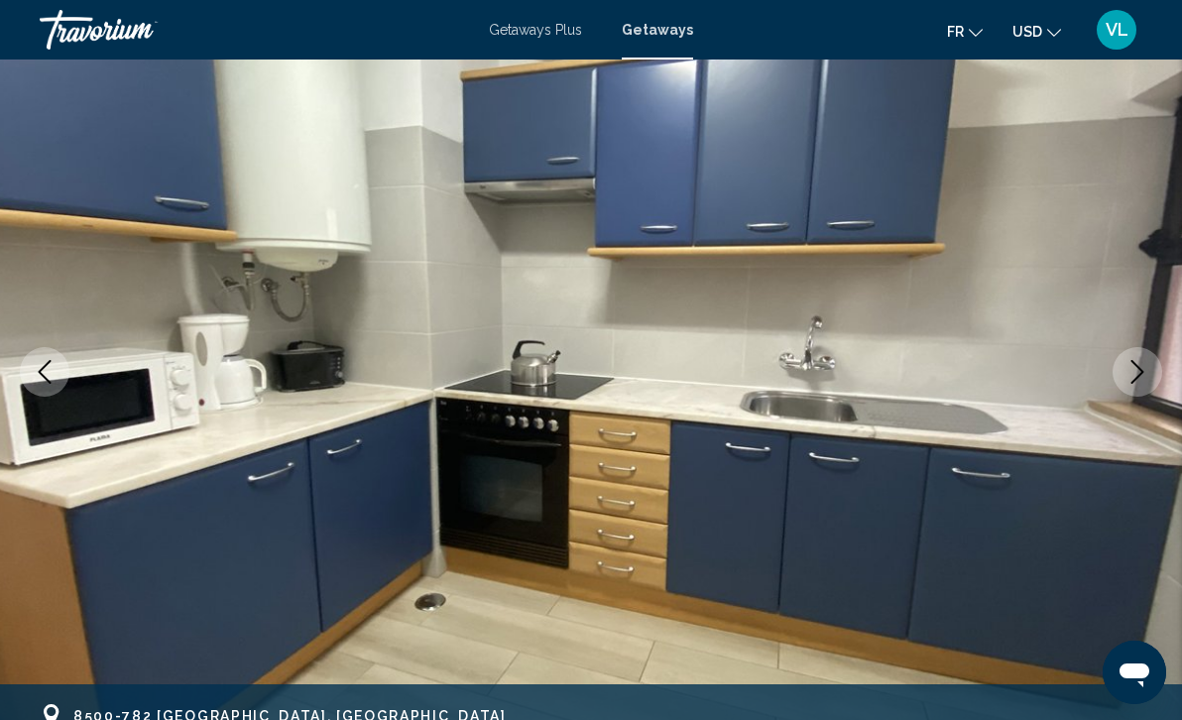
click at [1136, 368] on icon "Next image" at bounding box center [1137, 372] width 24 height 24
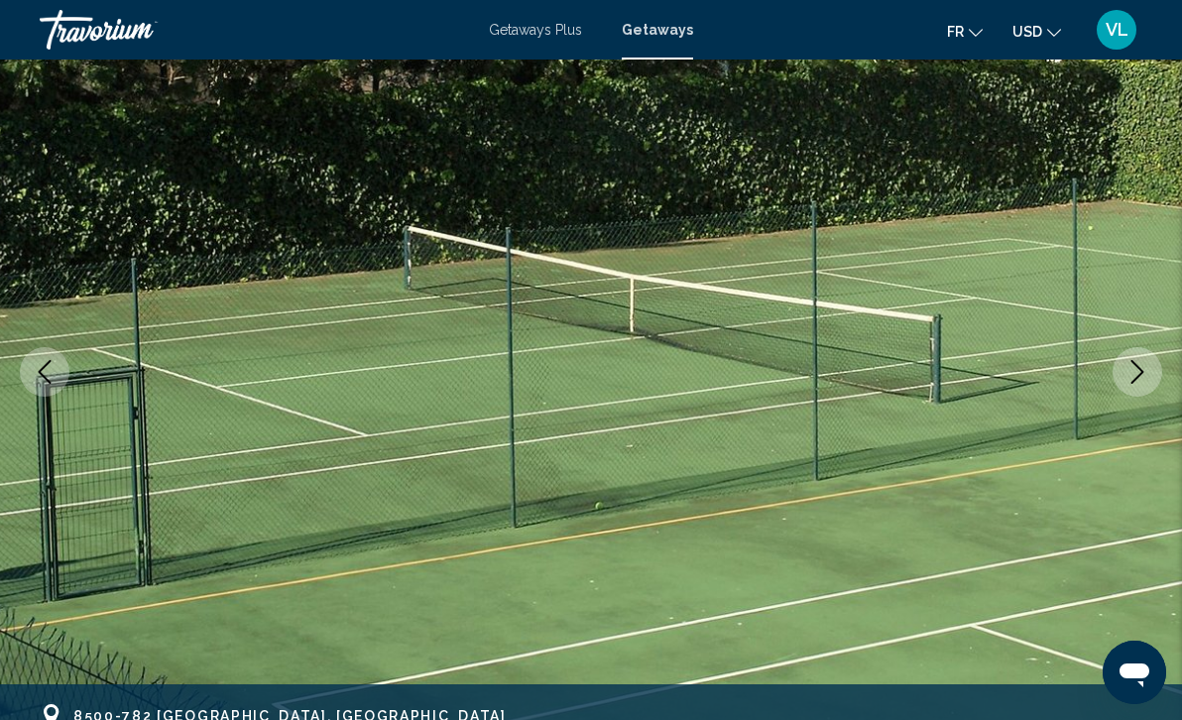
click at [1136, 368] on icon "Next image" at bounding box center [1137, 372] width 24 height 24
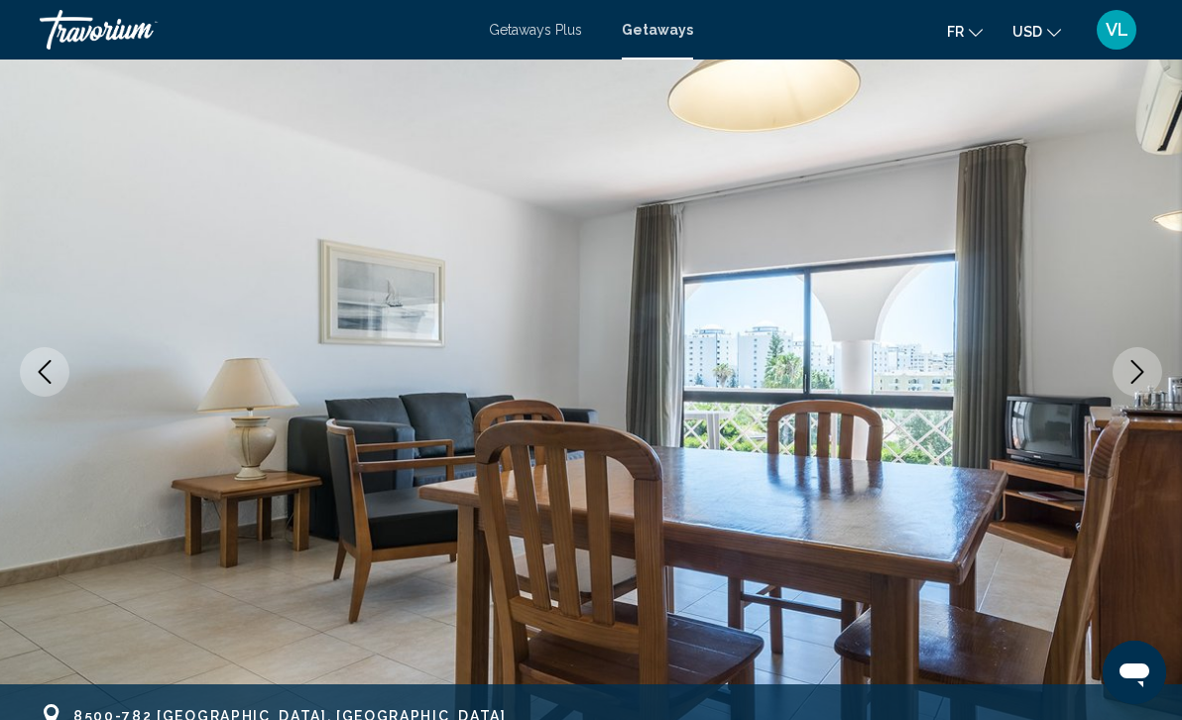
click at [1136, 368] on icon "Next image" at bounding box center [1137, 372] width 24 height 24
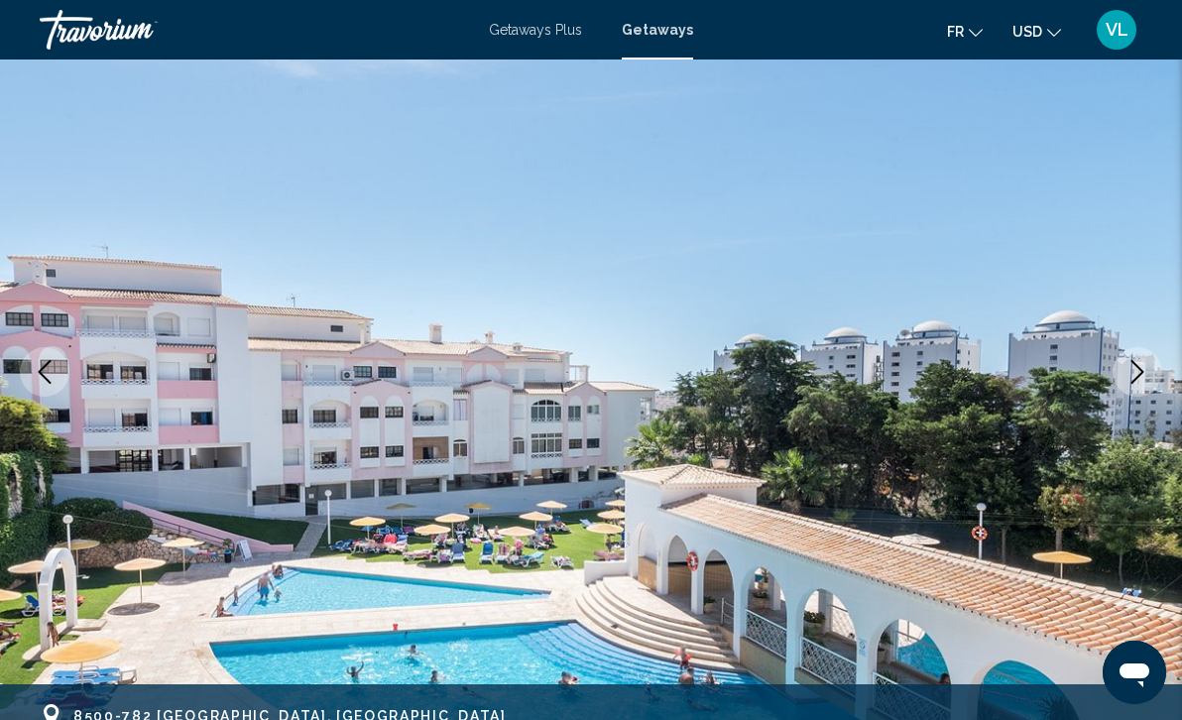
click at [1136, 368] on icon "Next image" at bounding box center [1137, 372] width 24 height 24
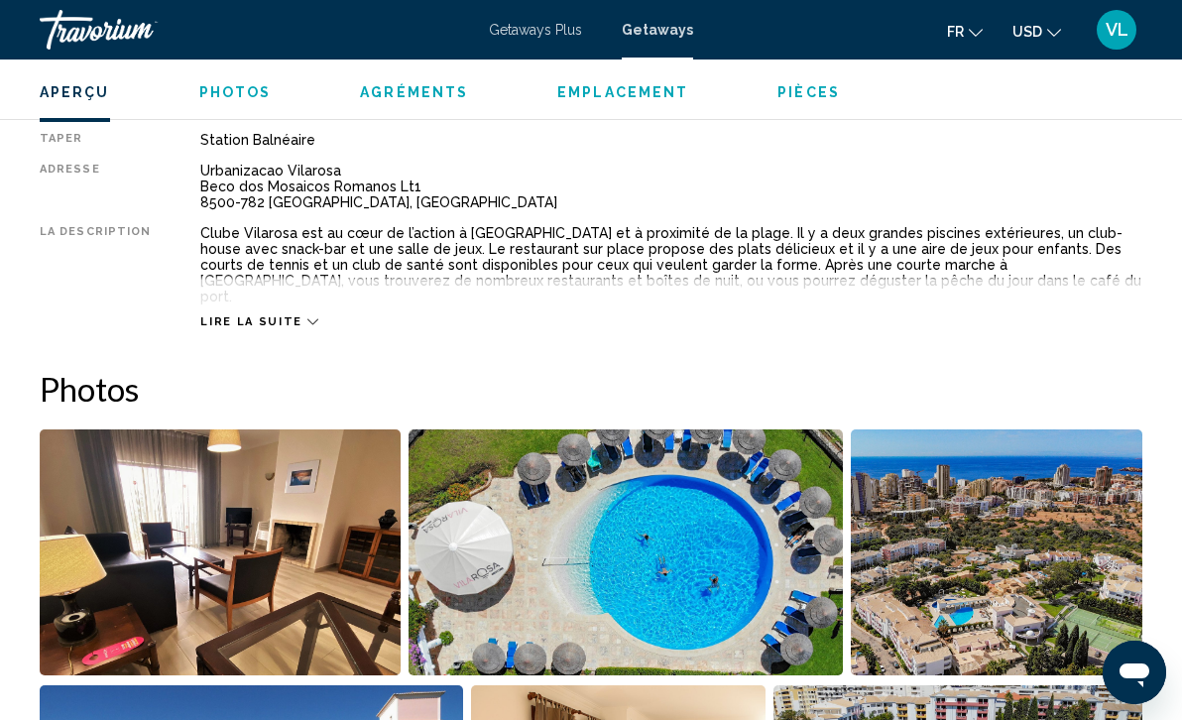
scroll to position [1018, 0]
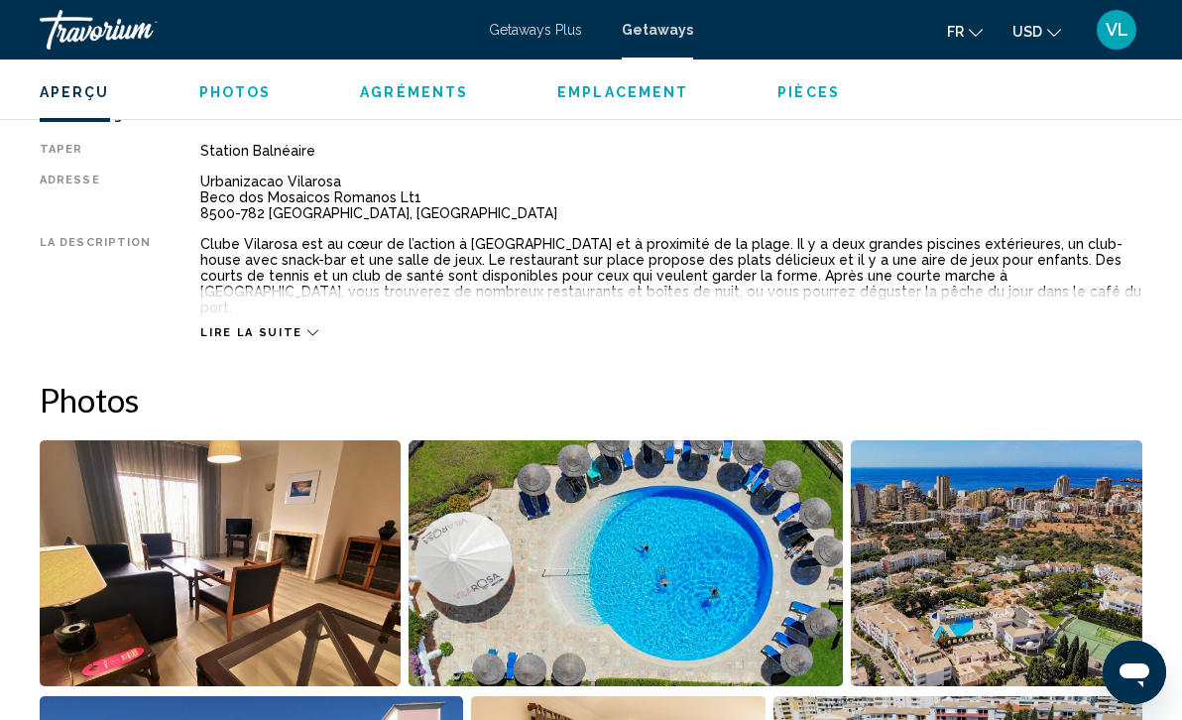
click at [290, 326] on div "Lire la suite" at bounding box center [258, 332] width 117 height 13
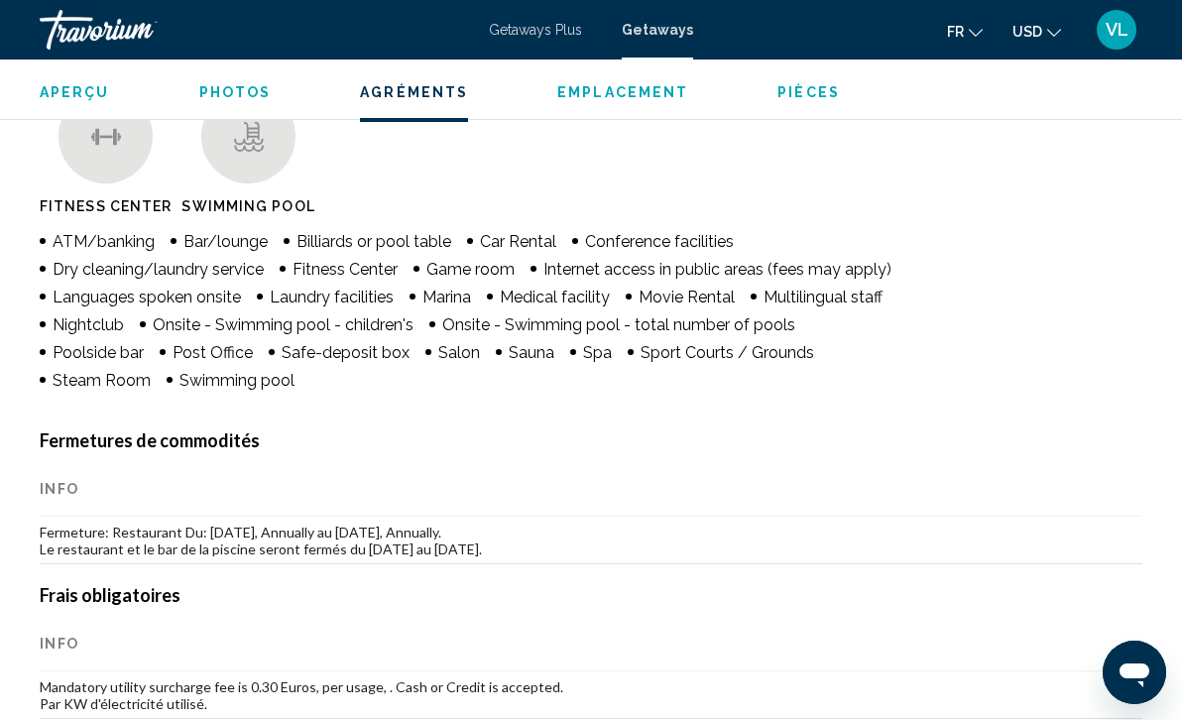
scroll to position [1936, 0]
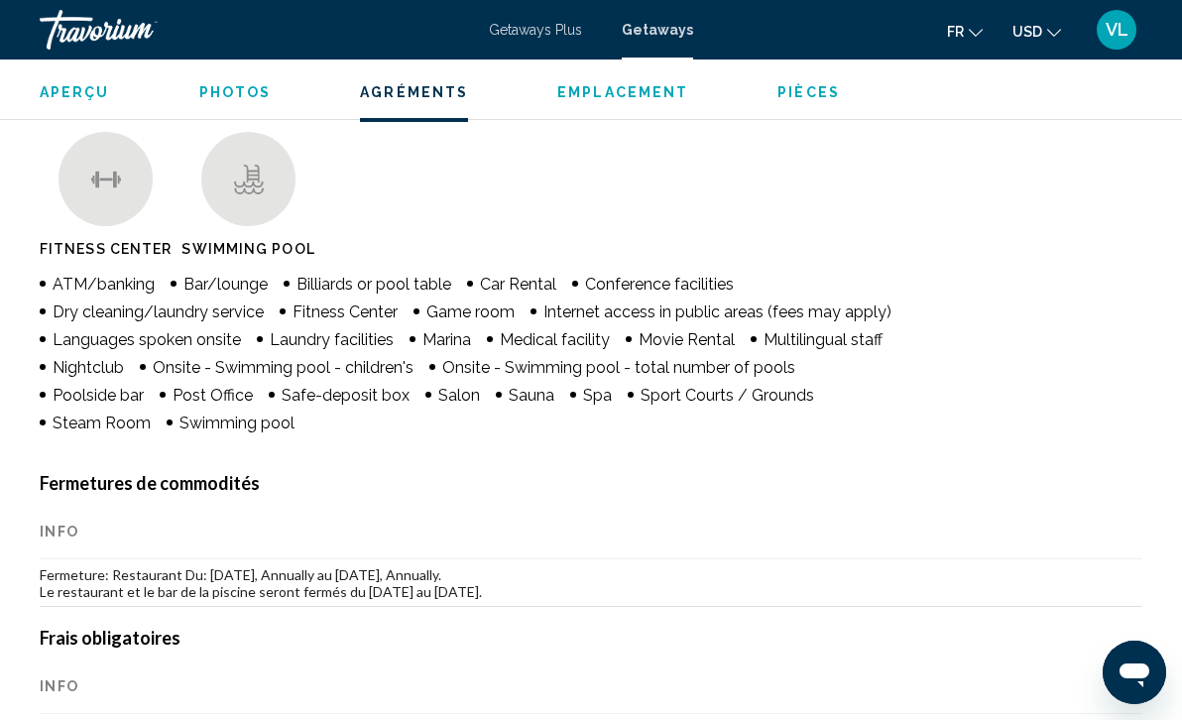
click at [496, 327] on li "Medical facility" at bounding box center [548, 338] width 123 height 22
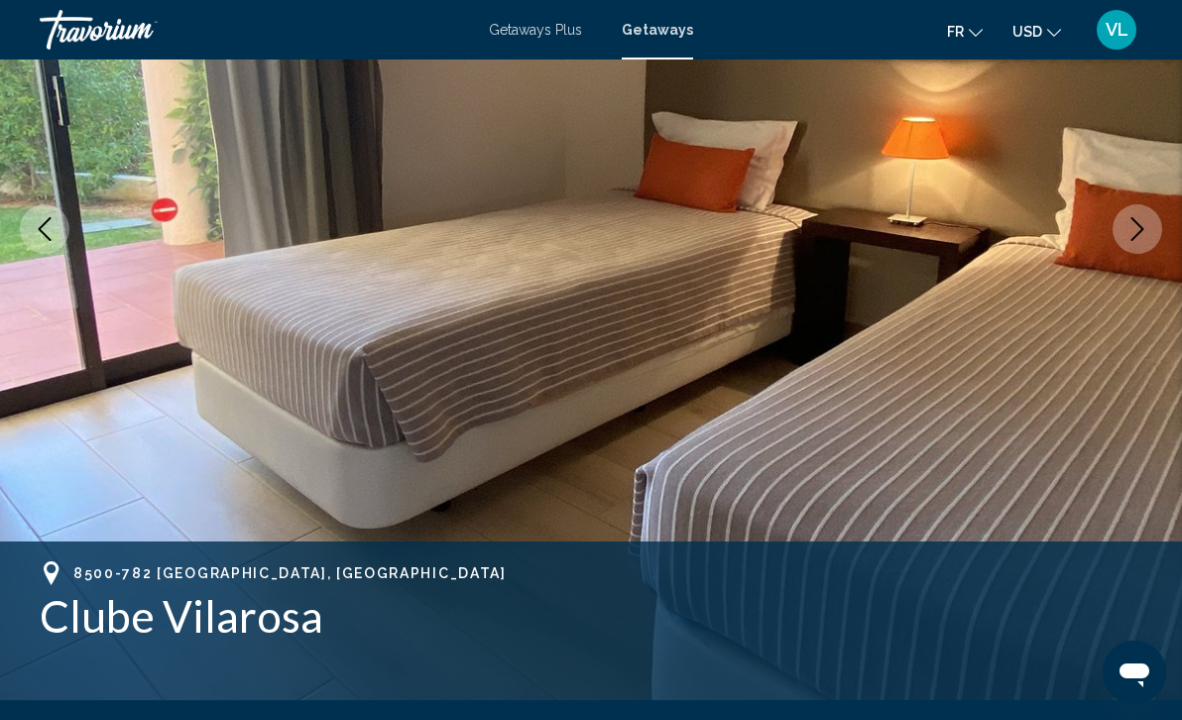
scroll to position [0, 0]
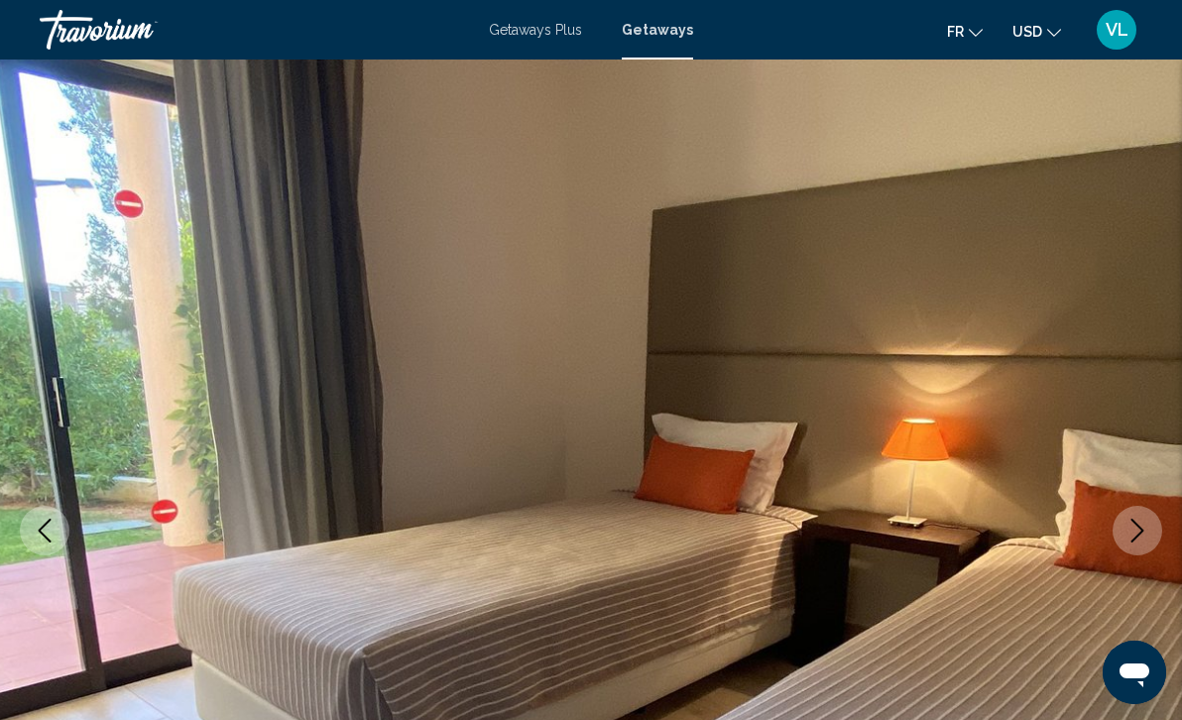
click at [1135, 525] on icon "Next image" at bounding box center [1137, 531] width 24 height 24
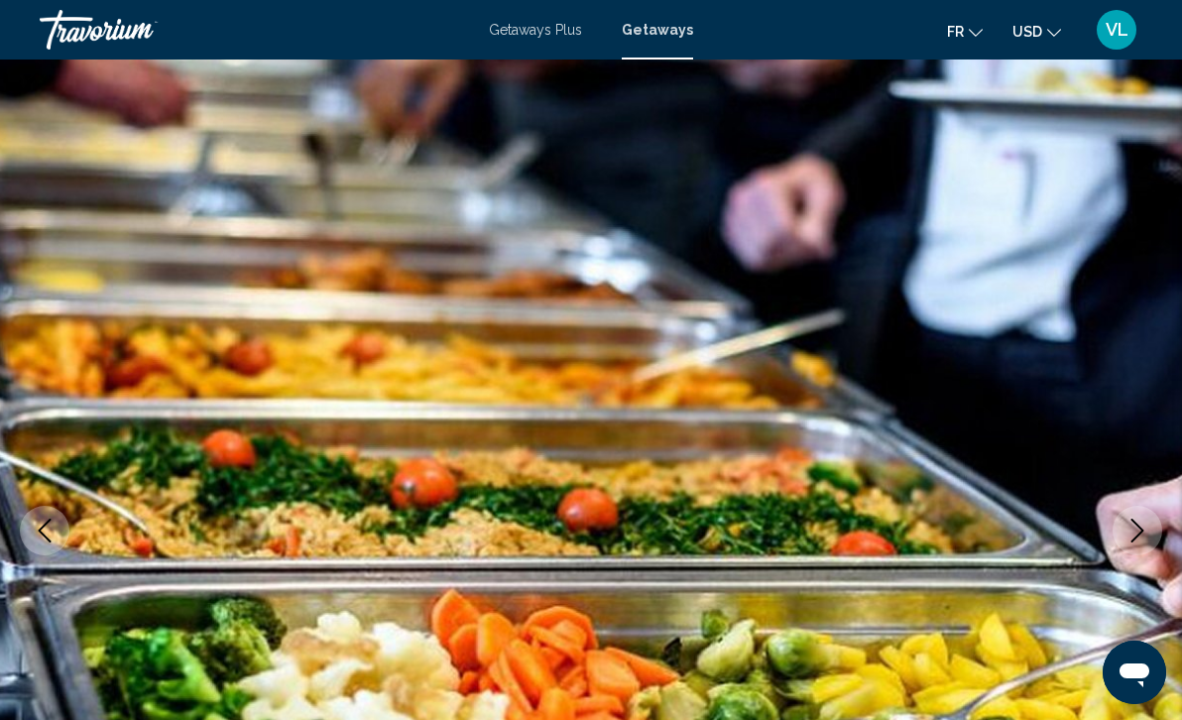
click at [1135, 525] on icon "Next image" at bounding box center [1137, 531] width 24 height 24
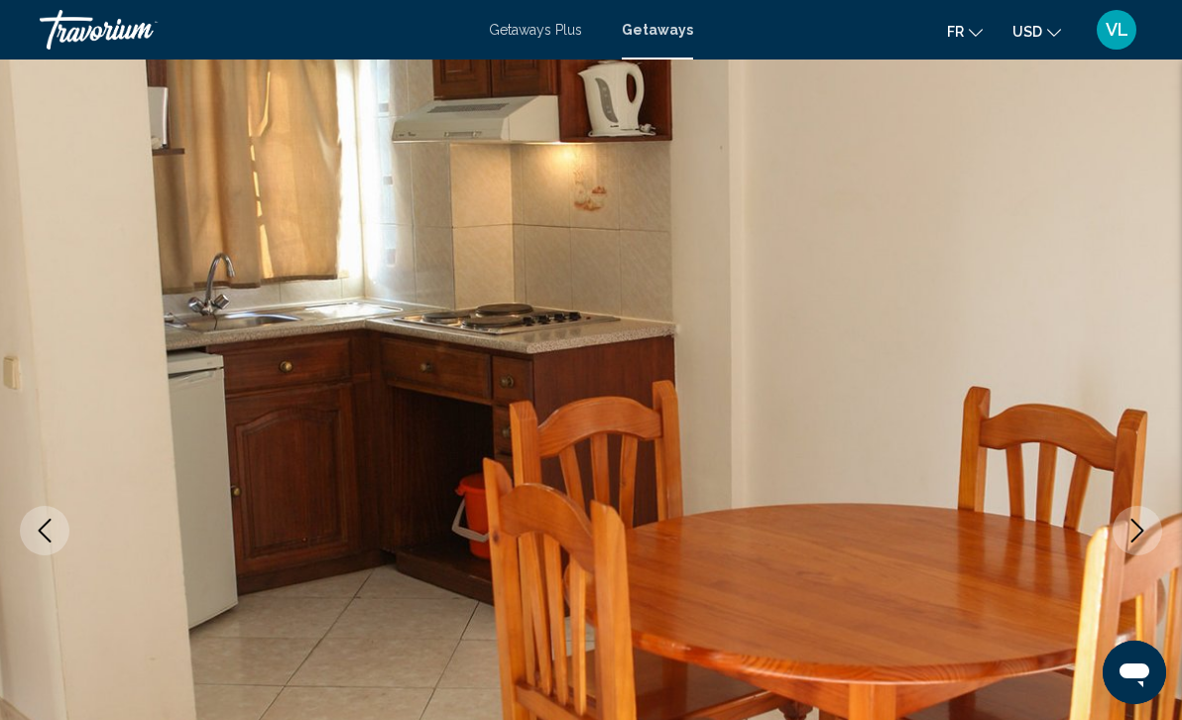
click at [1135, 525] on icon "Next image" at bounding box center [1137, 531] width 24 height 24
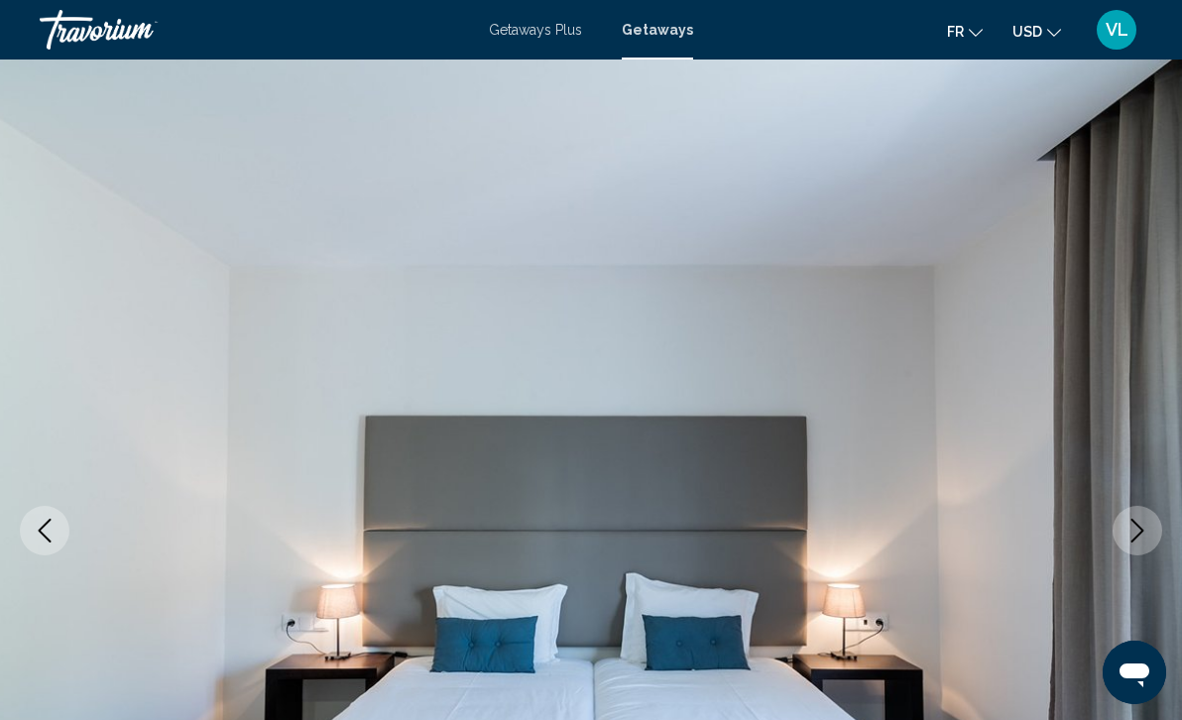
click at [1135, 525] on icon "Next image" at bounding box center [1137, 531] width 24 height 24
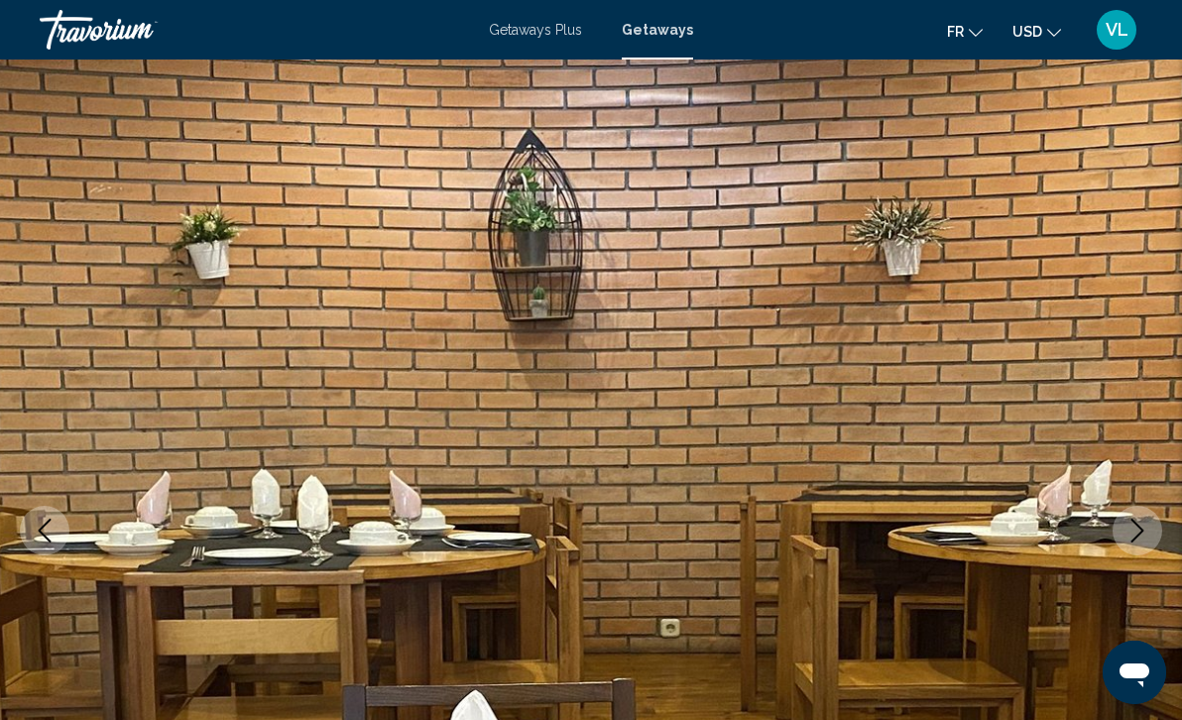
click at [1135, 525] on icon "Next image" at bounding box center [1137, 531] width 24 height 24
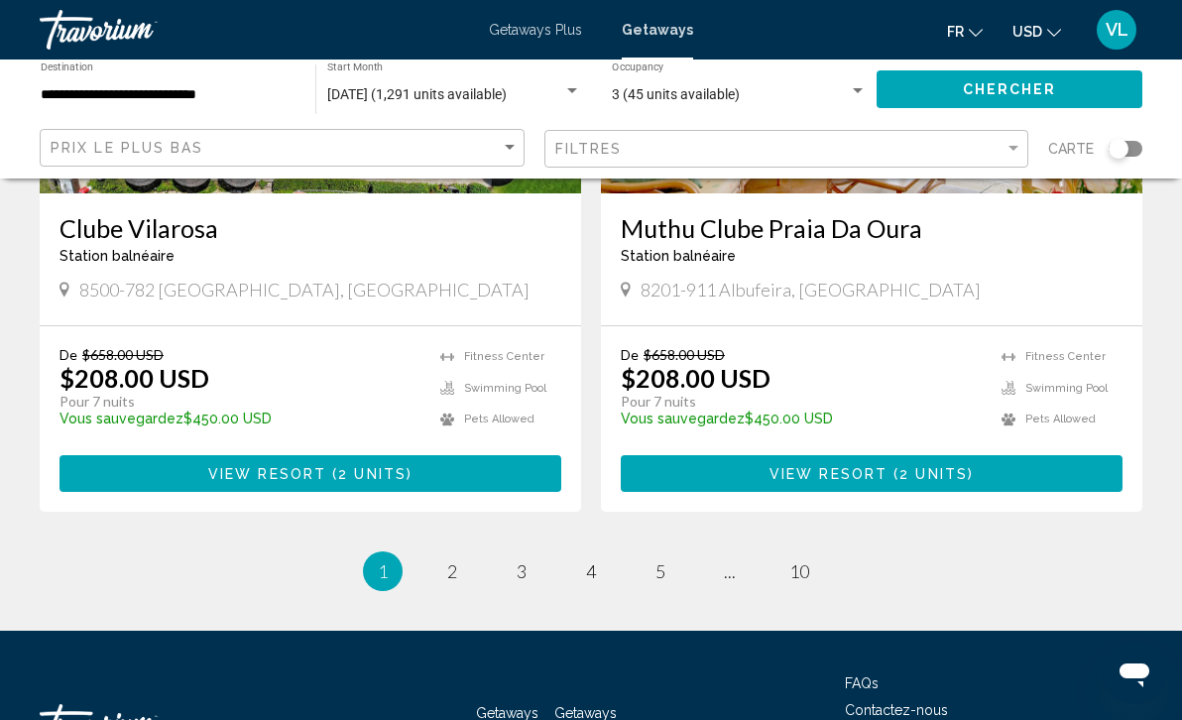
scroll to position [3923, 0]
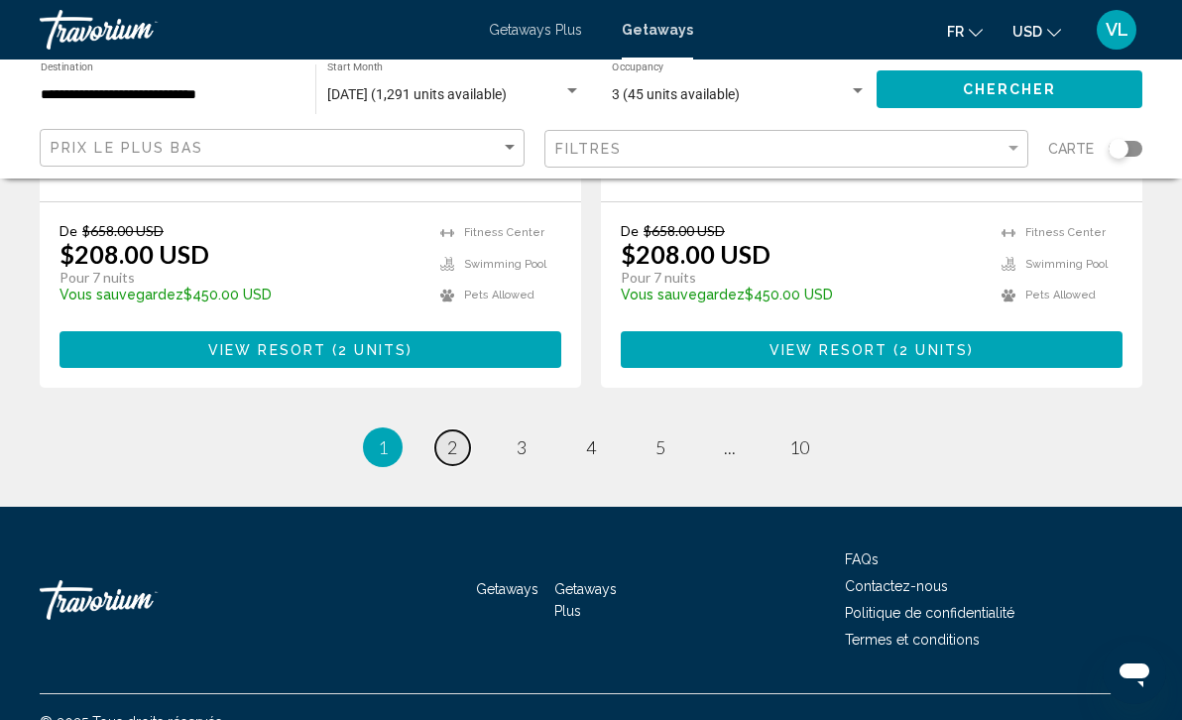
click at [450, 436] on span "2" at bounding box center [452, 447] width 10 height 22
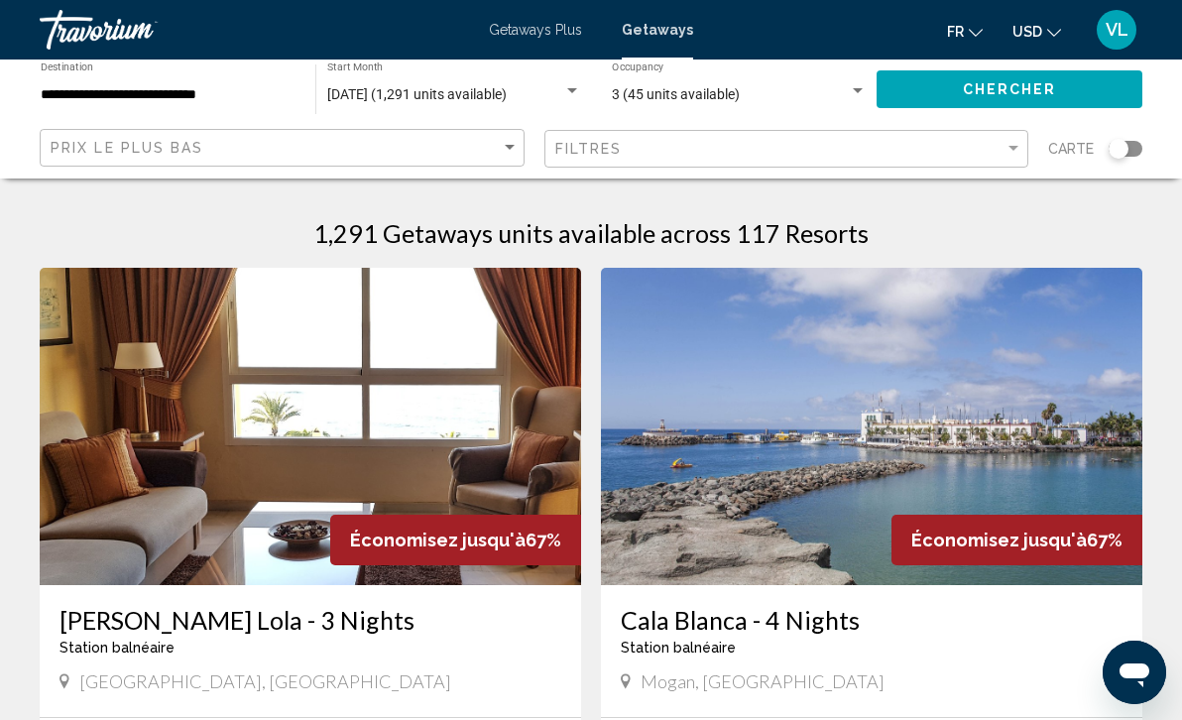
click at [1012, 157] on div "Filtres" at bounding box center [789, 149] width 468 height 37
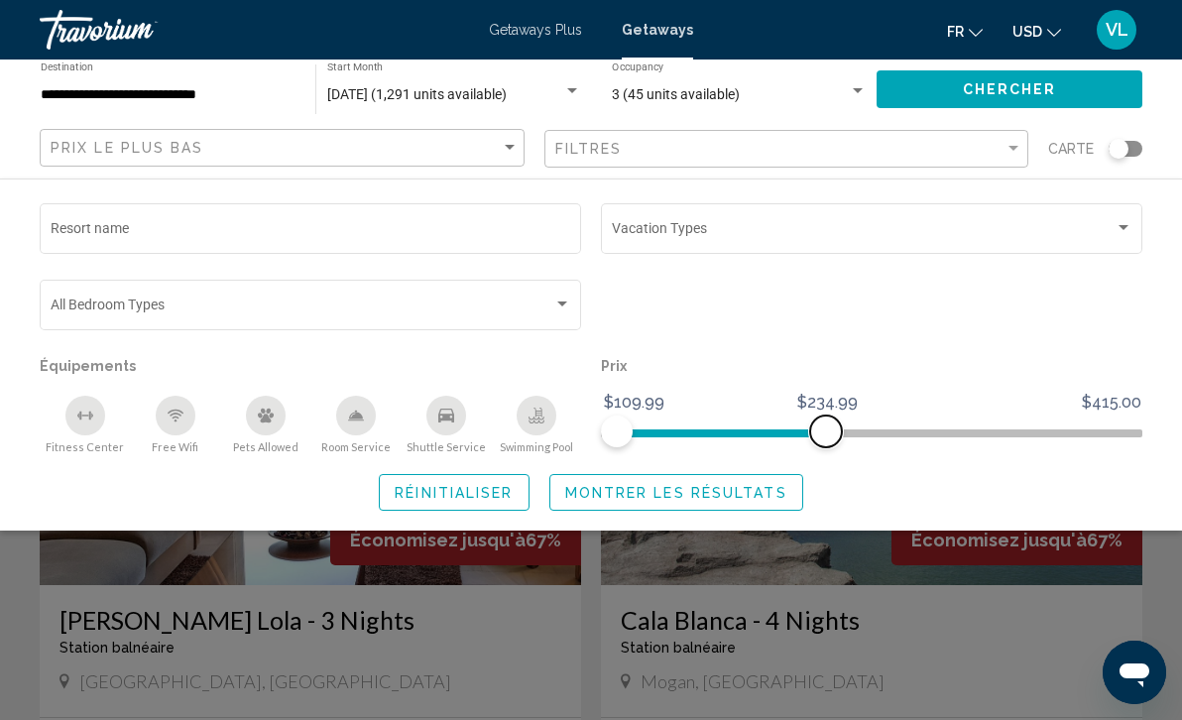
drag, startPoint x: 1123, startPoint y: 435, endPoint x: 826, endPoint y: 444, distance: 297.6
click at [826, 444] on span "Search widget" at bounding box center [826, 431] width 32 height 32
click at [697, 494] on span "Montrer les résultats" at bounding box center [676, 493] width 222 height 16
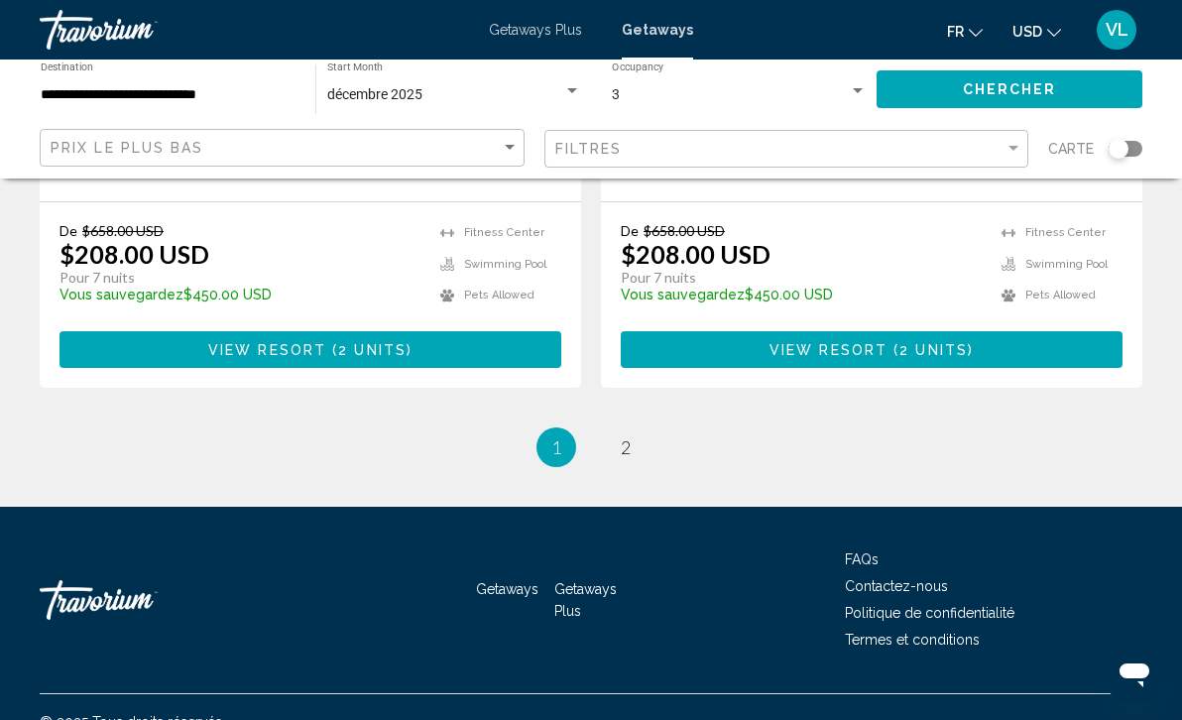
scroll to position [3920, 0]
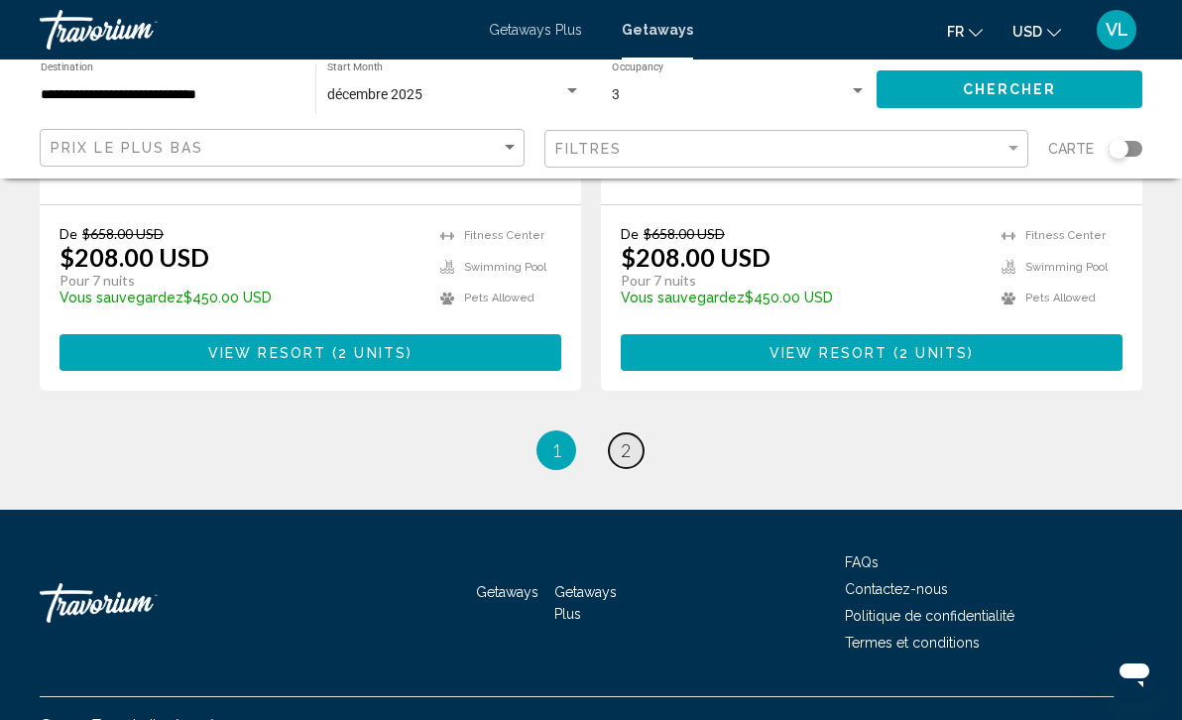
click at [625, 439] on span "2" at bounding box center [626, 450] width 10 height 22
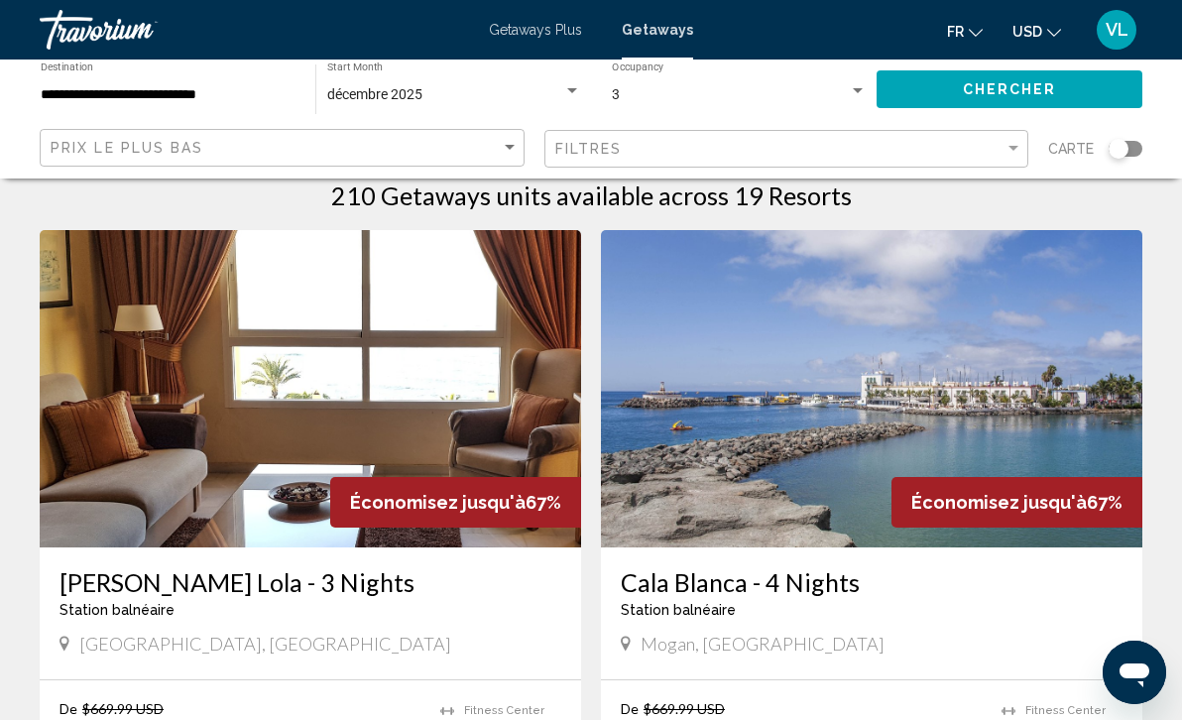
scroll to position [36, 0]
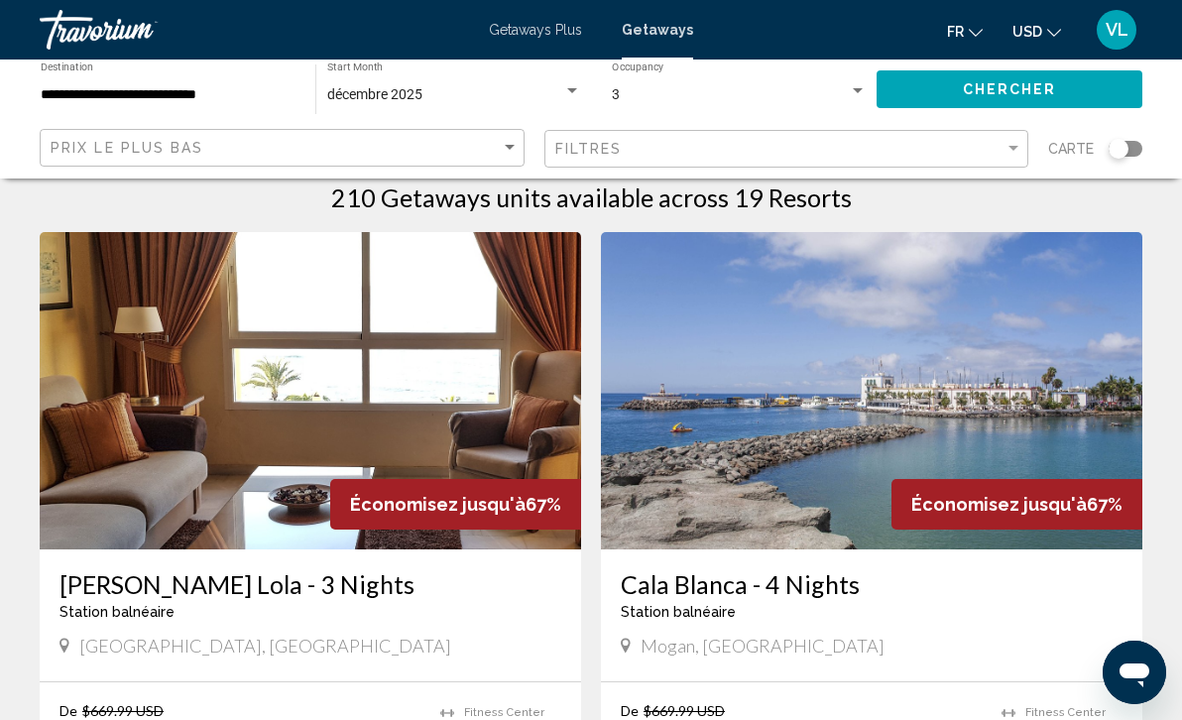
click at [430, 402] on img "Main content" at bounding box center [310, 390] width 541 height 317
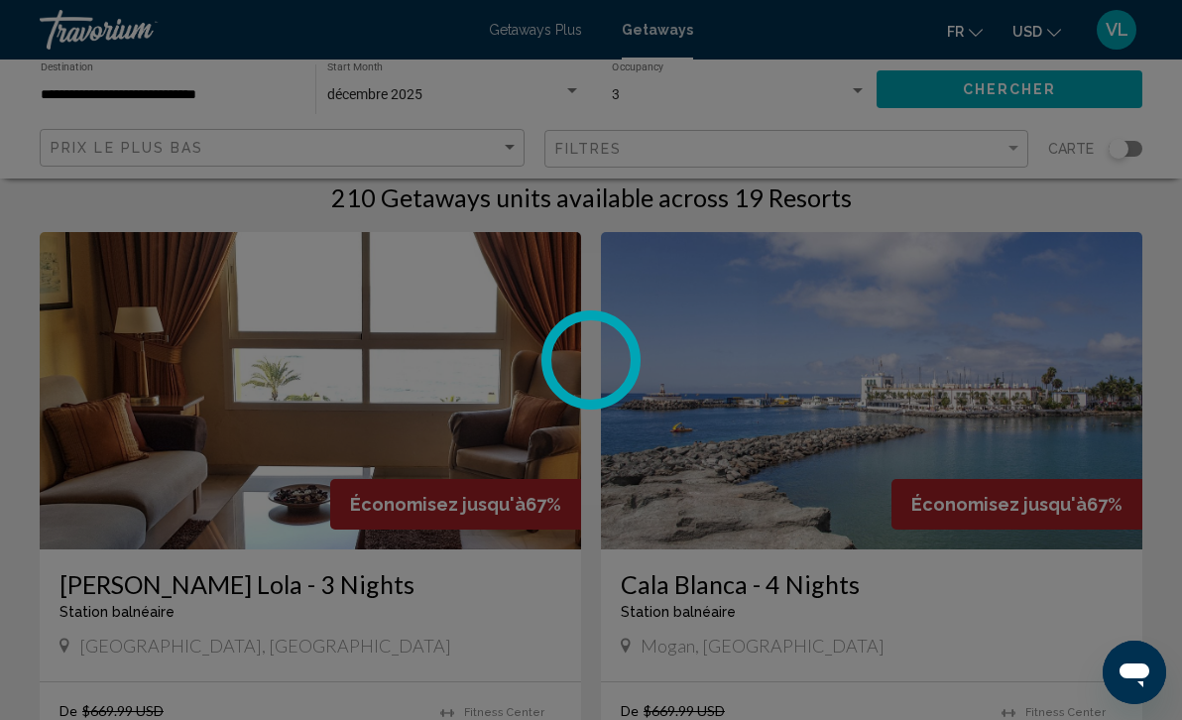
scroll to position [171, 0]
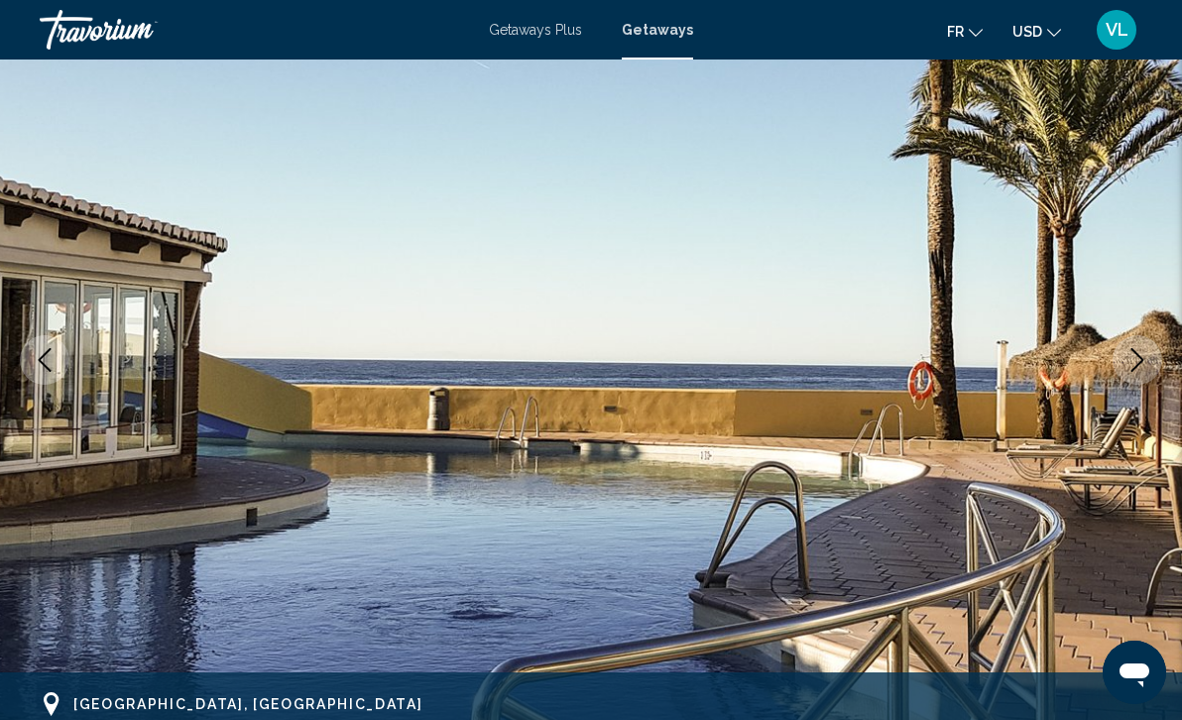
click at [1144, 366] on icon "Next image" at bounding box center [1137, 360] width 24 height 24
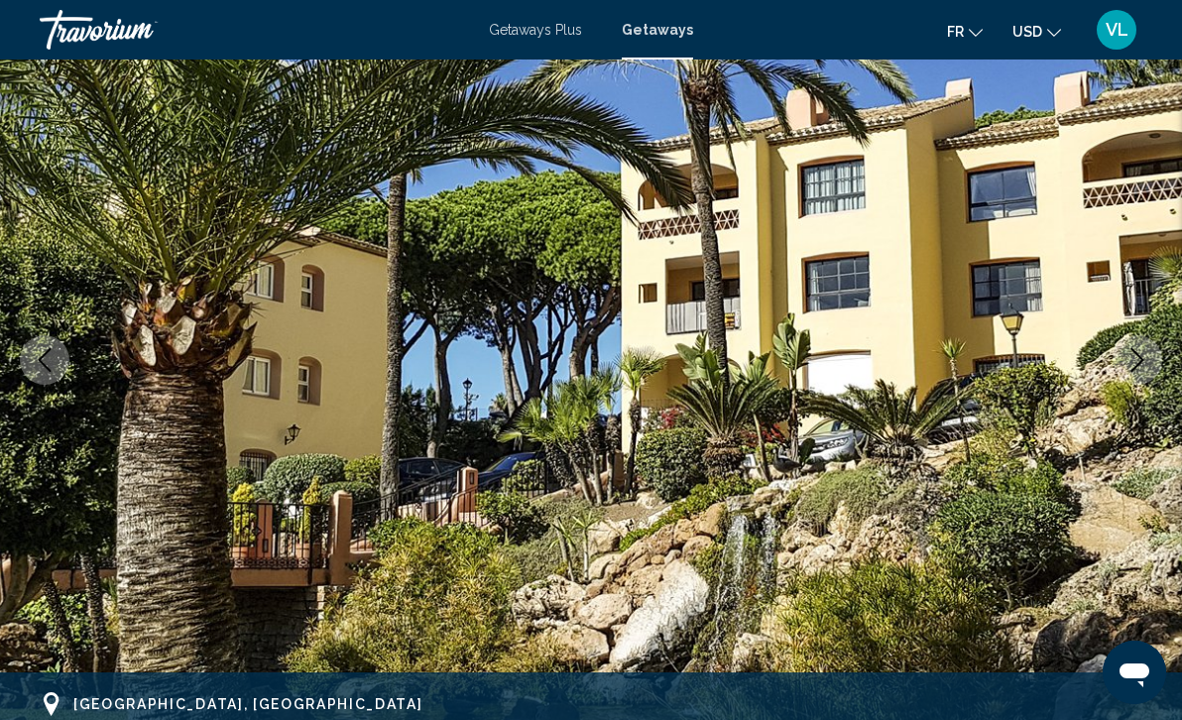
click at [1144, 366] on icon "Next image" at bounding box center [1137, 360] width 24 height 24
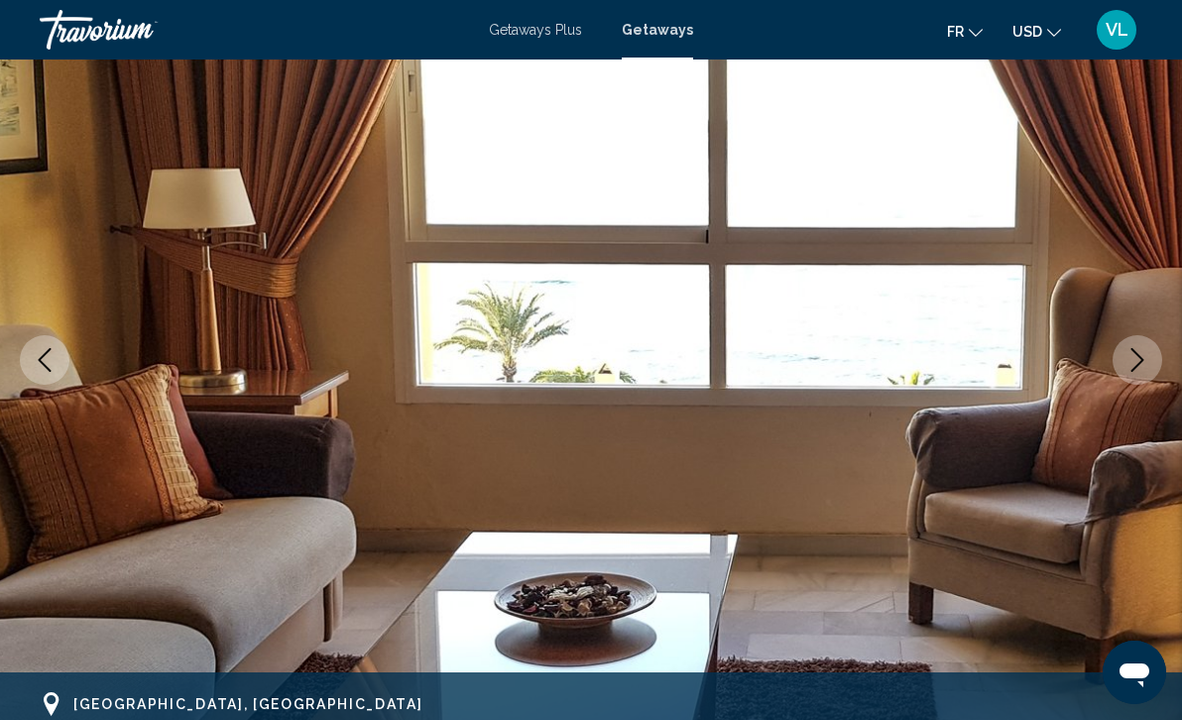
click at [1144, 366] on icon "Next image" at bounding box center [1137, 360] width 24 height 24
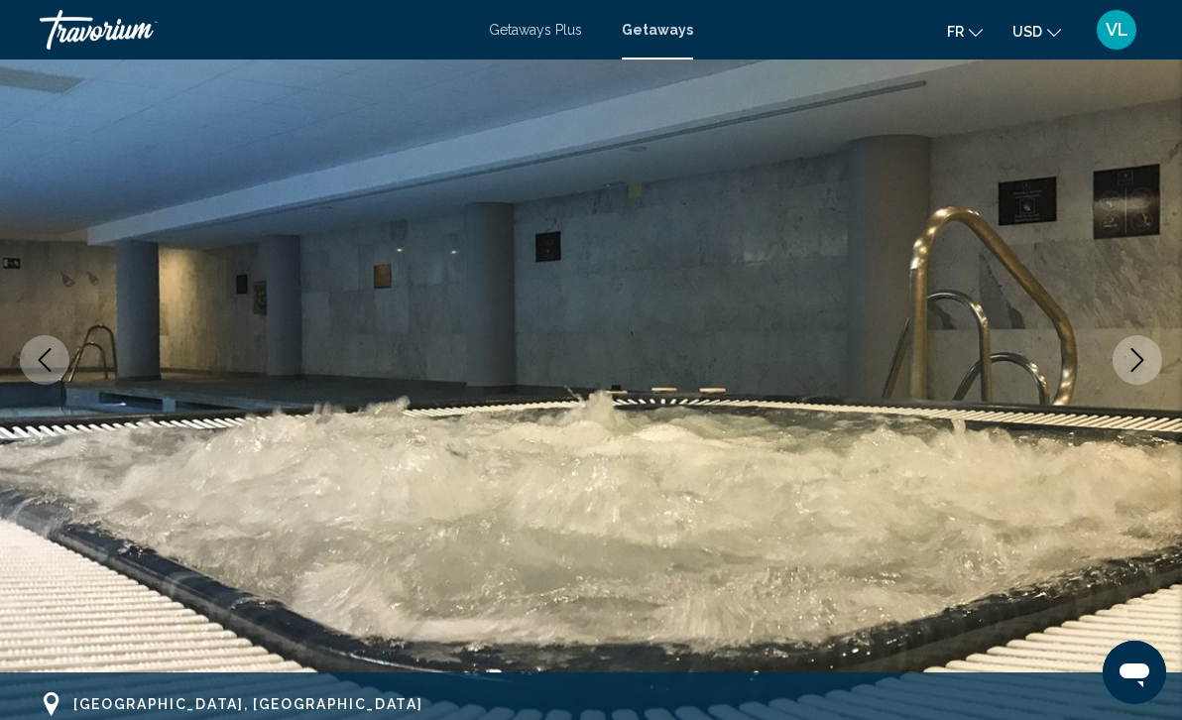
click at [1144, 366] on icon "Next image" at bounding box center [1137, 360] width 24 height 24
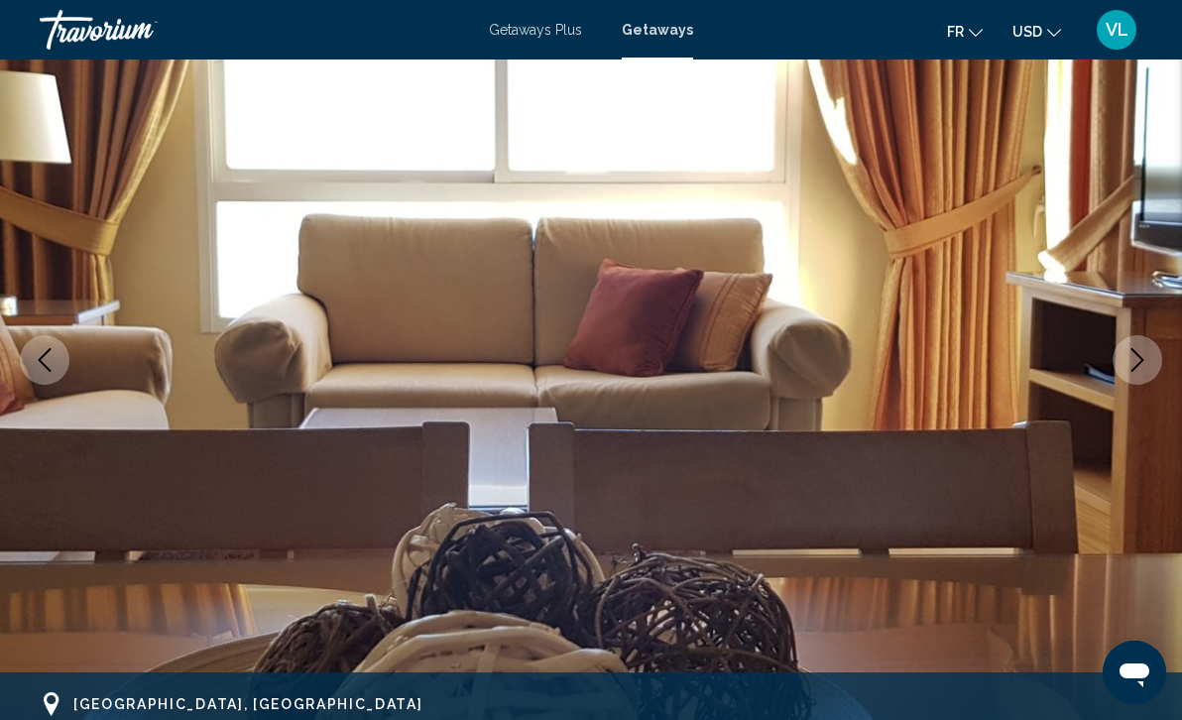
click at [1144, 366] on icon "Next image" at bounding box center [1137, 360] width 24 height 24
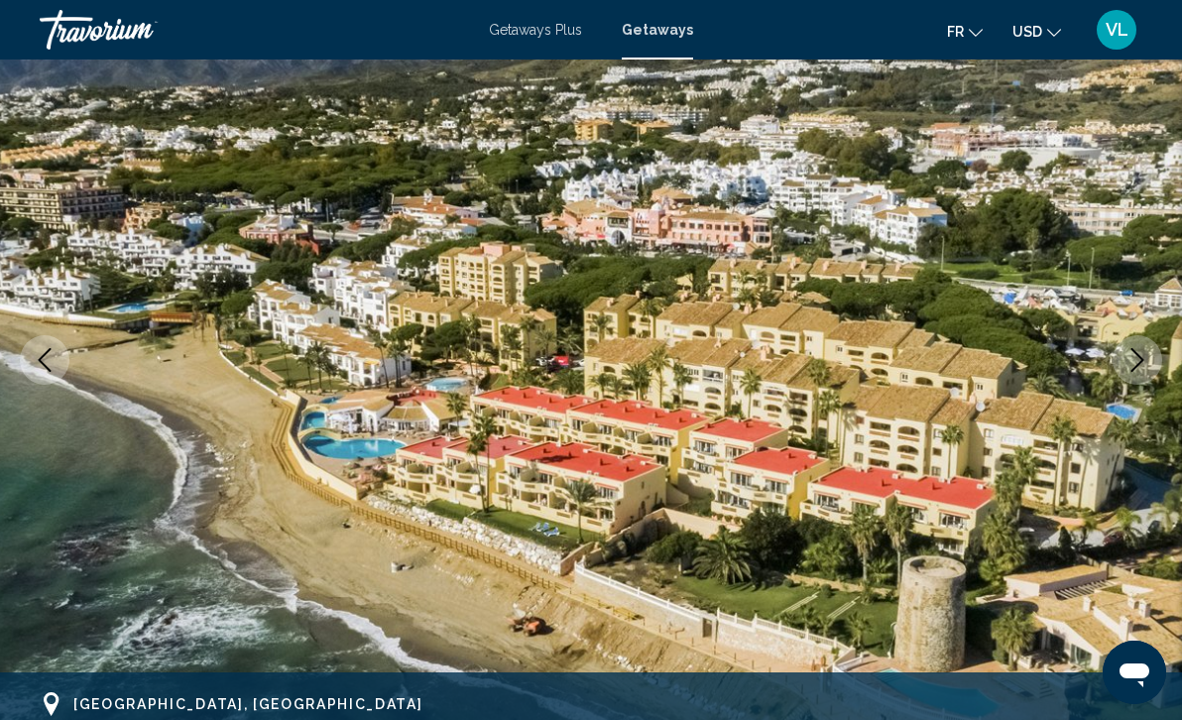
click at [1144, 366] on icon "Next image" at bounding box center [1137, 360] width 24 height 24
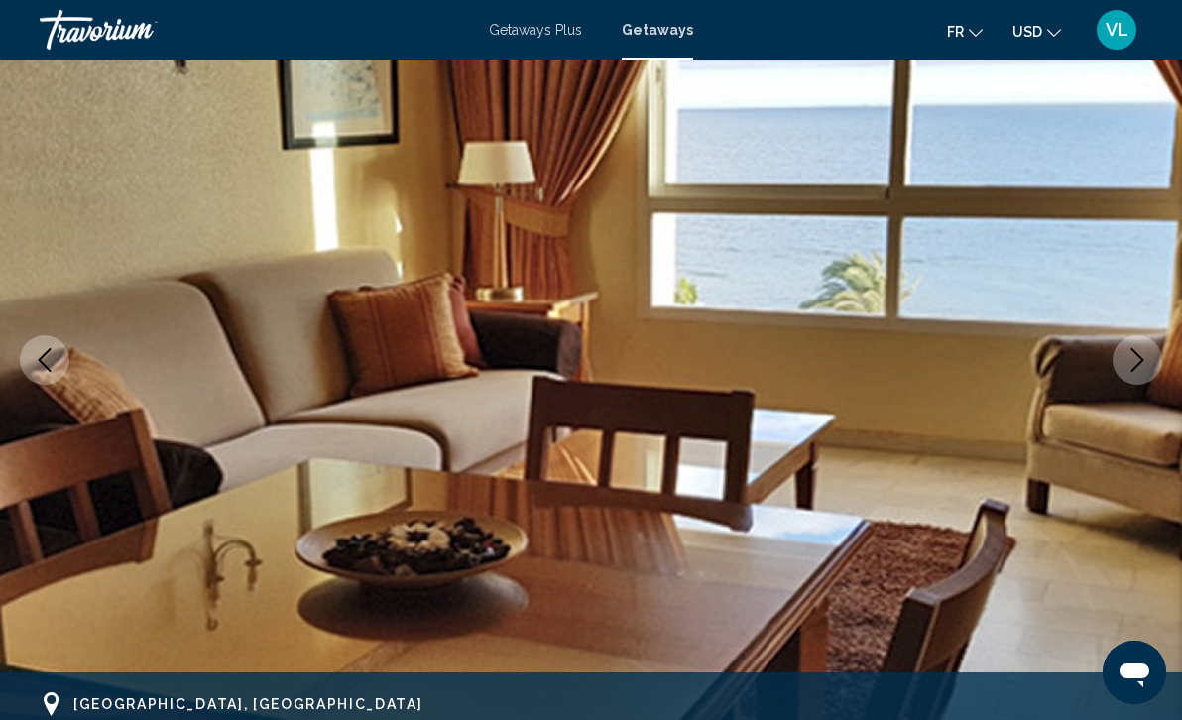
click at [1144, 366] on icon "Next image" at bounding box center [1137, 360] width 24 height 24
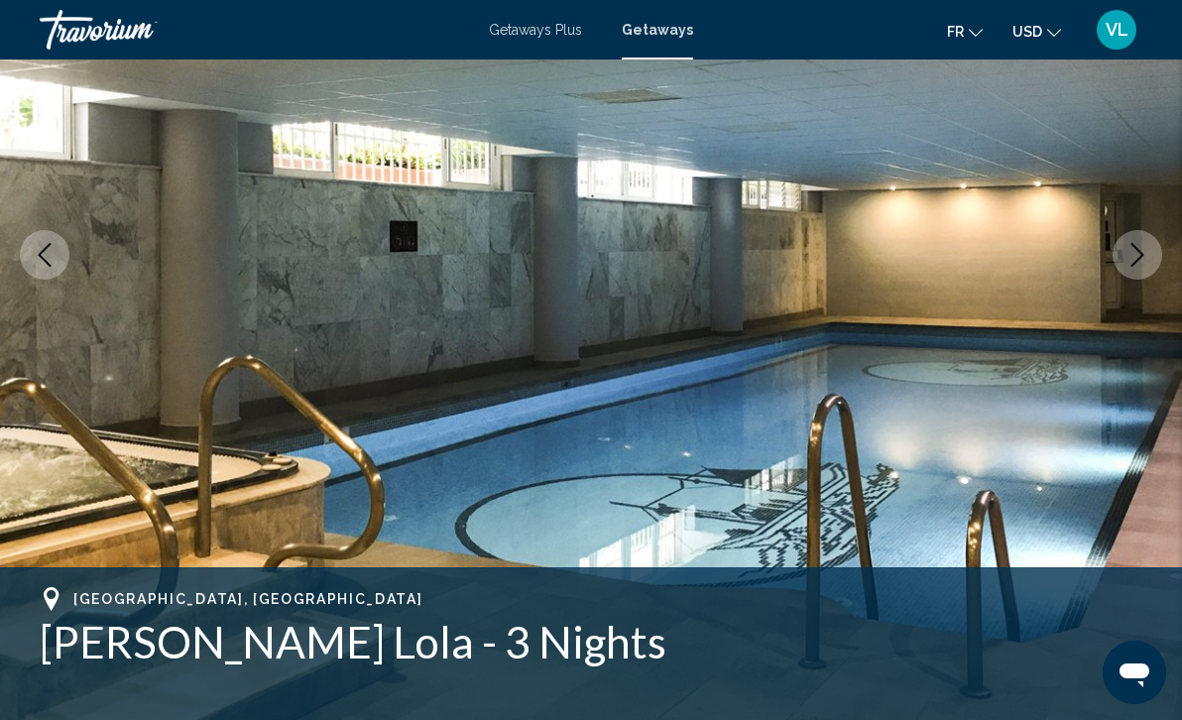
scroll to position [245, 0]
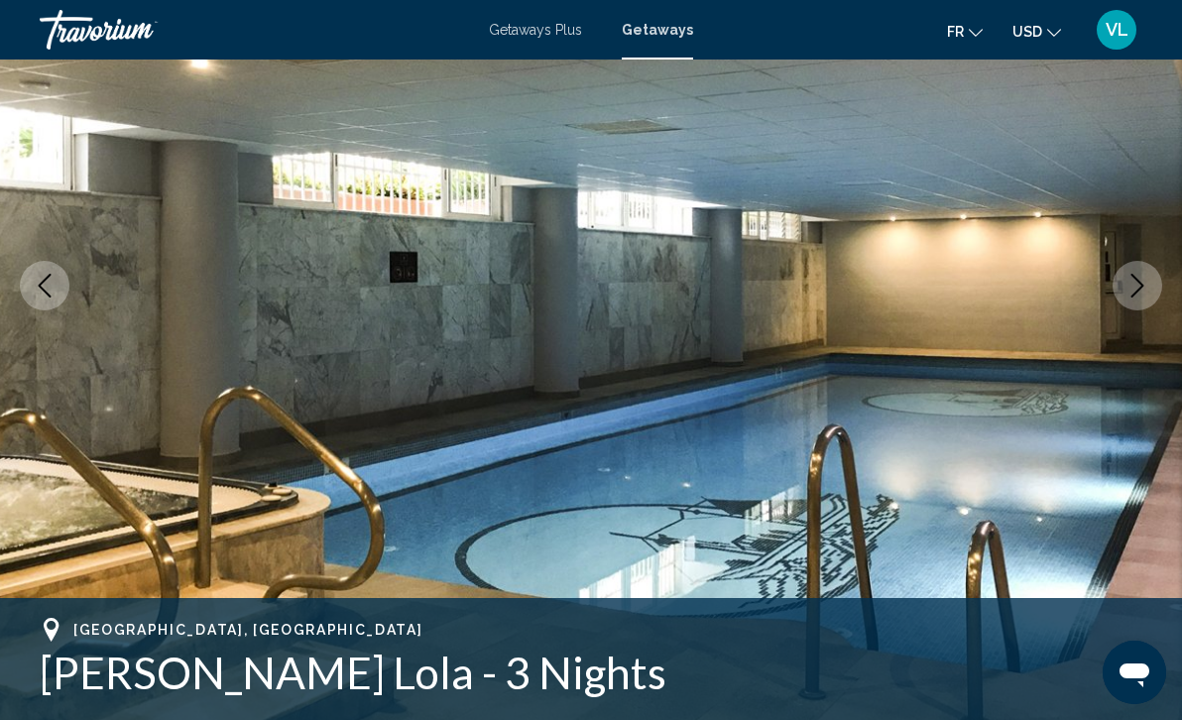
click at [1149, 285] on button "Next image" at bounding box center [1137, 286] width 50 height 50
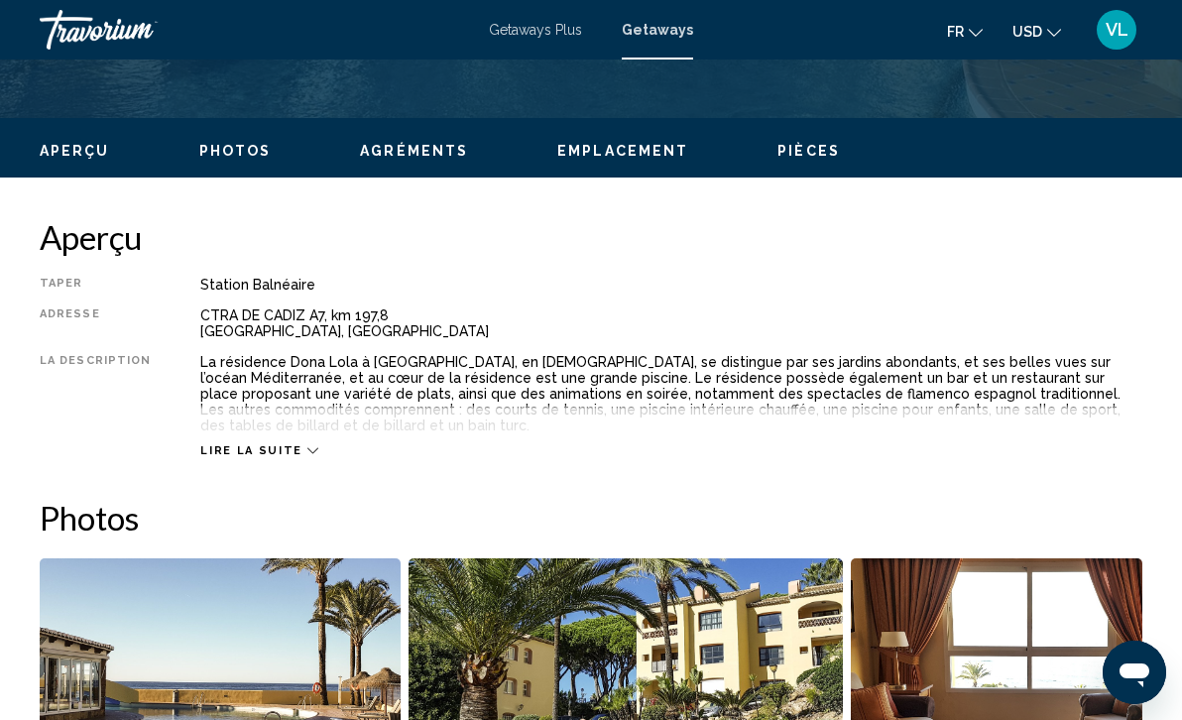
scroll to position [819, 0]
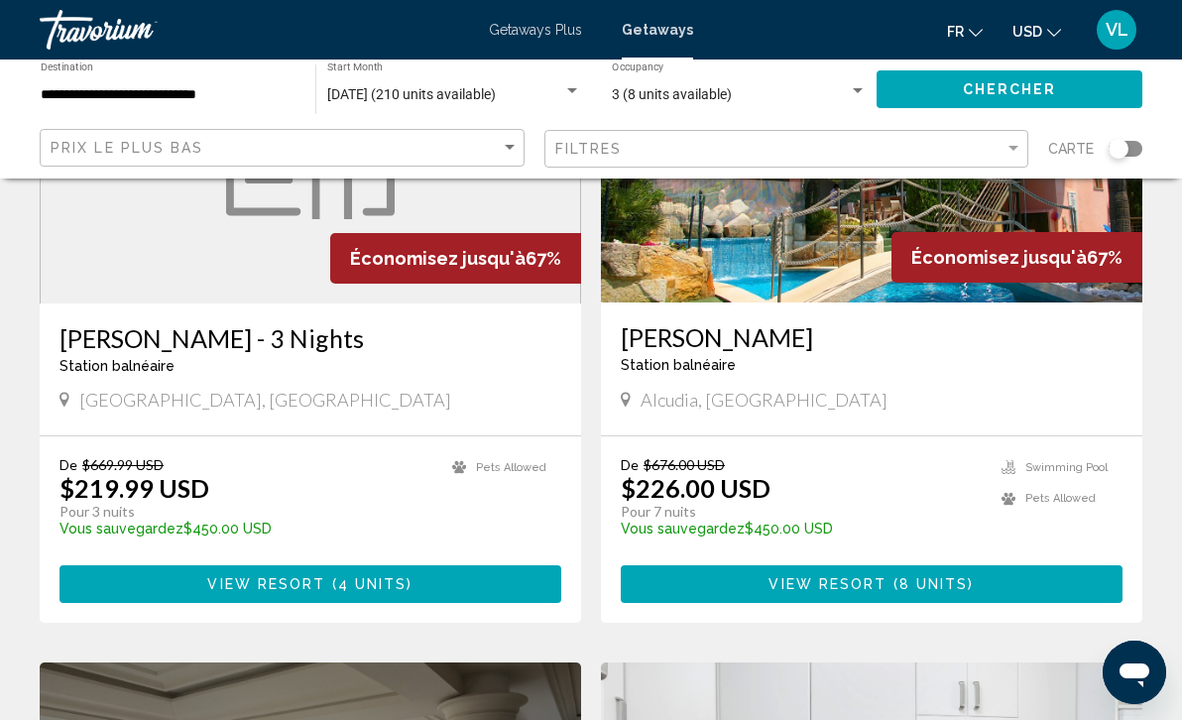
scroll to position [960, 0]
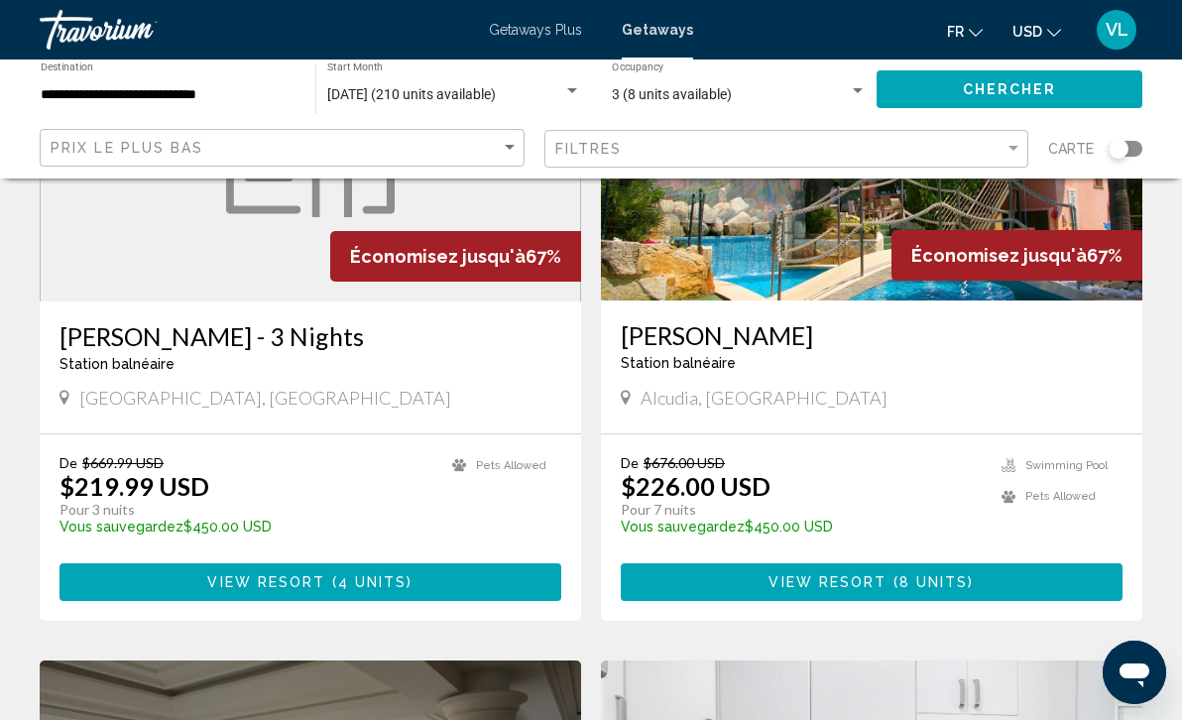
click at [871, 579] on span "View Resort" at bounding box center [827, 583] width 118 height 16
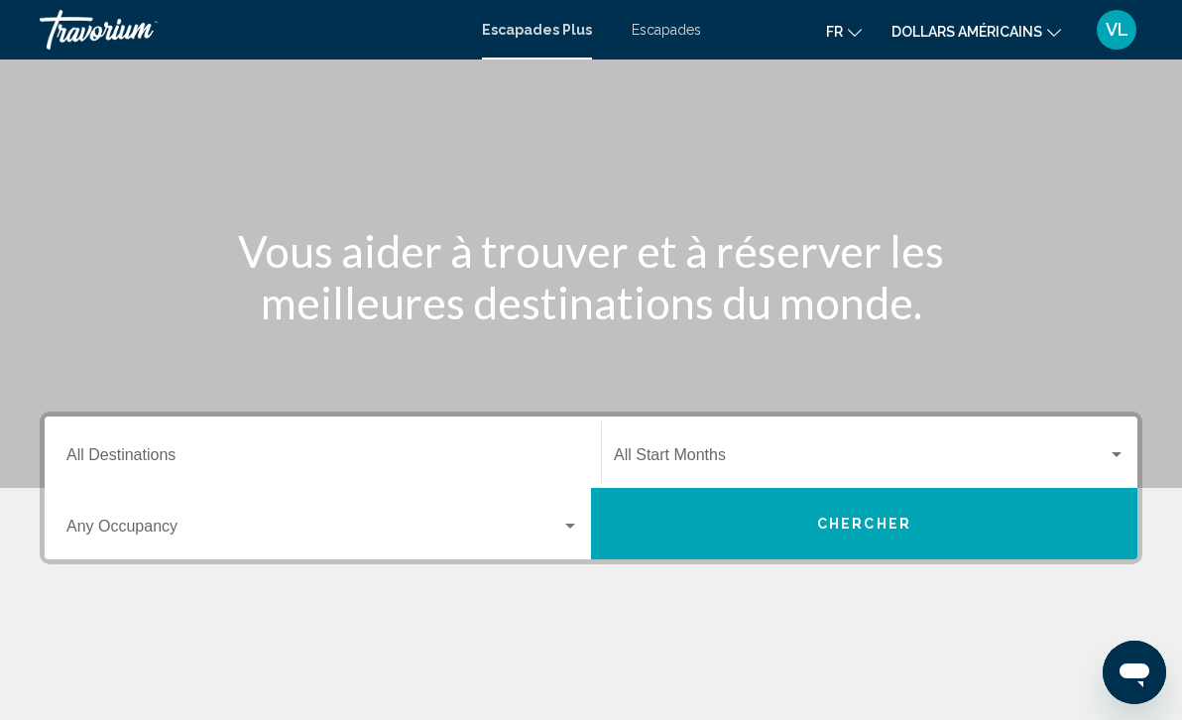
scroll to position [113, 0]
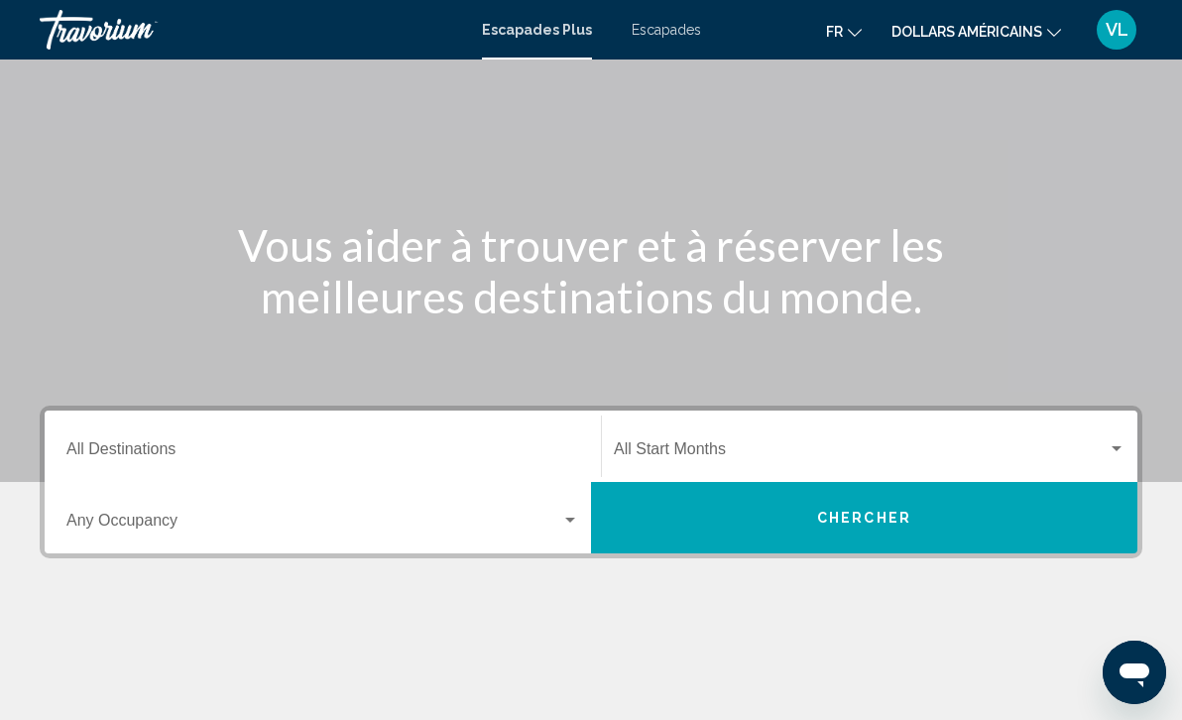
click at [566, 523] on div "Widget de recherche" at bounding box center [570, 521] width 18 height 16
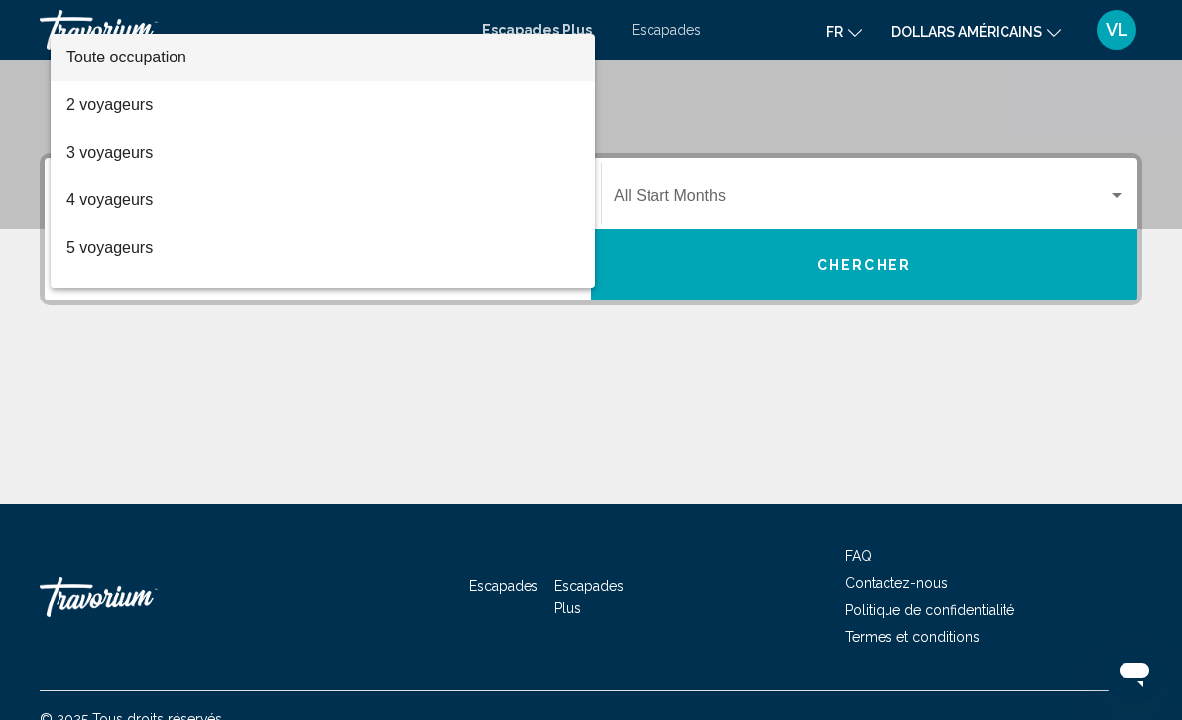
scroll to position [359, 0]
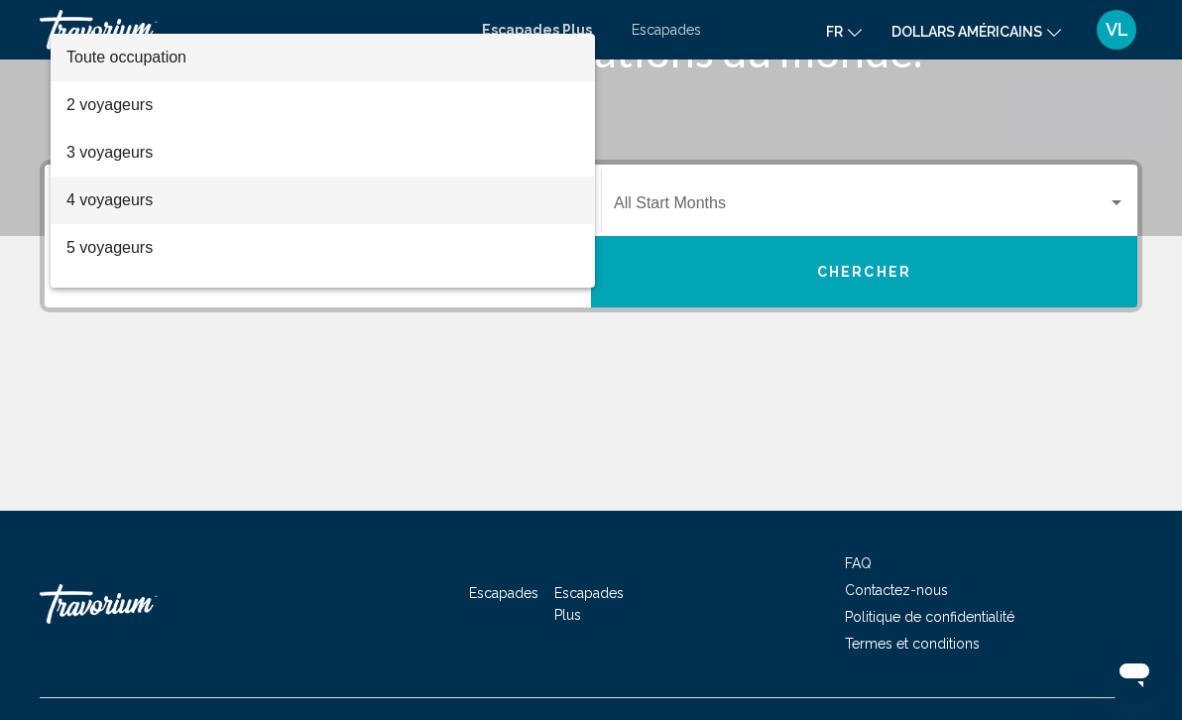
click at [451, 190] on span "4 voyageurs" at bounding box center [322, 200] width 513 height 48
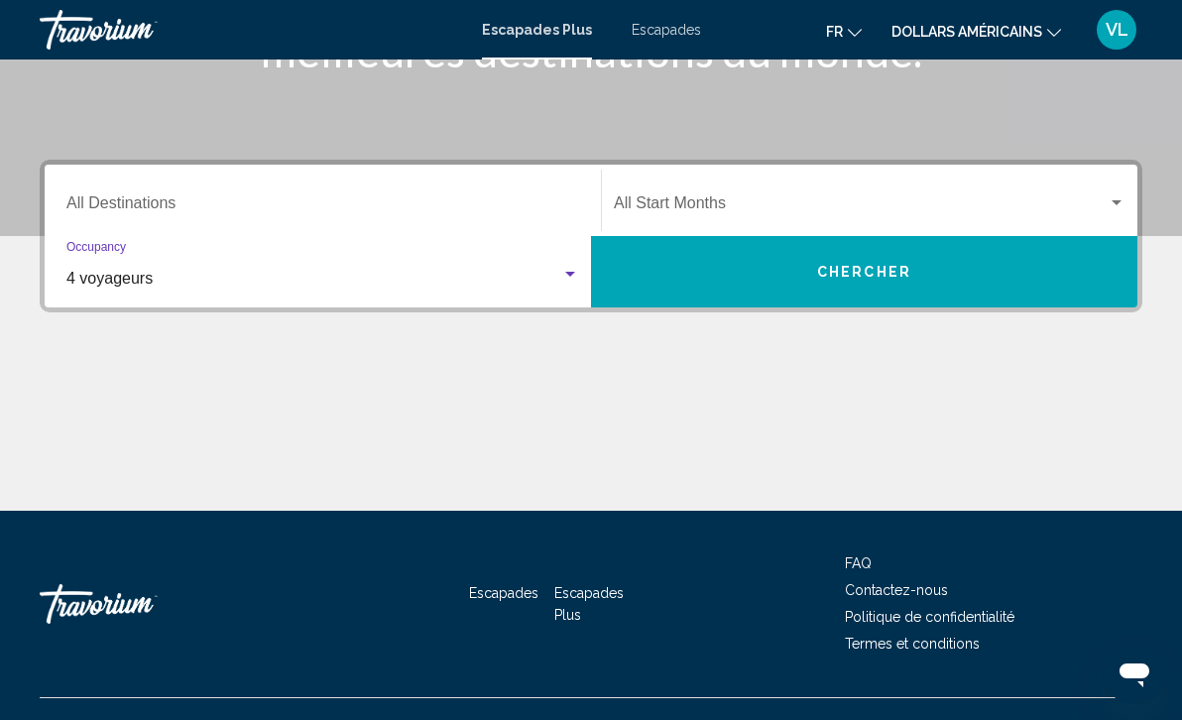
click at [567, 272] on div "Widget de recherche" at bounding box center [570, 274] width 10 height 5
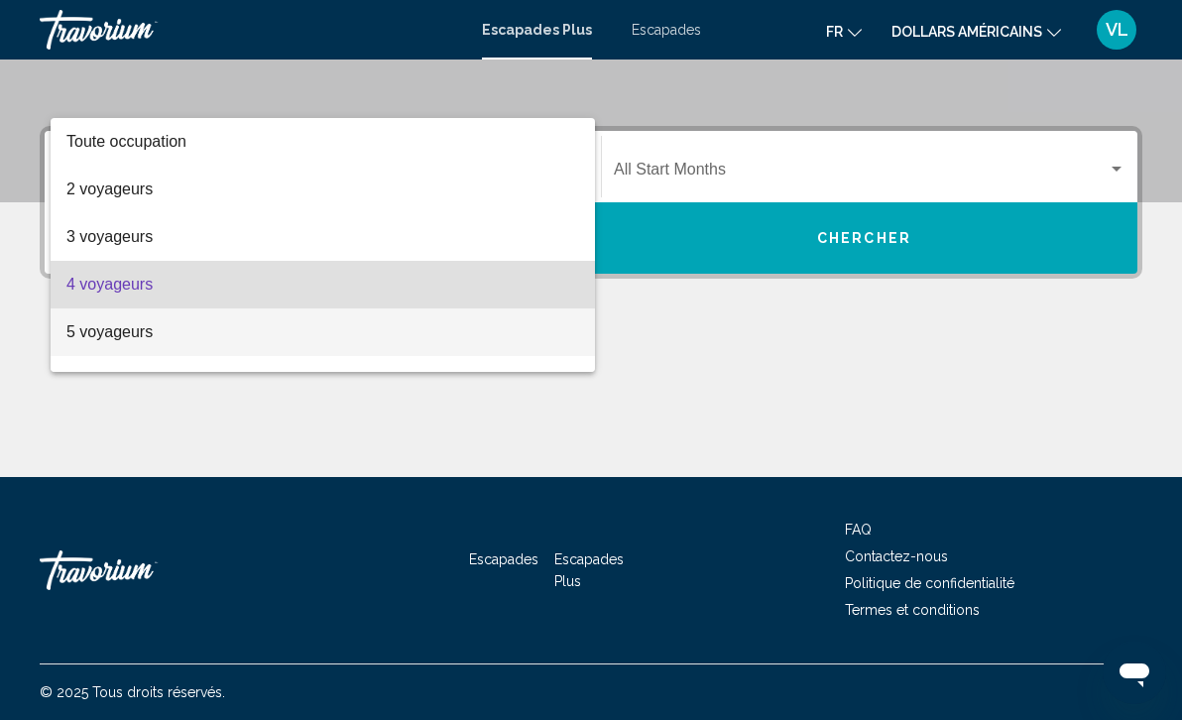
scroll to position [40, 0]
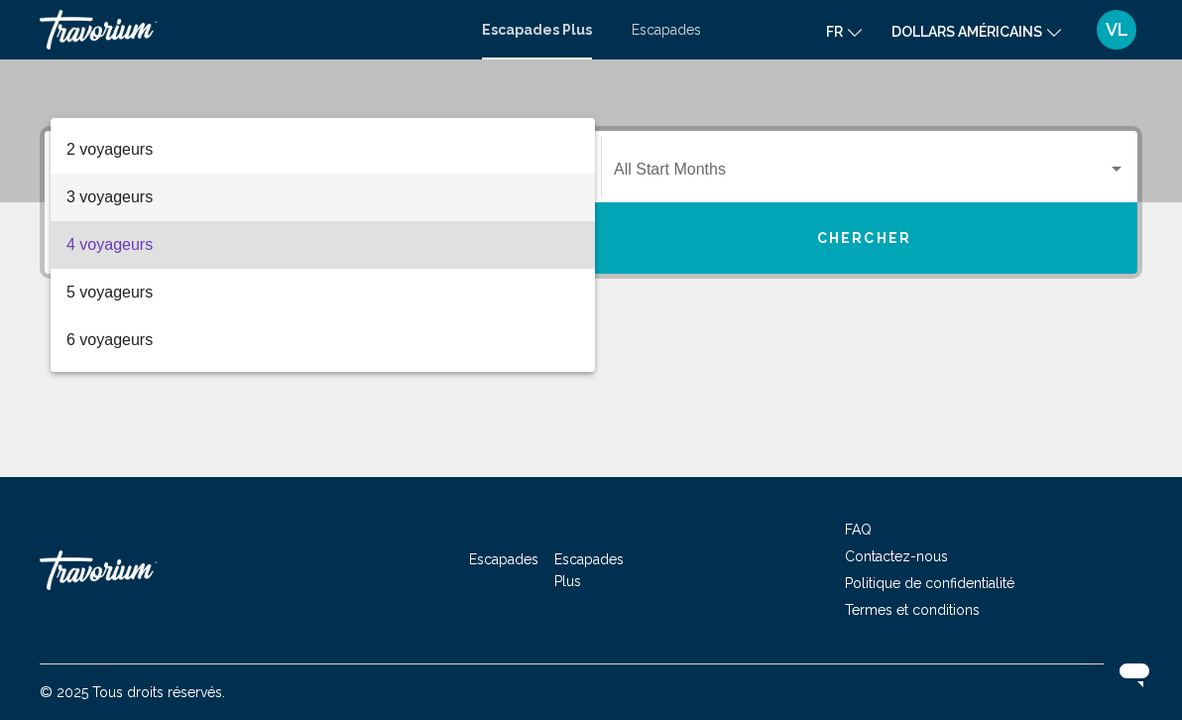
click at [483, 197] on span "3 voyageurs" at bounding box center [322, 198] width 513 height 48
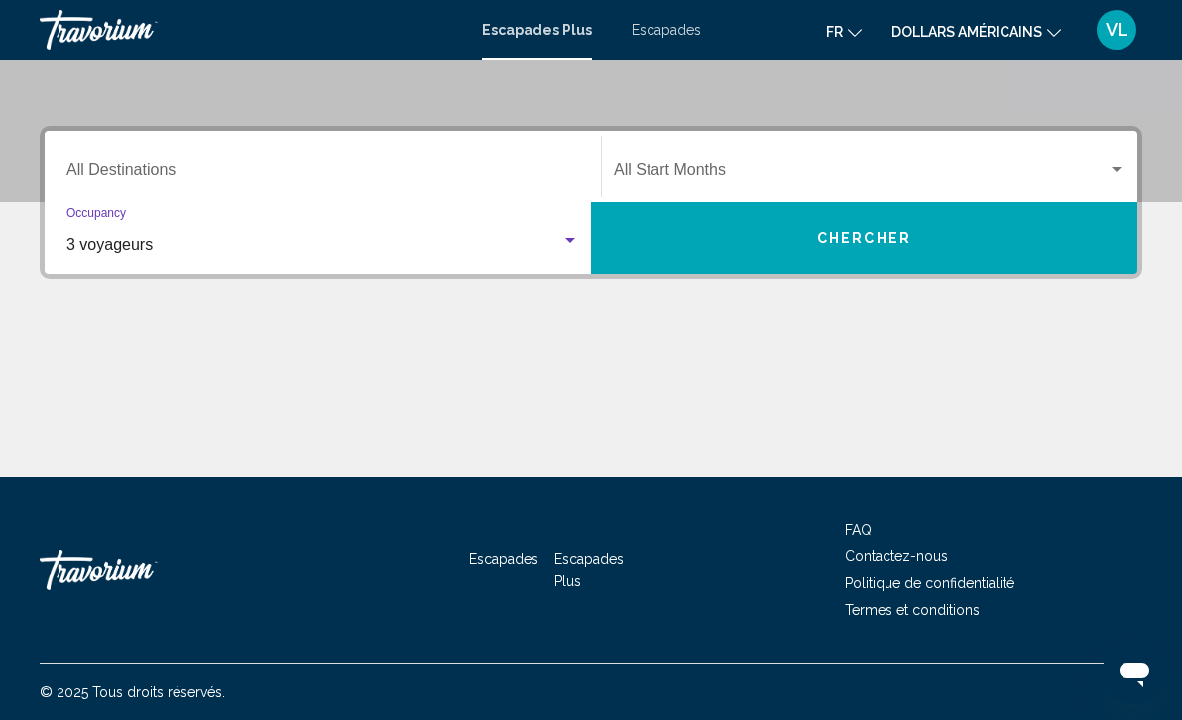
click at [779, 165] on span "Widget de recherche" at bounding box center [861, 174] width 494 height 18
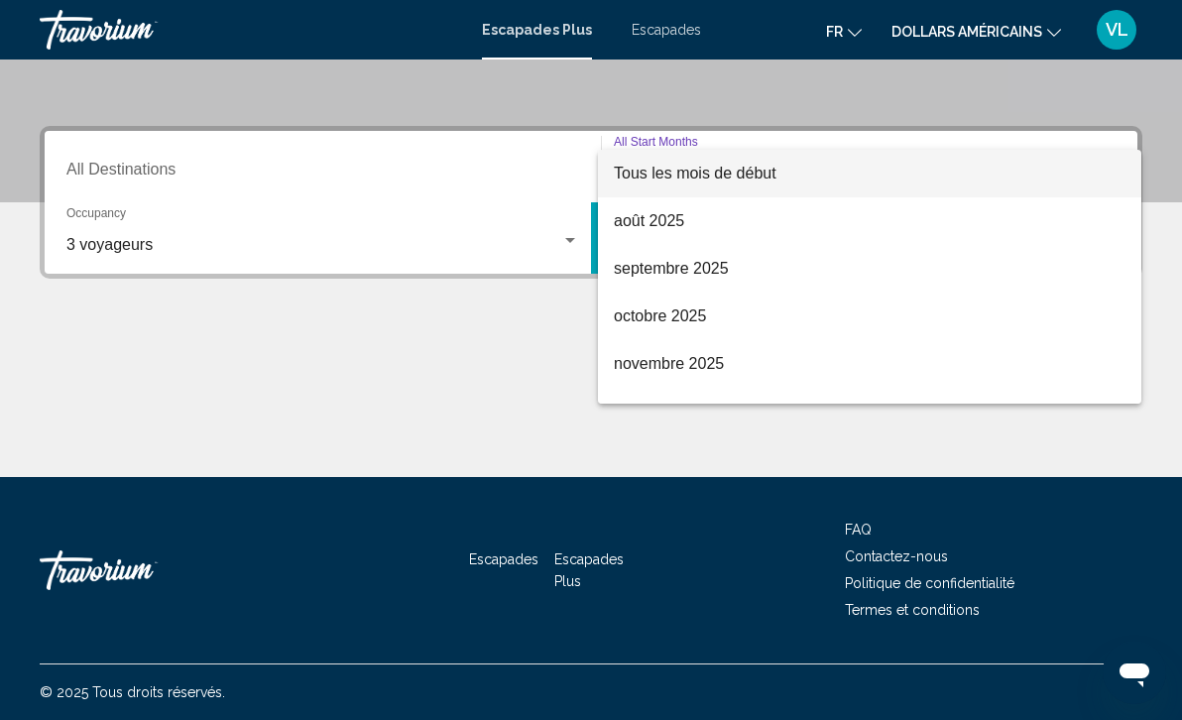
click at [779, 164] on span "Tous les mois de début" at bounding box center [870, 174] width 512 height 48
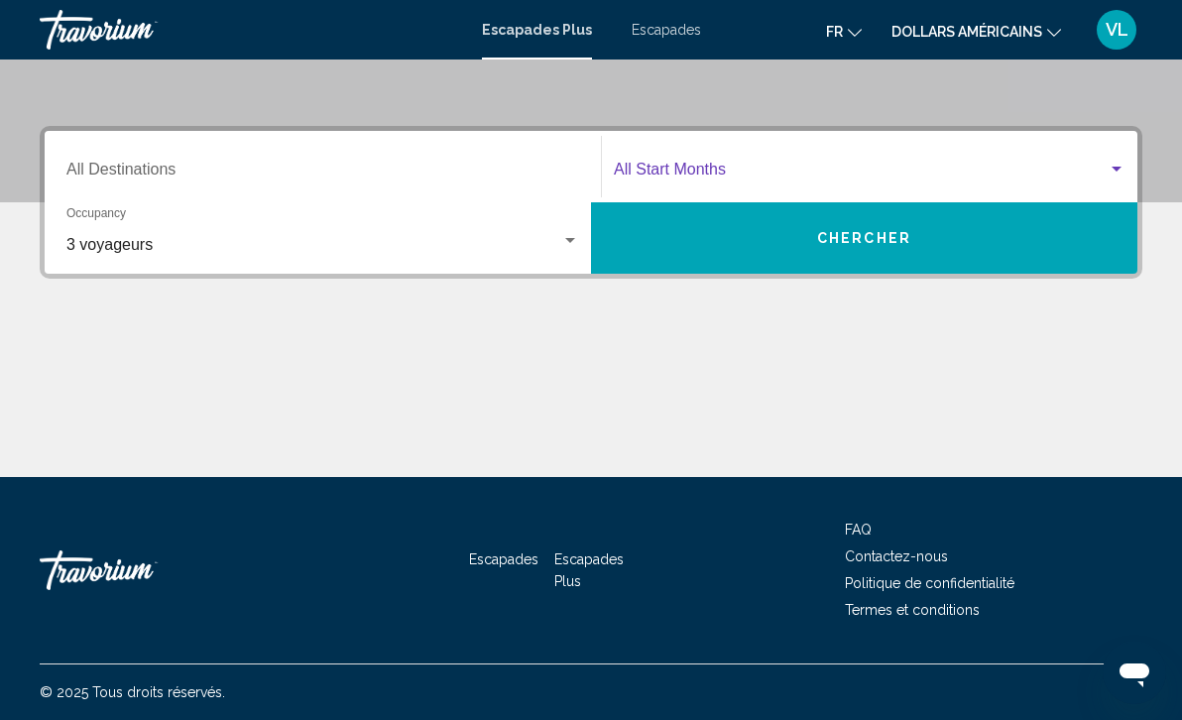
click at [694, 241] on button "Chercher" at bounding box center [864, 237] width 546 height 71
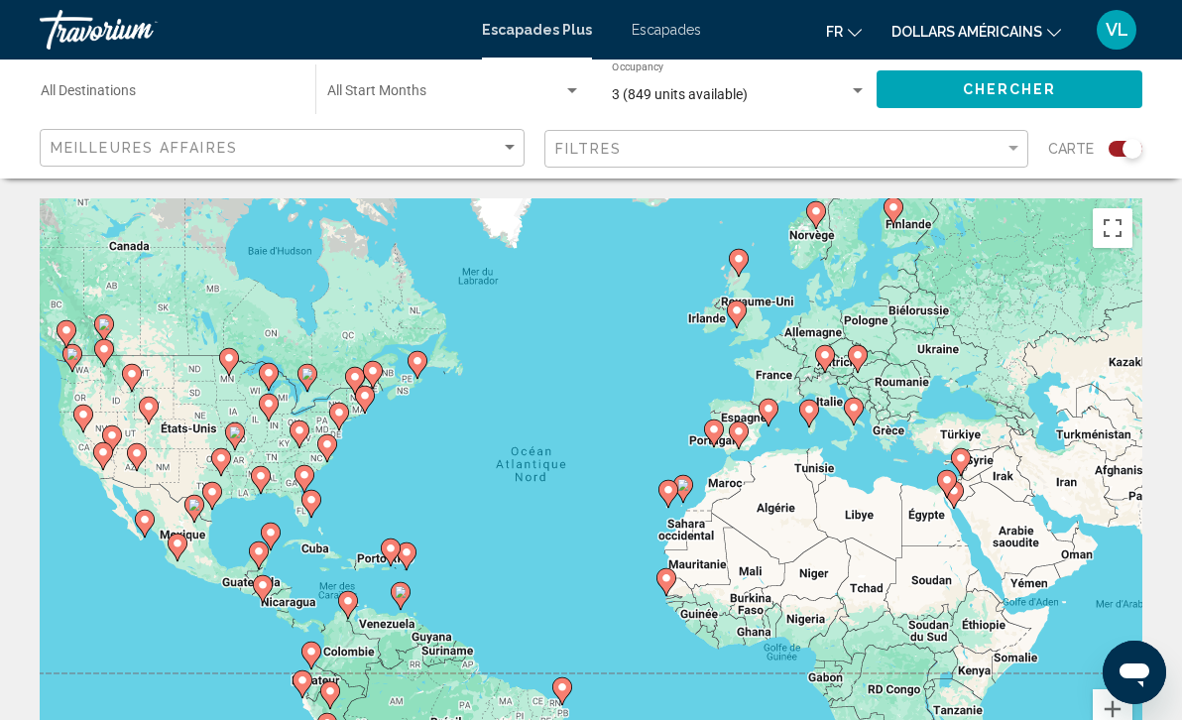
click at [811, 411] on image "Contenu principal" at bounding box center [809, 410] width 12 height 12
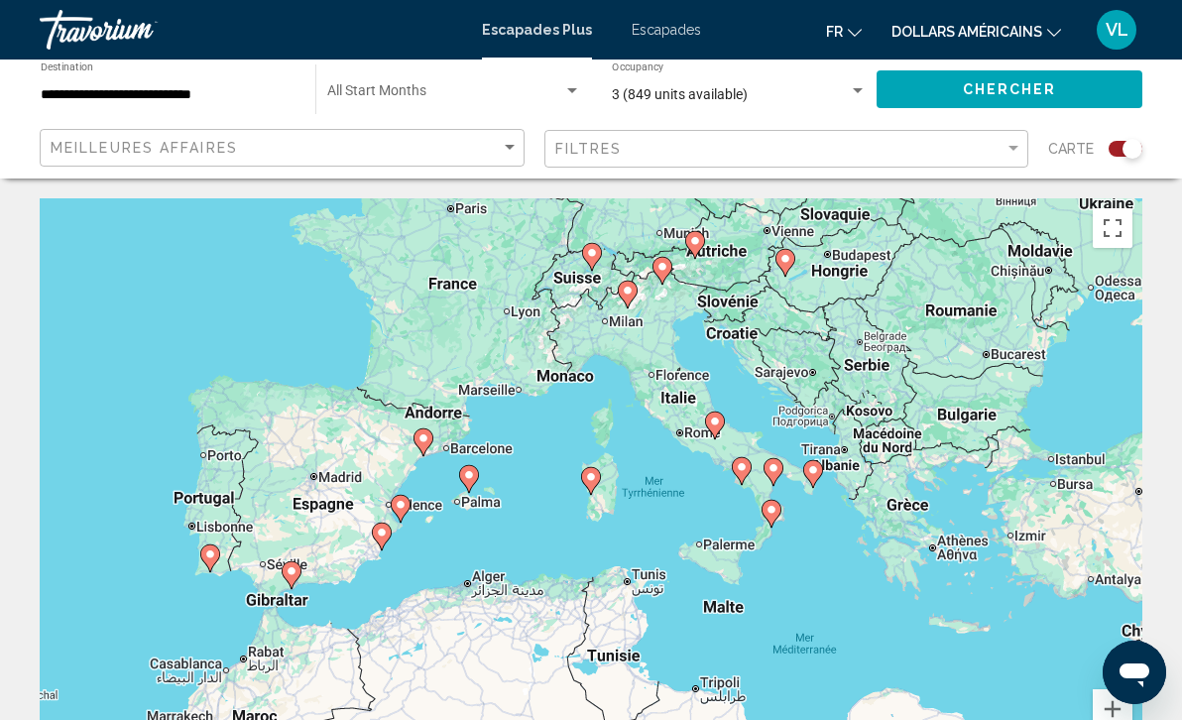
click at [589, 479] on image "Contenu principal" at bounding box center [591, 477] width 12 height 12
type input "**********"
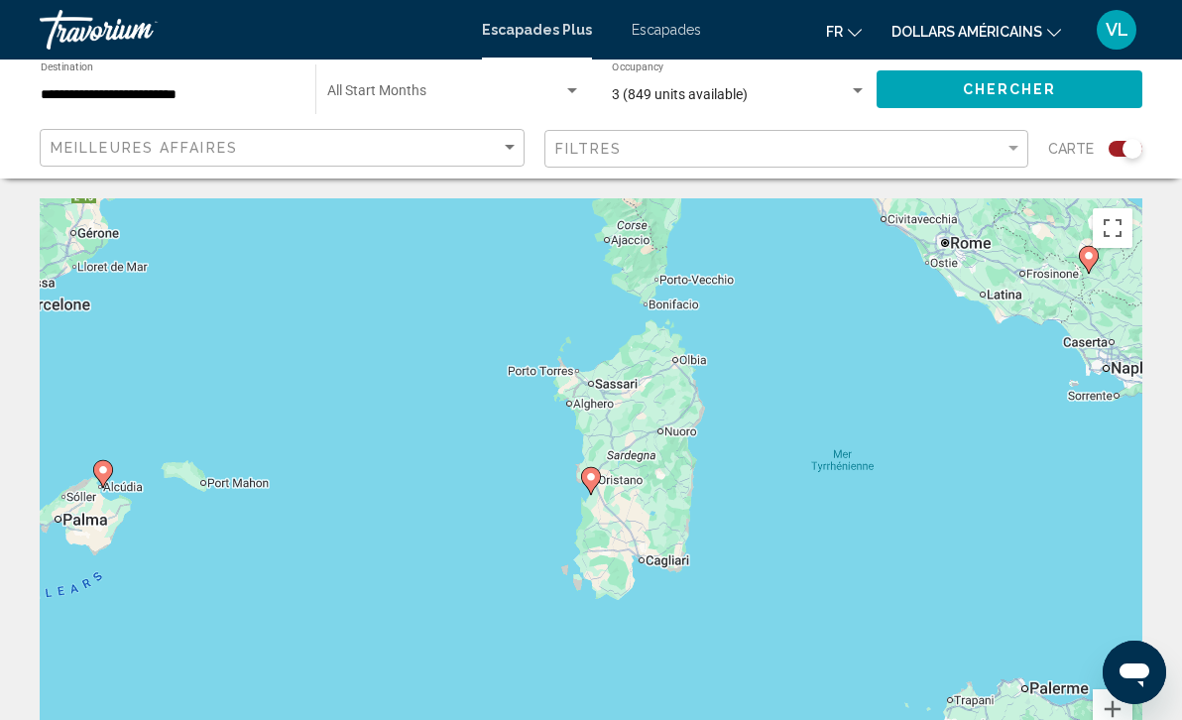
click at [589, 479] on image "Contenu principal" at bounding box center [591, 477] width 12 height 12
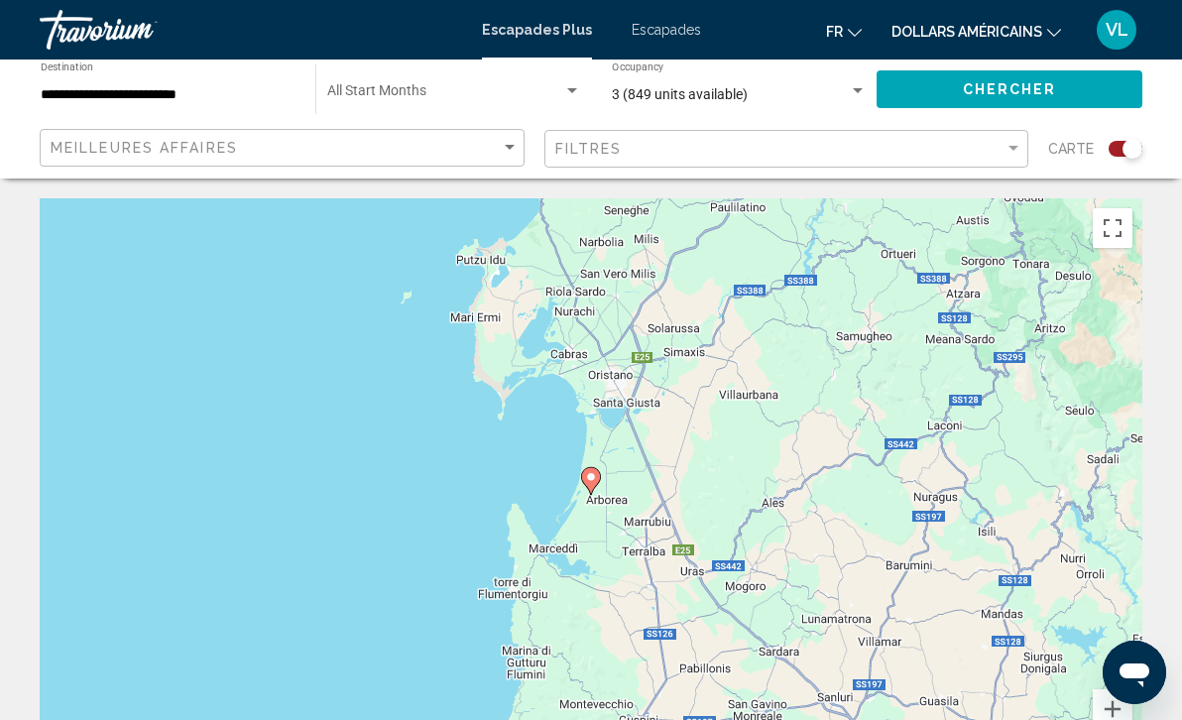
click at [589, 479] on image "Contenu principal" at bounding box center [591, 477] width 12 height 12
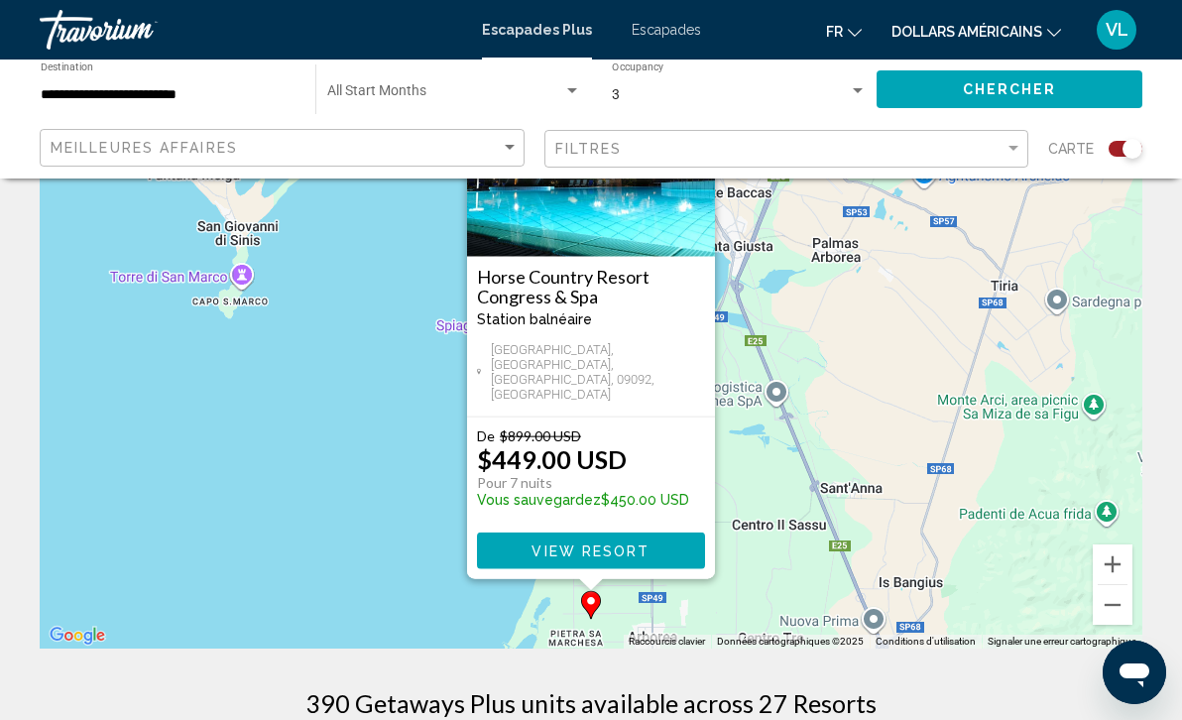
scroll to position [154, 0]
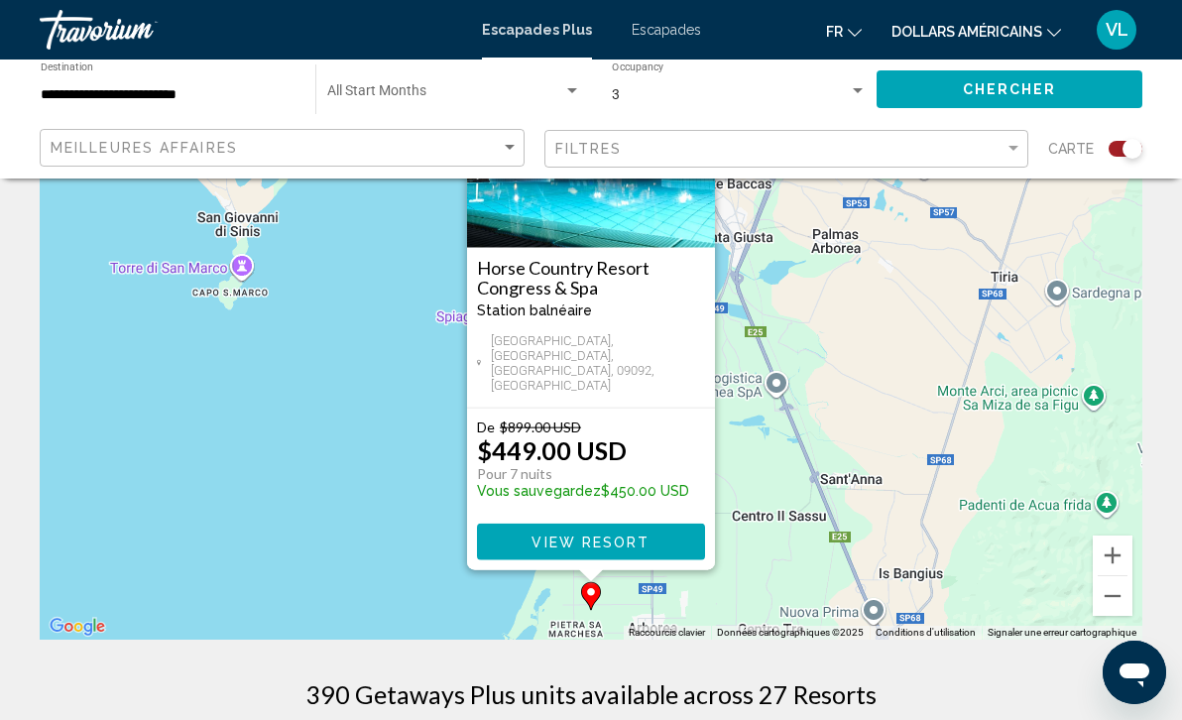
click at [617, 538] on span "View Resort" at bounding box center [590, 542] width 118 height 16
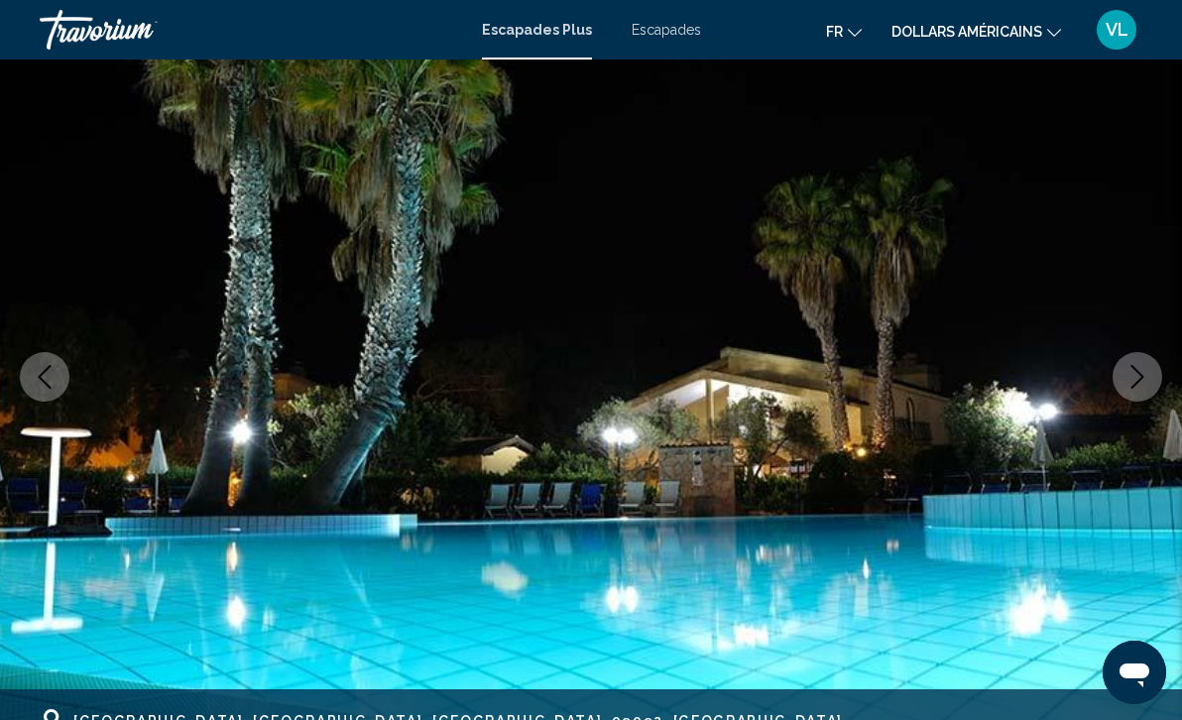
scroll to position [171, 0]
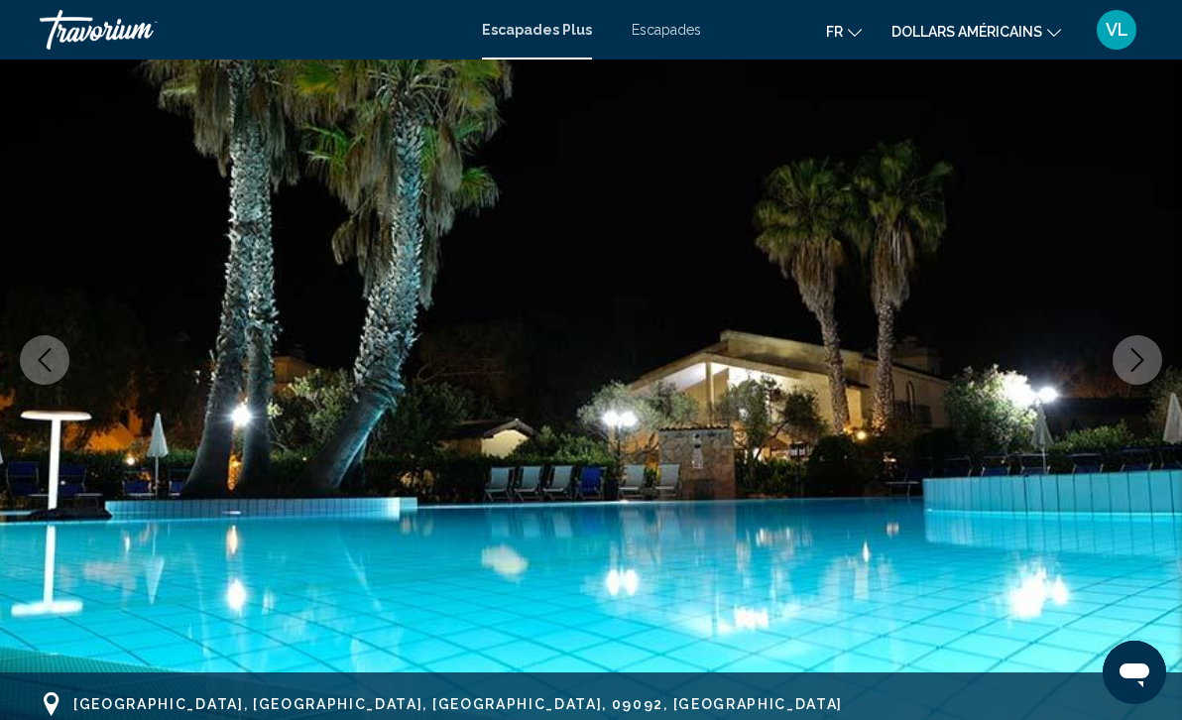
click at [1125, 372] on button "Next image" at bounding box center [1137, 360] width 50 height 50
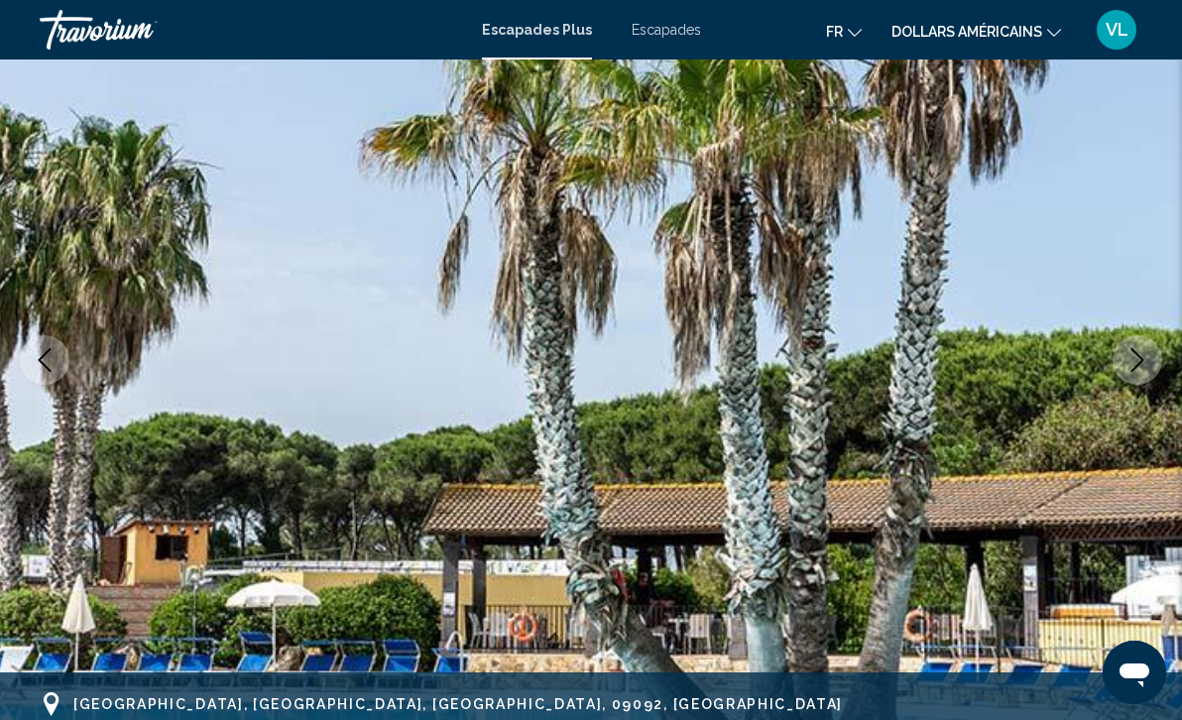
click at [1125, 372] on button "Next image" at bounding box center [1137, 360] width 50 height 50
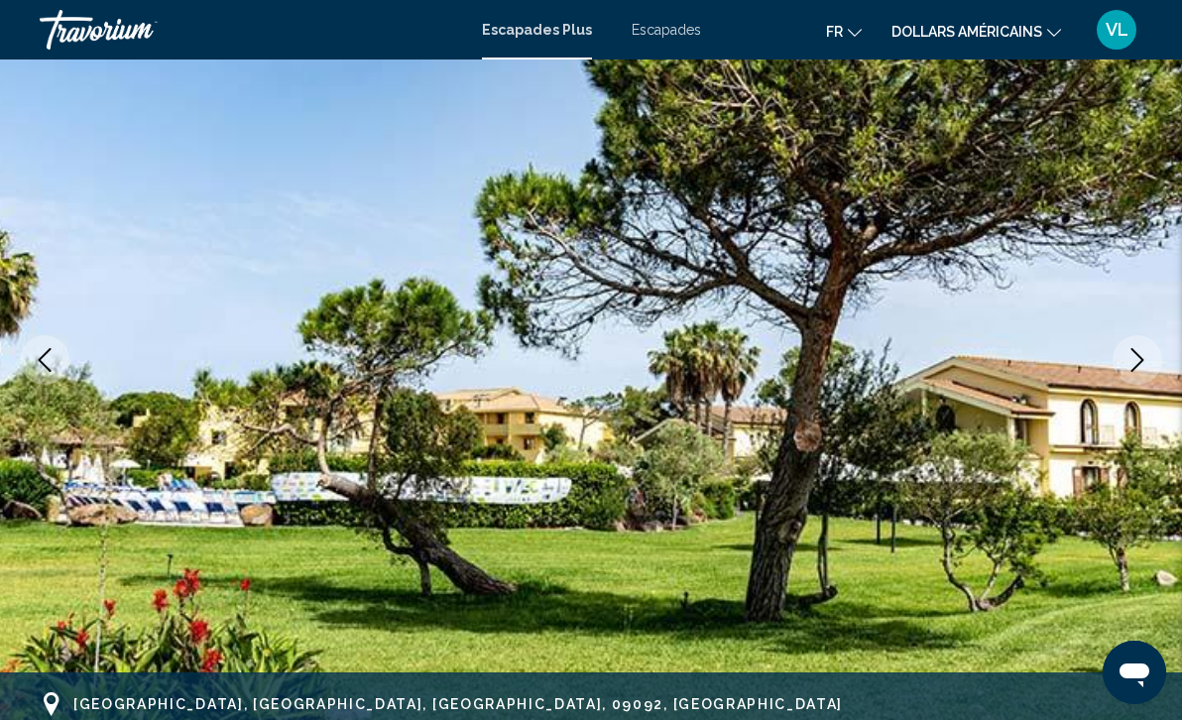
click at [1125, 372] on button "Next image" at bounding box center [1137, 360] width 50 height 50
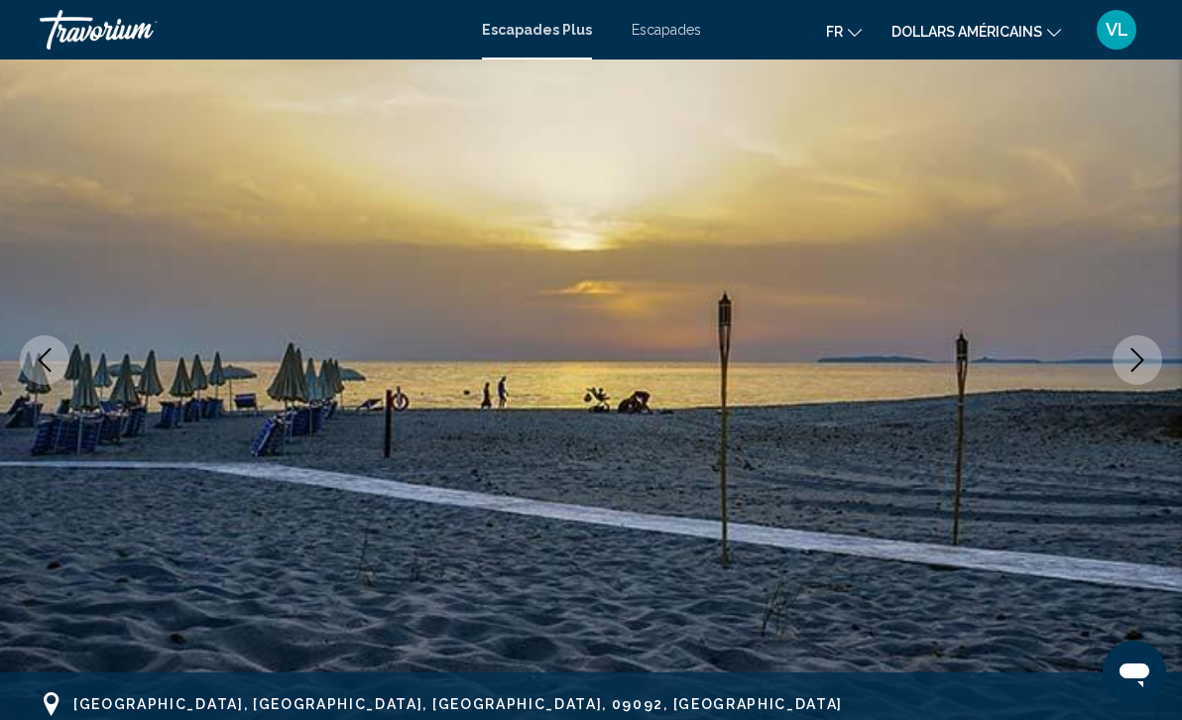
click at [1125, 372] on button "Next image" at bounding box center [1137, 360] width 50 height 50
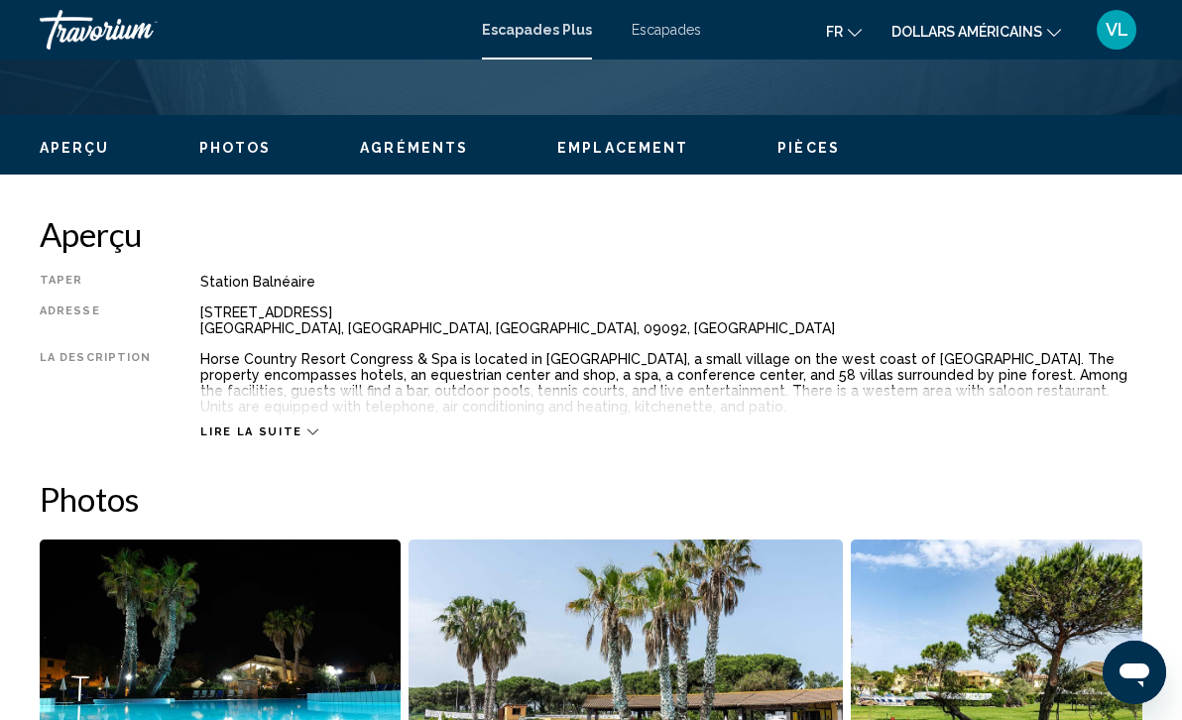
scroll to position [887, 0]
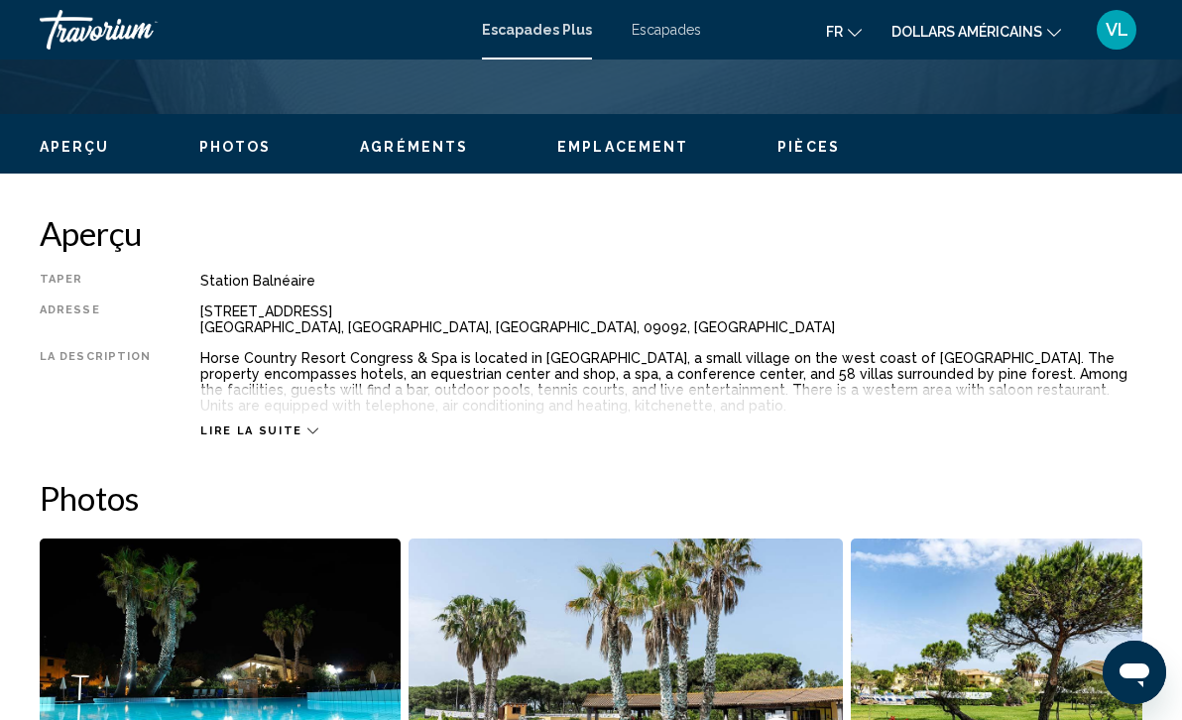
click at [271, 427] on span "Lire la suite" at bounding box center [250, 430] width 101 height 13
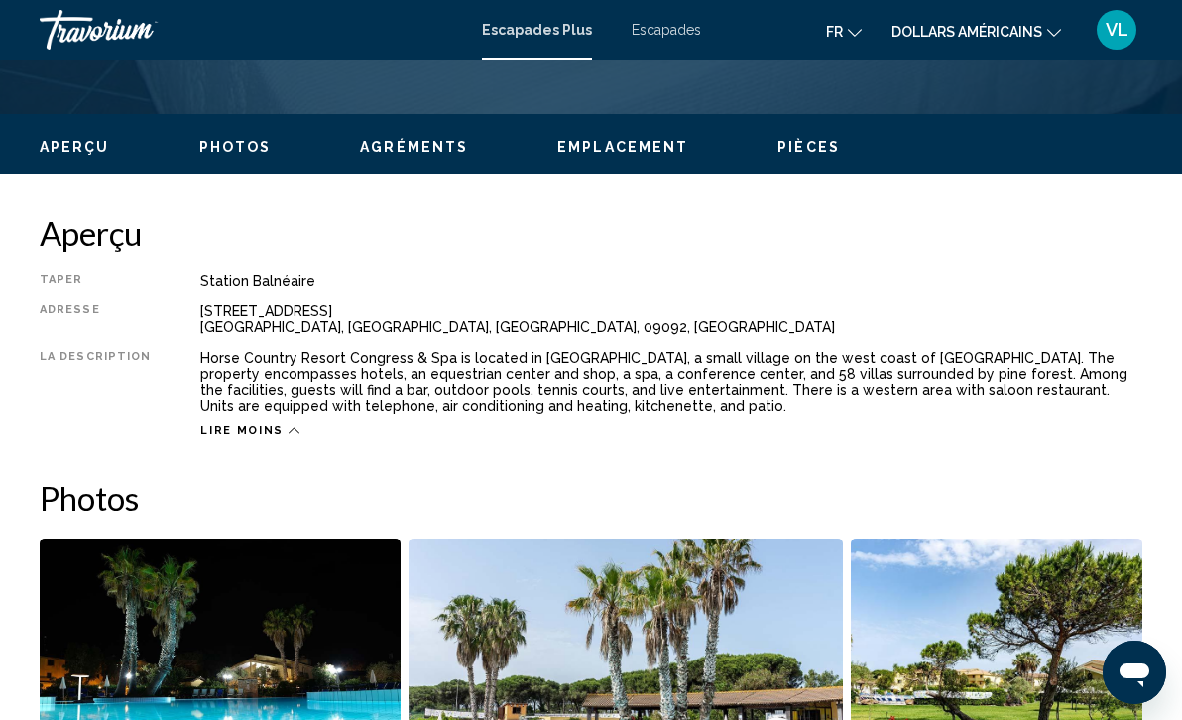
click at [839, 42] on button "fr English Español Français Italiano Português русский" at bounding box center [844, 31] width 36 height 29
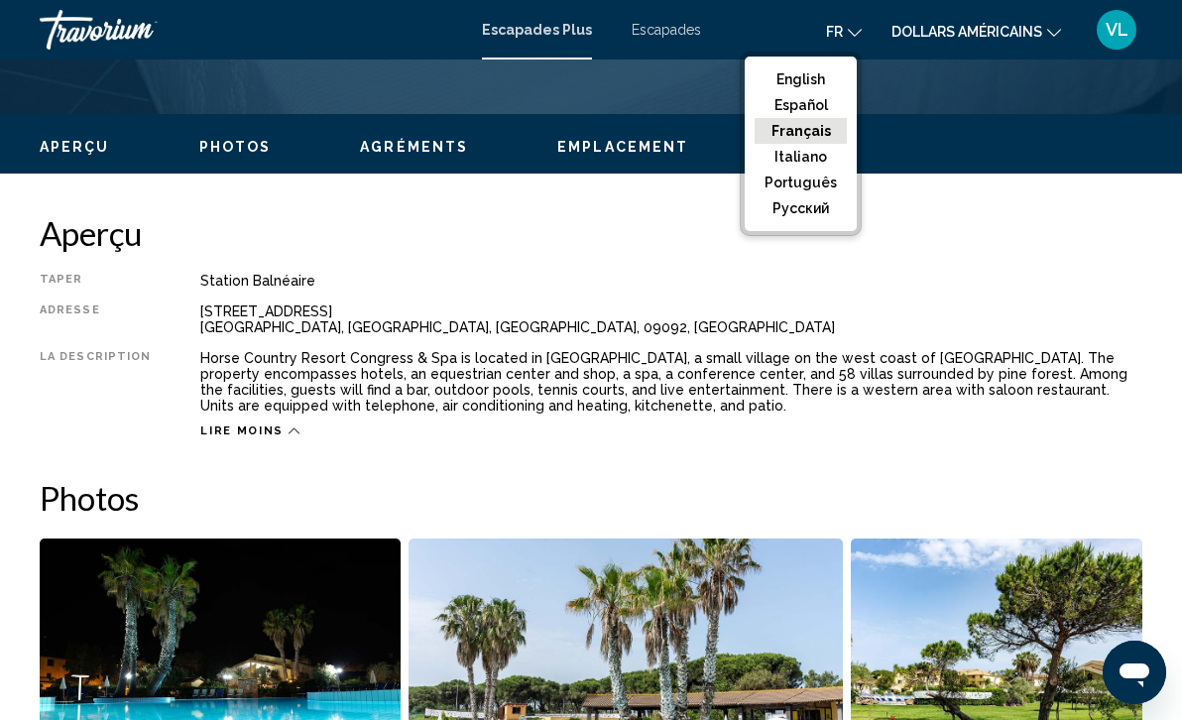
click at [802, 128] on button "Français" at bounding box center [801, 131] width 92 height 26
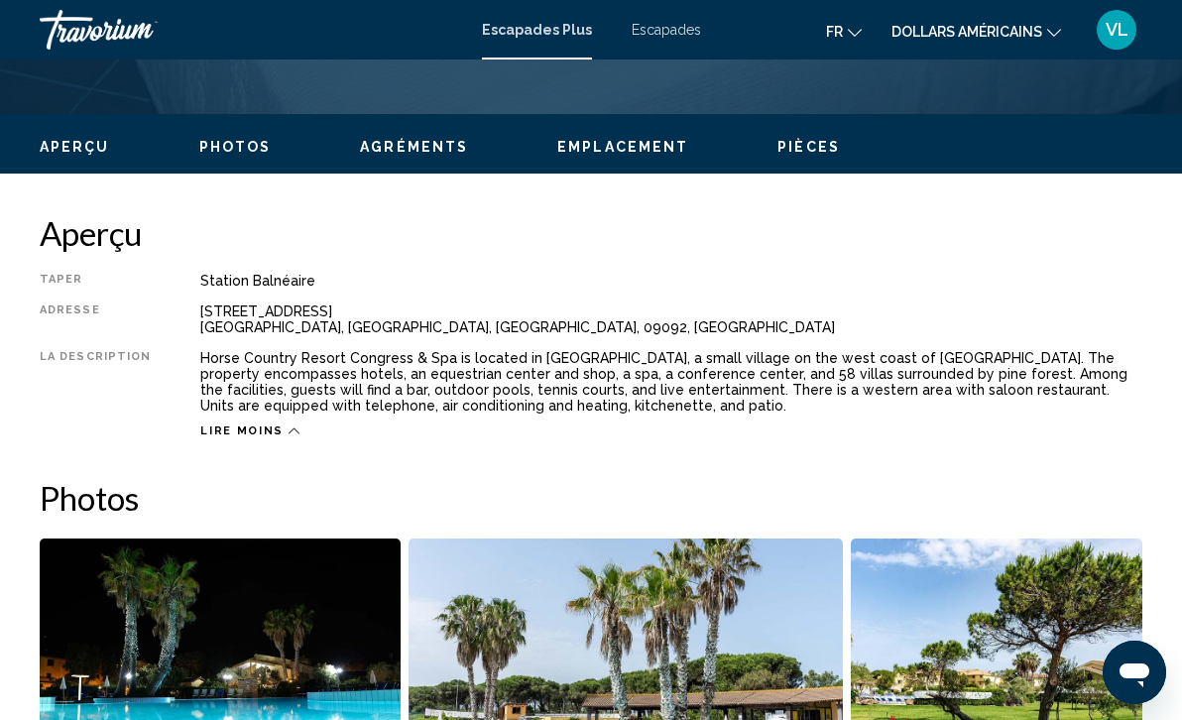
click at [835, 36] on font "fr" at bounding box center [834, 32] width 17 height 16
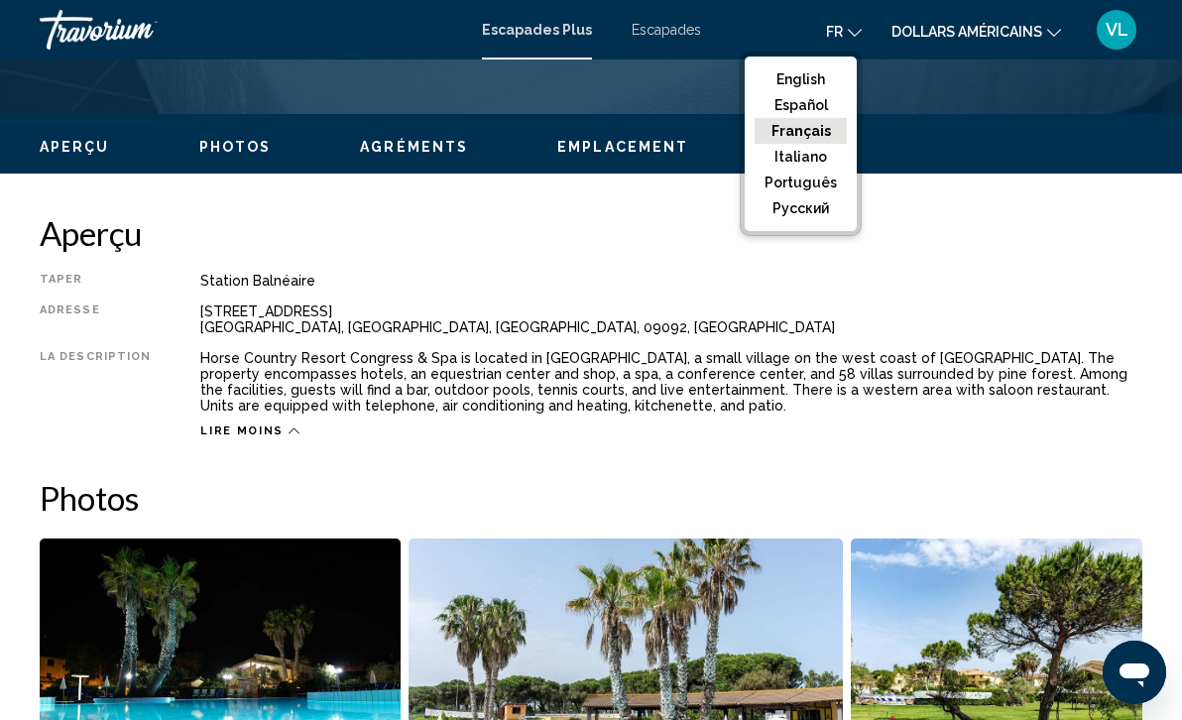
click at [812, 122] on button "Français" at bounding box center [801, 131] width 92 height 26
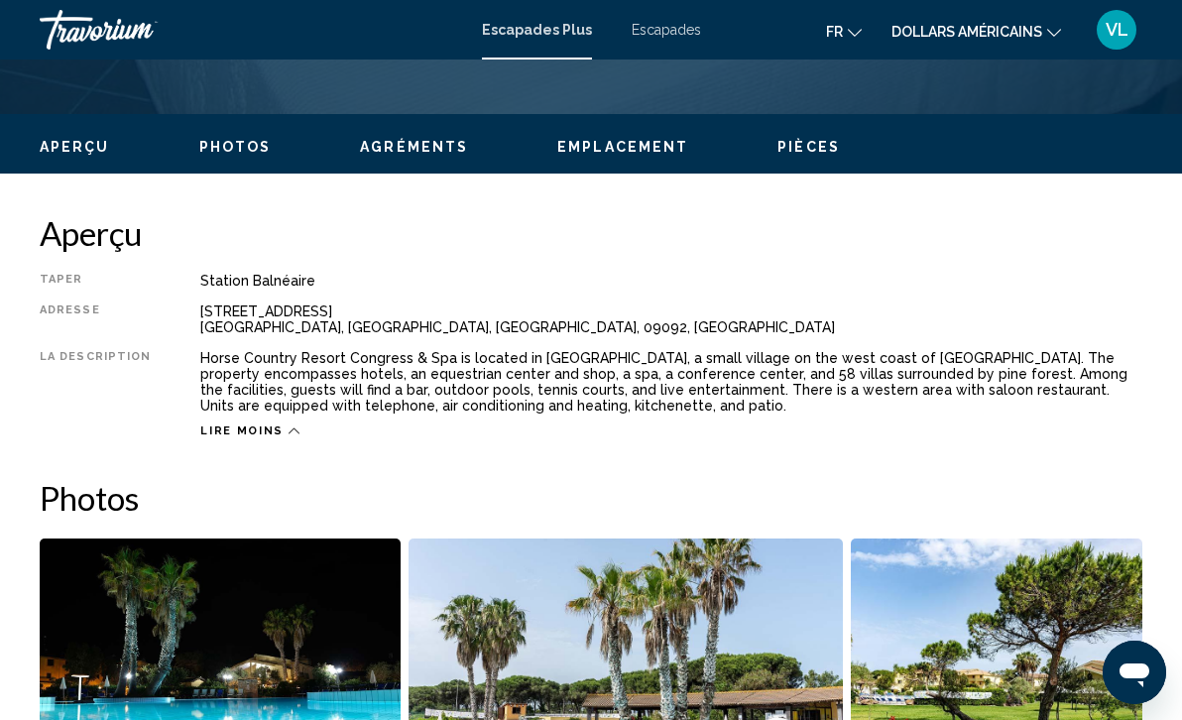
click at [278, 424] on div "Lire moins" at bounding box center [249, 430] width 99 height 13
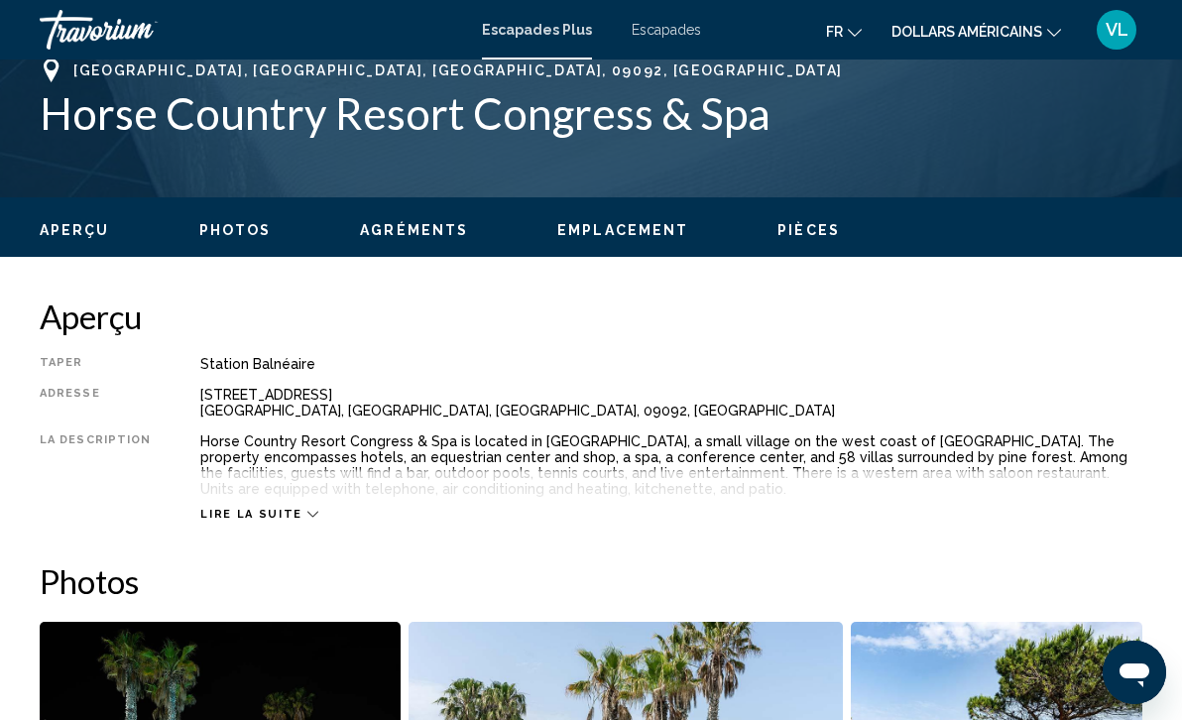
scroll to position [863, 0]
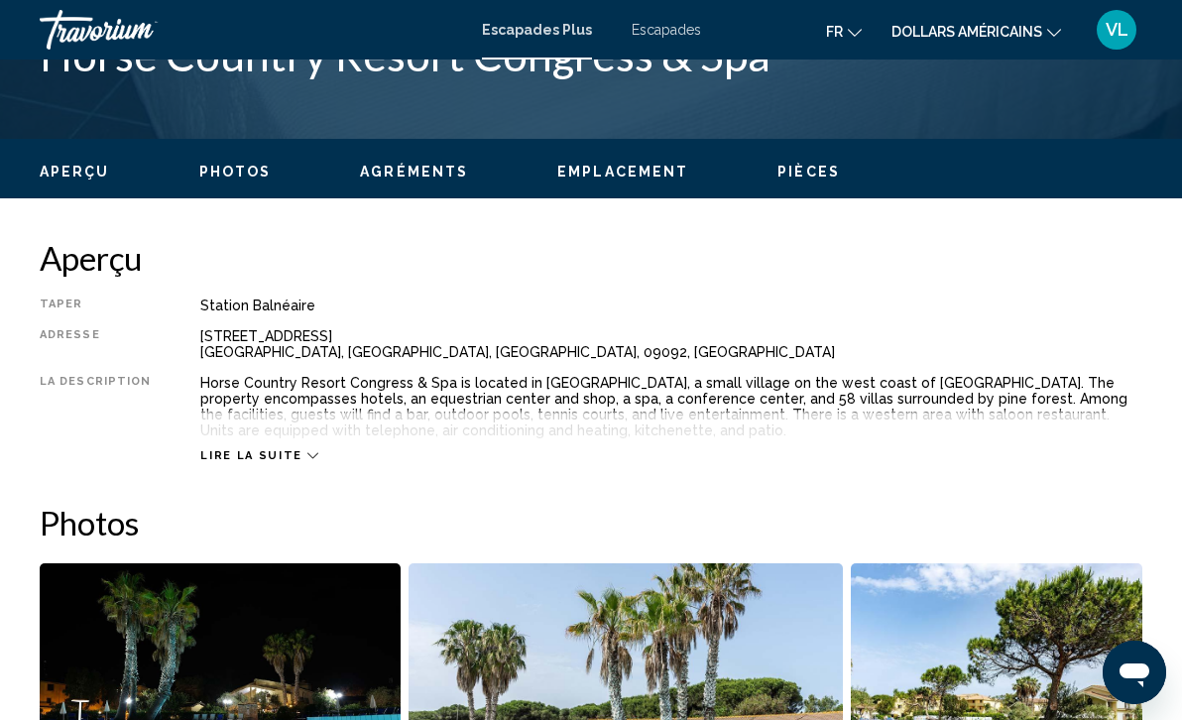
click at [307, 458] on icon "Contenu principal" at bounding box center [312, 455] width 11 height 11
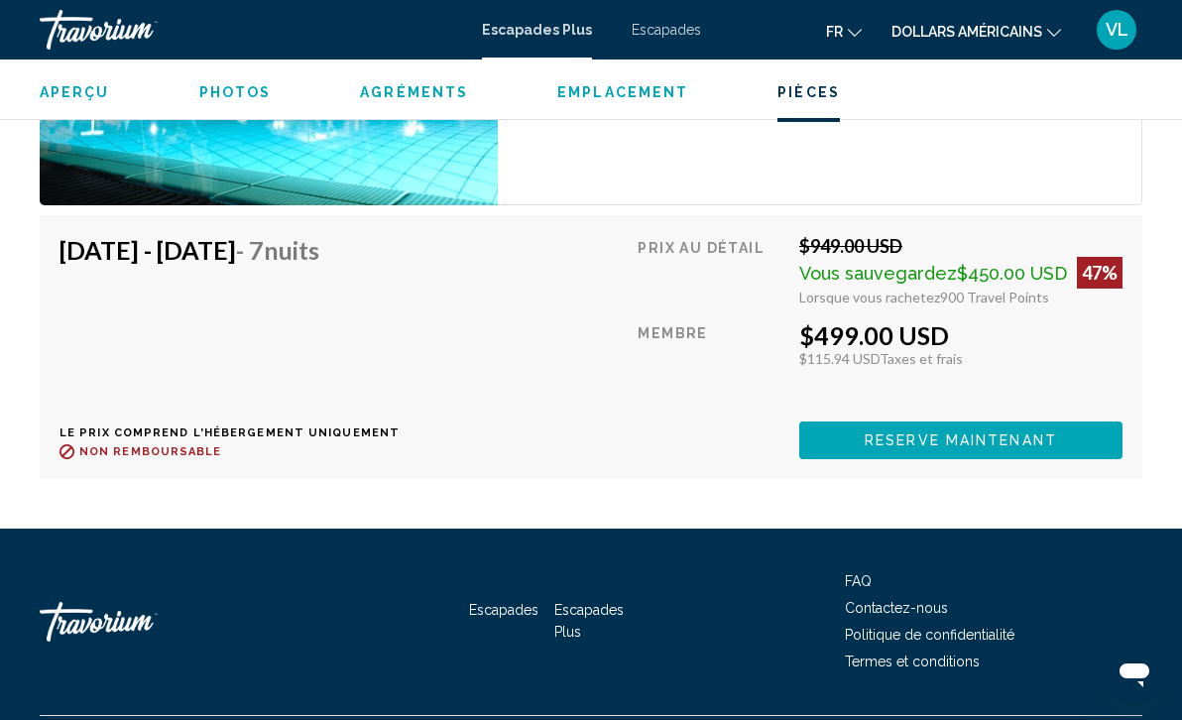
scroll to position [5747, 0]
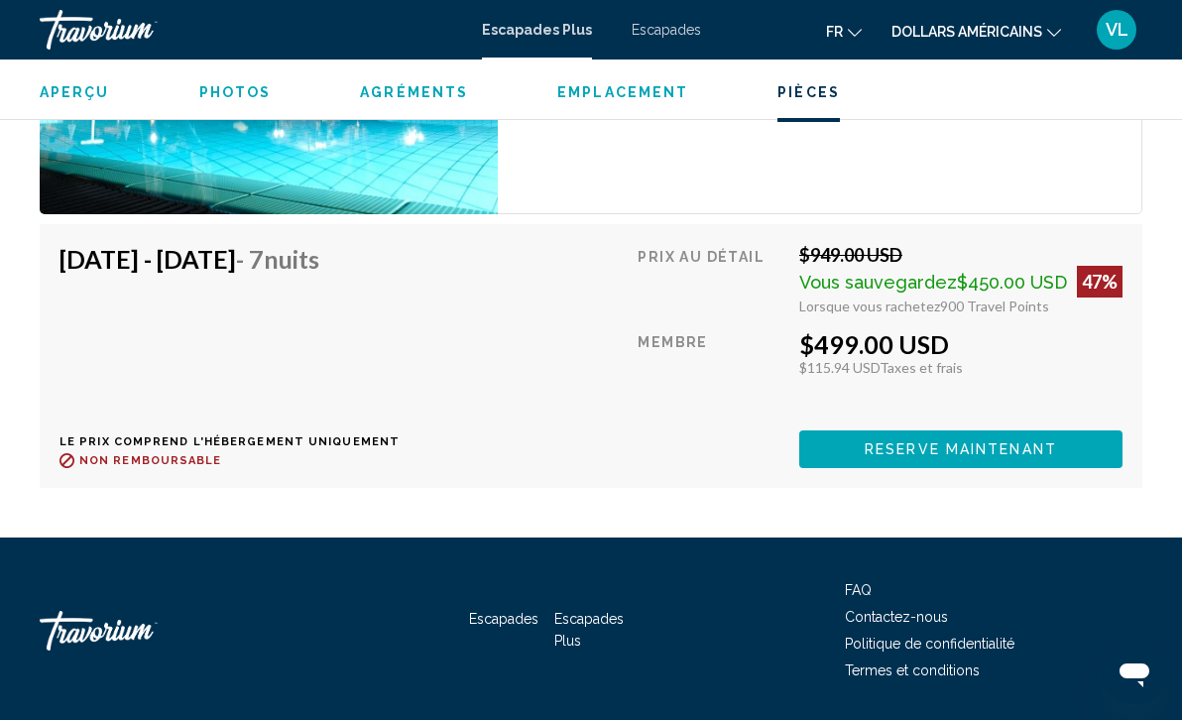
click at [938, 442] on span "Reserve maintenant" at bounding box center [961, 450] width 192 height 16
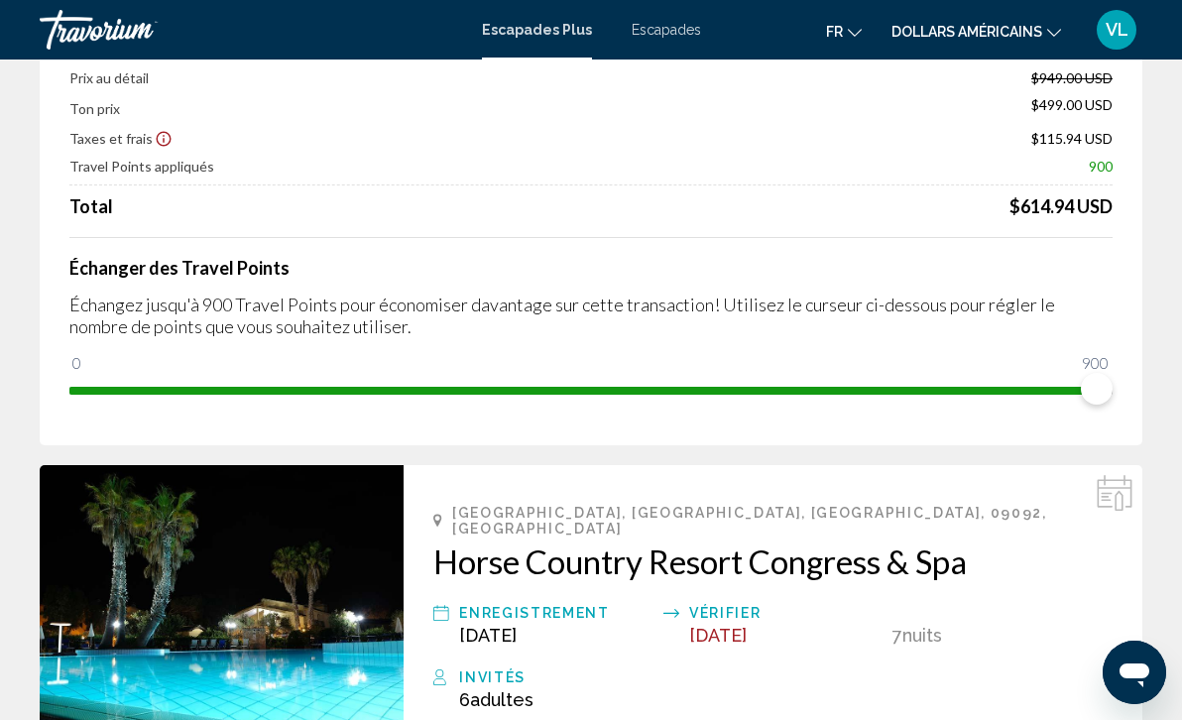
scroll to position [170, 0]
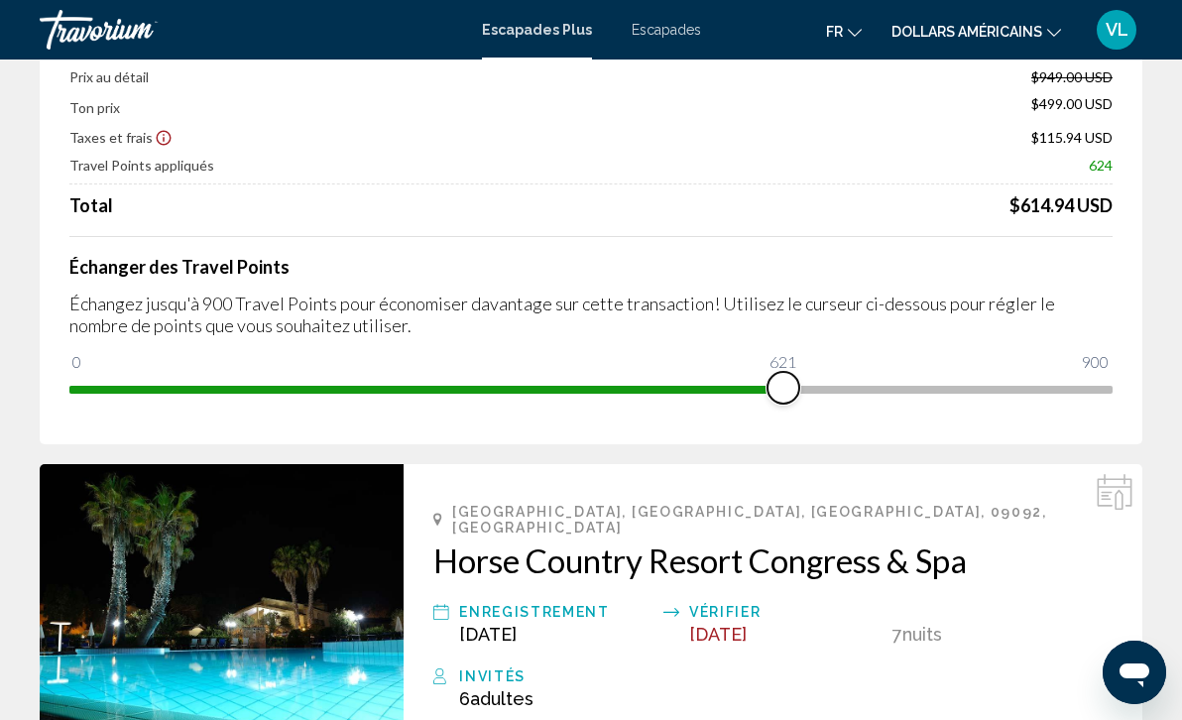
drag, startPoint x: 1060, startPoint y: 395, endPoint x: 780, endPoint y: 429, distance: 281.7
click at [780, 429] on div "Résumé des prix Prix au détail $949.00 USD Ton prix $499.00 USD Taxes et frais …" at bounding box center [591, 211] width 1103 height 465
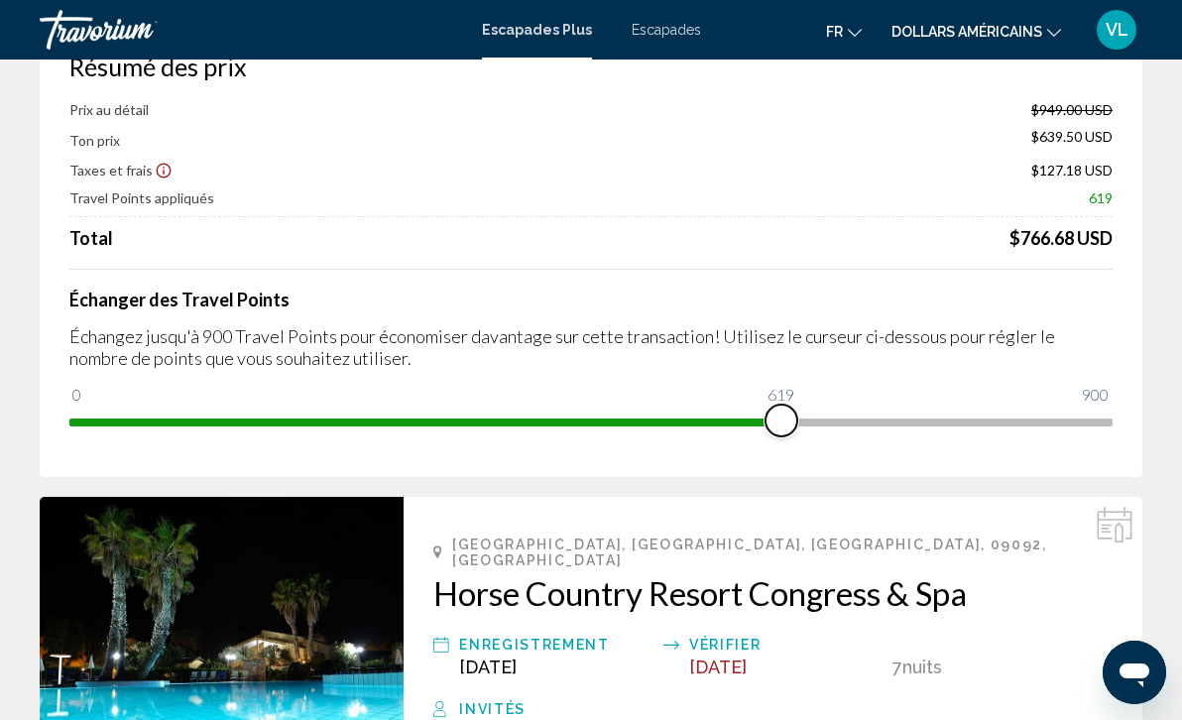
scroll to position [132, 0]
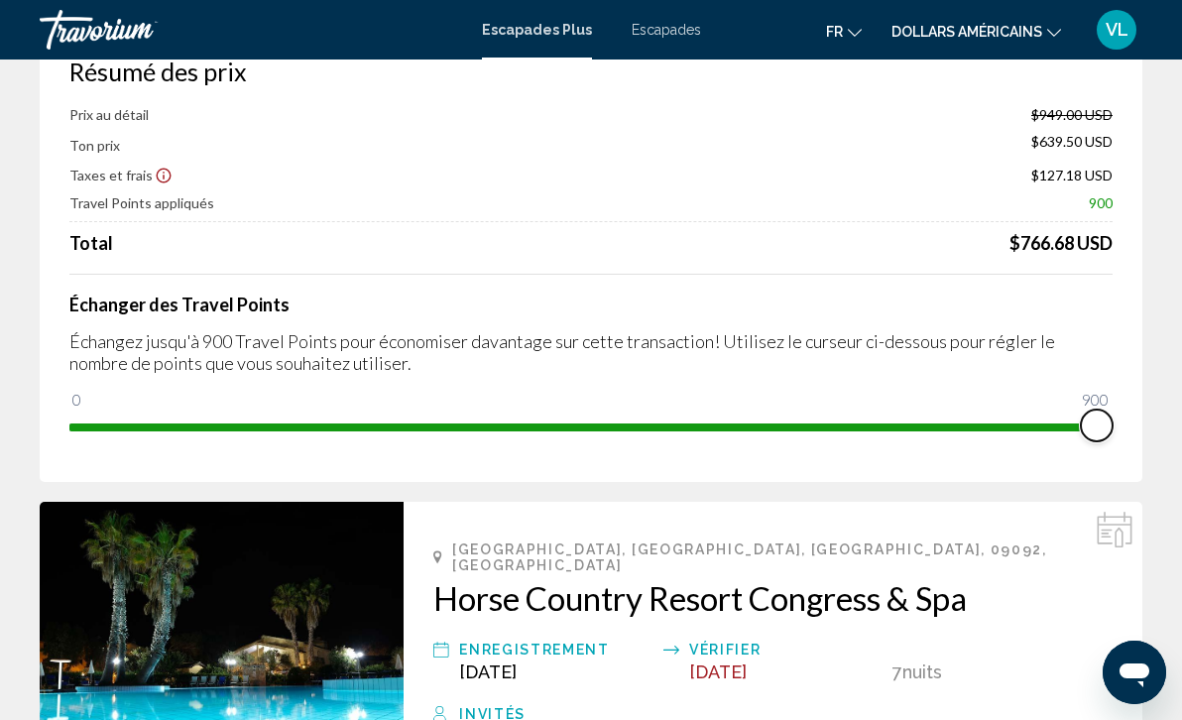
drag, startPoint x: 775, startPoint y: 431, endPoint x: 1145, endPoint y: 395, distance: 371.6
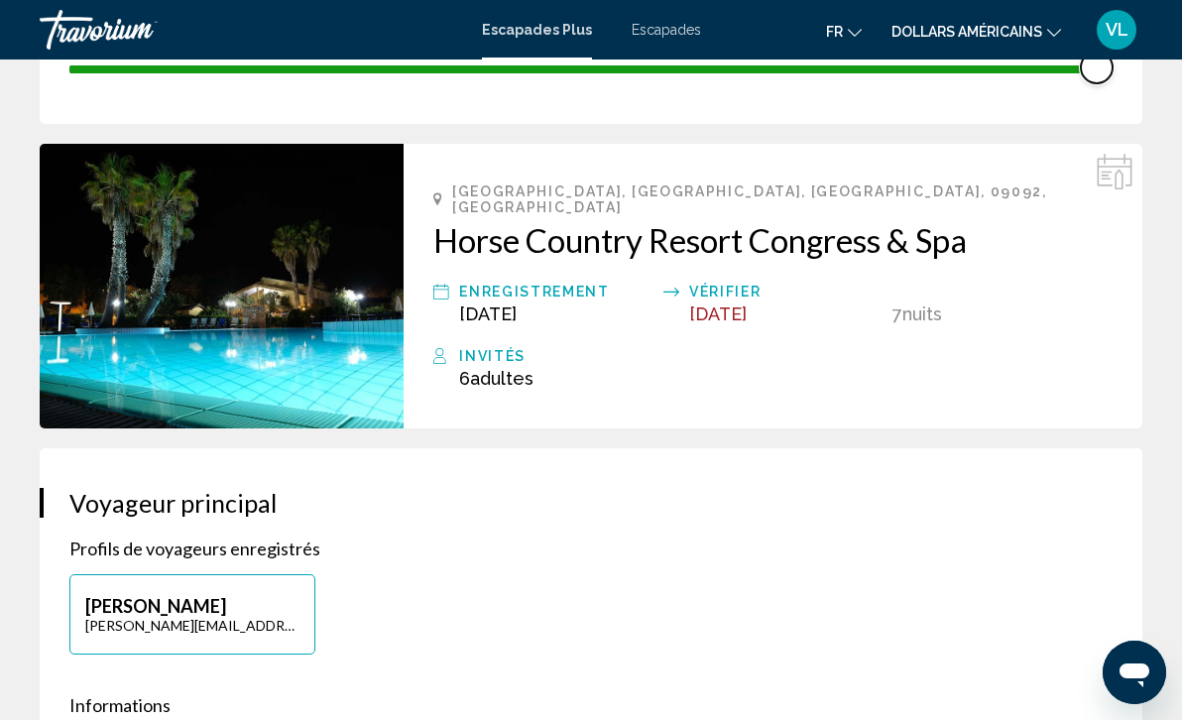
scroll to position [0, 0]
